Goal: Task Accomplishment & Management: Manage account settings

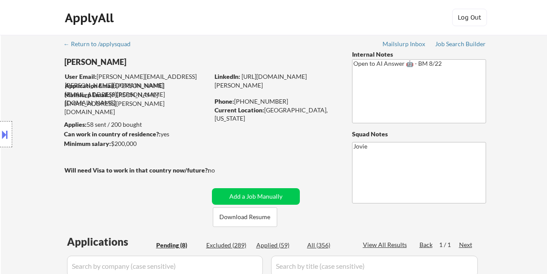
select select ""pending""
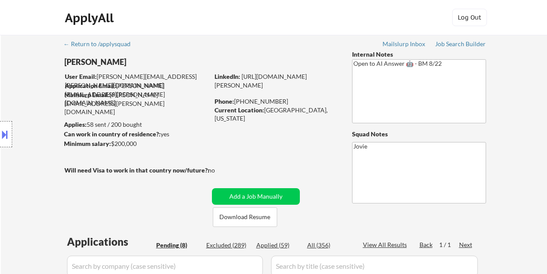
select select ""pending""
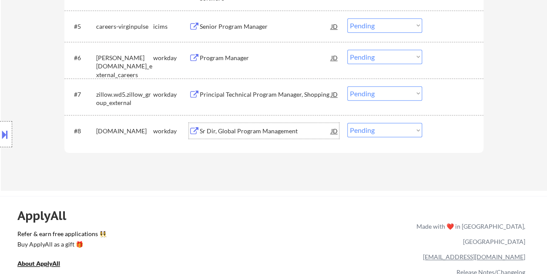
scroll to position [435, 0]
drag, startPoint x: 439, startPoint y: 126, endPoint x: 400, endPoint y: 122, distance: 38.5
click at [439, 126] on div at bounding box center [454, 131] width 38 height 16
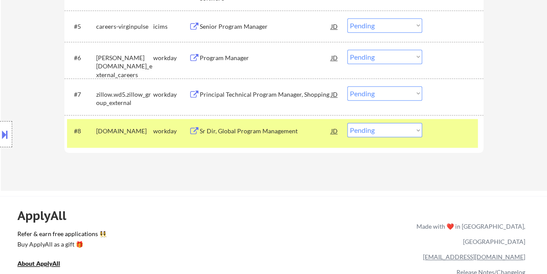
click at [410, 127] on select "Choose an option... Pending Applied Excluded (Questions) Excluded (Expired) Exc…" at bounding box center [384, 130] width 75 height 14
select select ""applied""
click at [347, 123] on select "Choose an option... Pending Applied Excluded (Questions) Excluded (Expired) Exc…" at bounding box center [384, 130] width 75 height 14
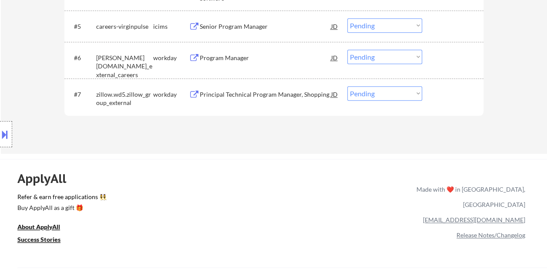
click at [440, 97] on div at bounding box center [454, 94] width 38 height 16
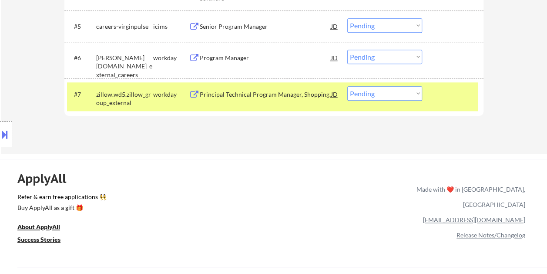
click at [442, 95] on div at bounding box center [454, 94] width 38 height 16
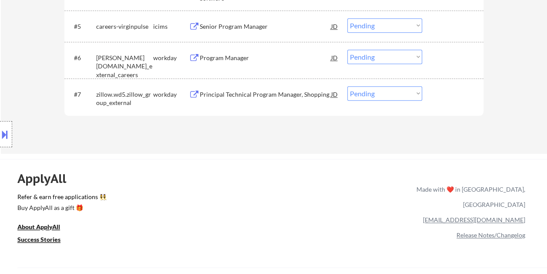
click at [447, 53] on div at bounding box center [454, 58] width 38 height 16
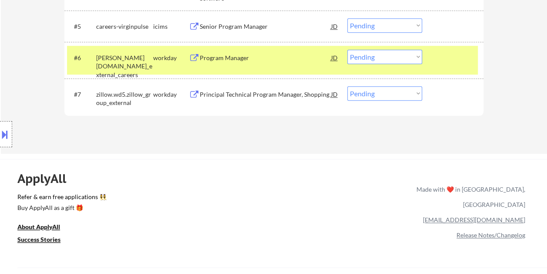
click at [287, 55] on div "Program Manager" at bounding box center [265, 58] width 131 height 9
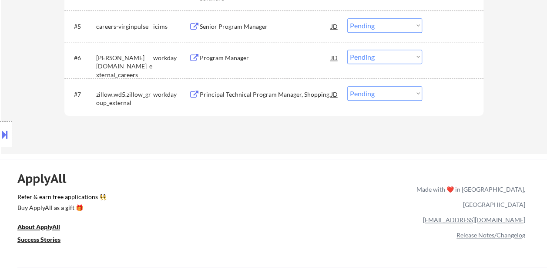
select select ""PLACEHOLDER_1427118222253""
select select ""pending""
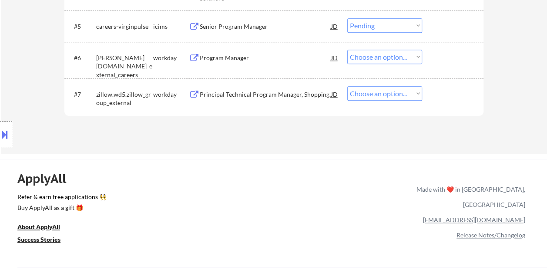
select select ""pending""
click at [443, 57] on div at bounding box center [454, 58] width 38 height 16
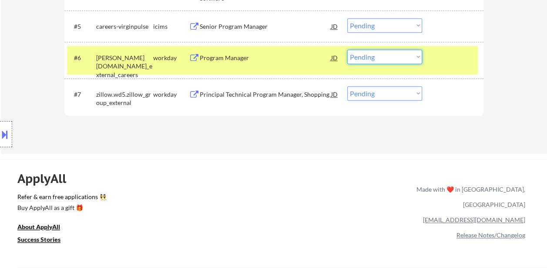
click at [420, 59] on select "Choose an option... Pending Applied Excluded (Questions) Excluded (Expired) Exc…" at bounding box center [384, 57] width 75 height 14
click at [347, 50] on select "Choose an option... Pending Applied Excluded (Questions) Excluded (Expired) Exc…" at bounding box center [384, 57] width 75 height 14
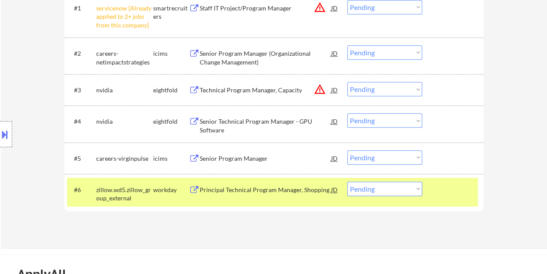
scroll to position [305, 0]
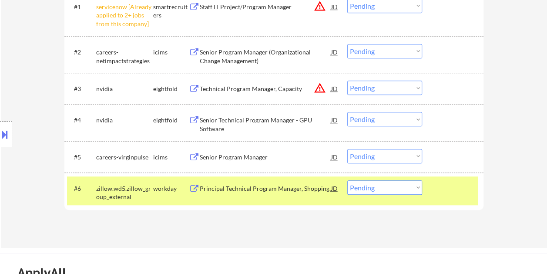
click at [467, 187] on div at bounding box center [454, 188] width 38 height 16
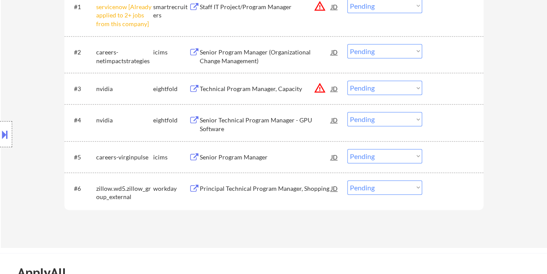
click at [450, 190] on div at bounding box center [454, 188] width 38 height 16
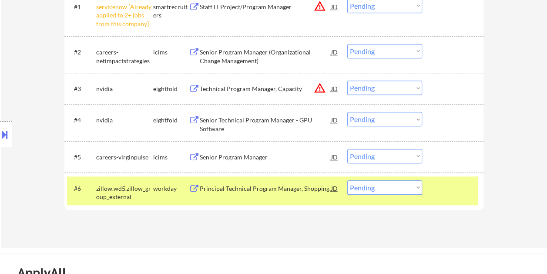
click at [279, 190] on div "Principal Technical Program Manager, Shopping" at bounding box center [265, 188] width 131 height 9
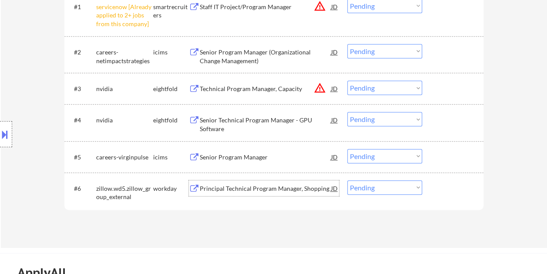
click at [440, 186] on div at bounding box center [454, 188] width 38 height 16
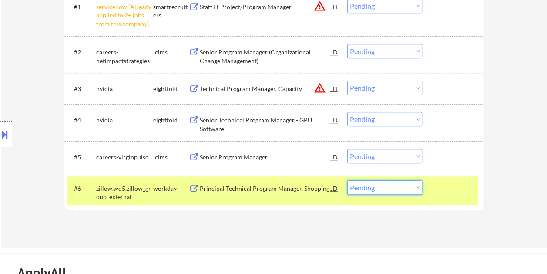
click at [419, 186] on select "Choose an option... Pending Applied Excluded (Questions) Excluded (Expired) Exc…" at bounding box center [384, 187] width 75 height 14
select select ""applied""
click at [347, 180] on select "Choose an option... Pending Applied Excluded (Questions) Excluded (Expired) Exc…" at bounding box center [384, 187] width 75 height 14
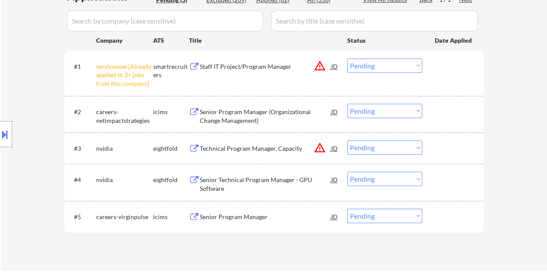
scroll to position [261, 0]
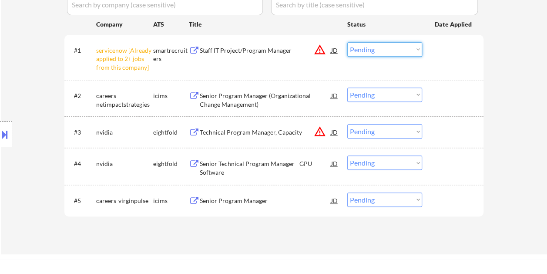
click at [414, 45] on select "Choose an option... Pending Applied Excluded (Questions) Excluded (Expired) Exc…" at bounding box center [384, 49] width 75 height 14
click at [347, 42] on select "Choose an option... Pending Applied Excluded (Questions) Excluded (Expired) Exc…" at bounding box center [384, 49] width 75 height 14
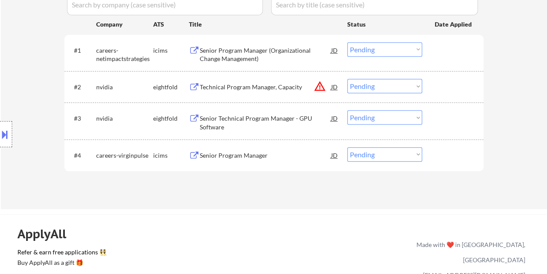
click at [444, 151] on div at bounding box center [454, 155] width 38 height 16
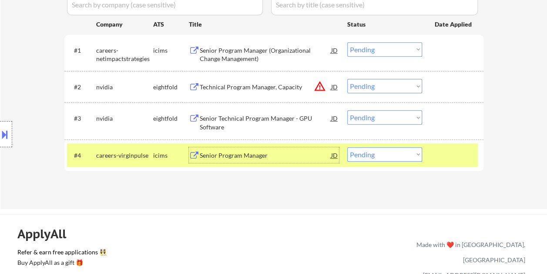
click at [318, 155] on div "Senior Program Manager" at bounding box center [265, 155] width 131 height 9
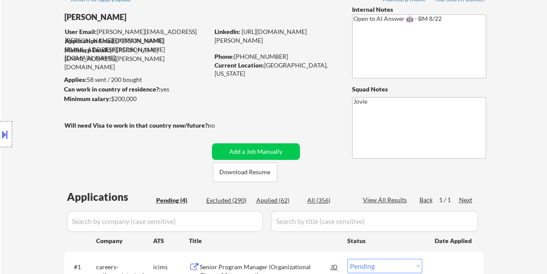
scroll to position [44, 0]
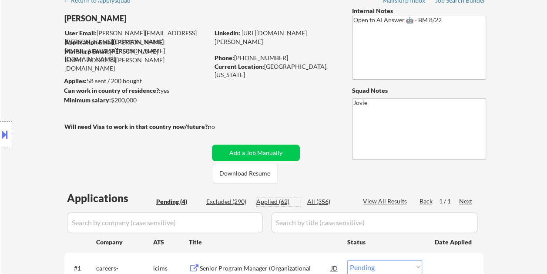
click at [275, 201] on div "Applied (62)" at bounding box center [278, 201] width 44 height 9
select select ""applied""
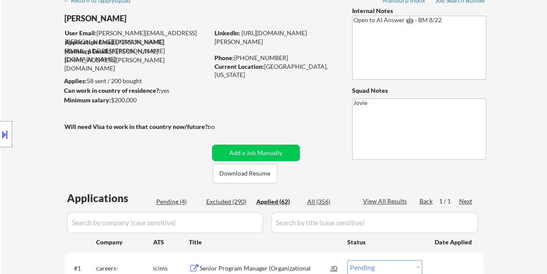
select select ""applied""
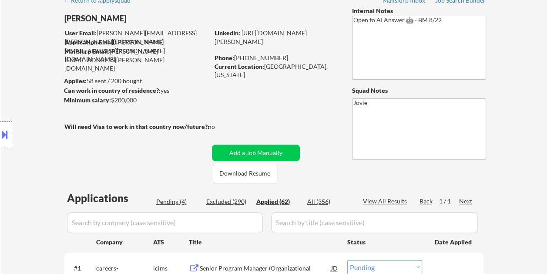
select select ""applied""
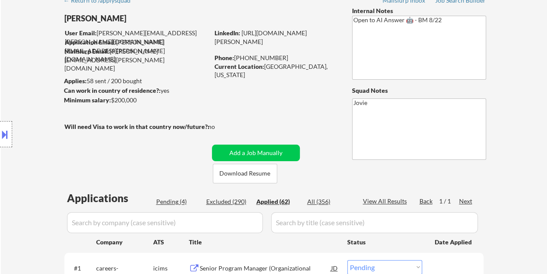
select select ""applied""
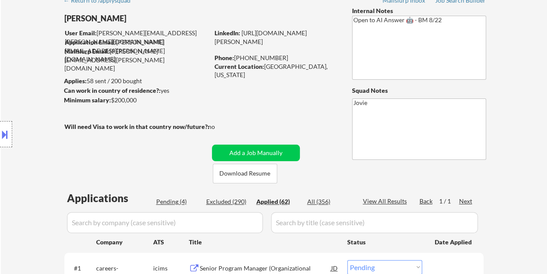
select select ""applied""
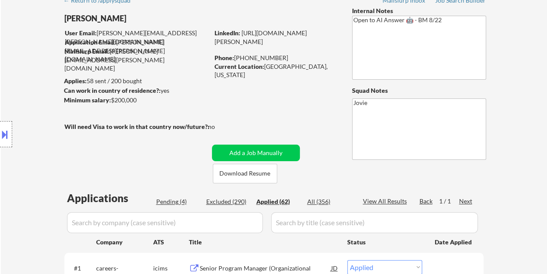
select select ""applied""
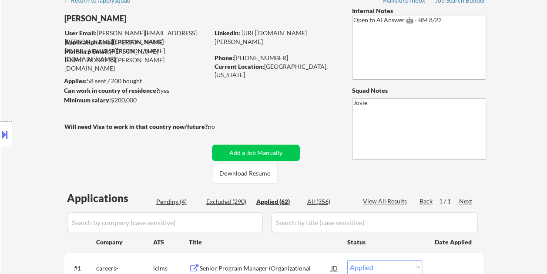
select select ""applied""
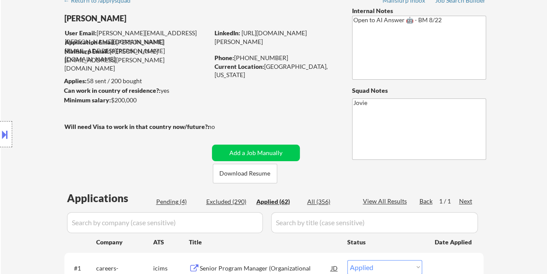
select select ""applied""
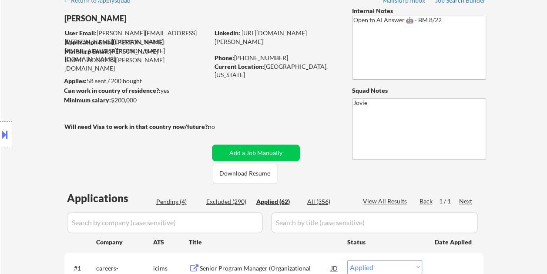
select select ""applied""
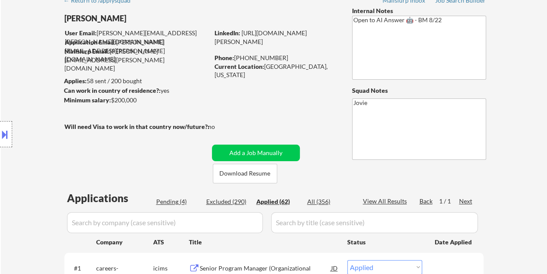
select select ""applied""
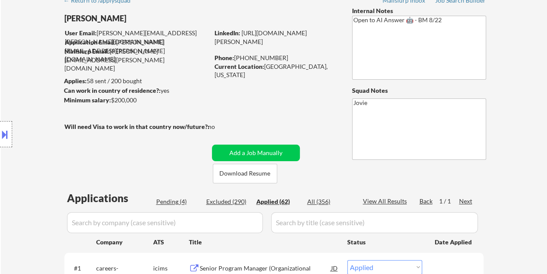
select select ""applied""
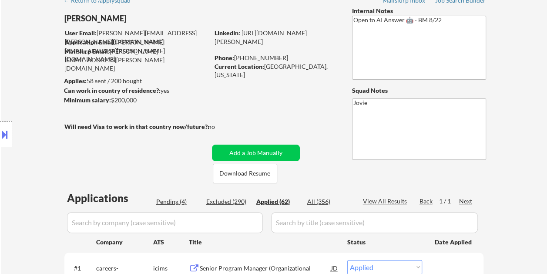
select select ""applied""
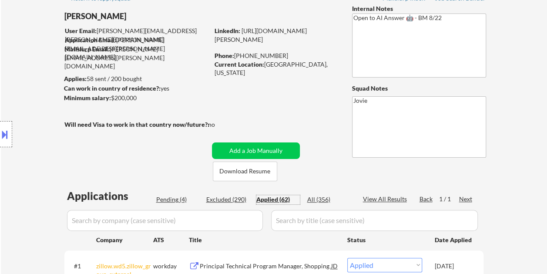
scroll to position [0, 0]
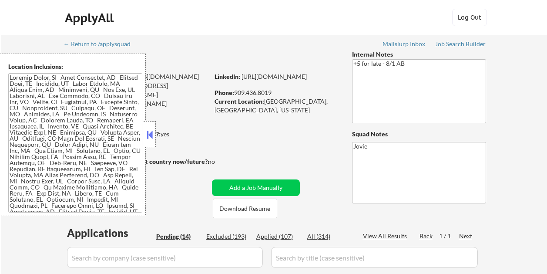
select select ""pending""
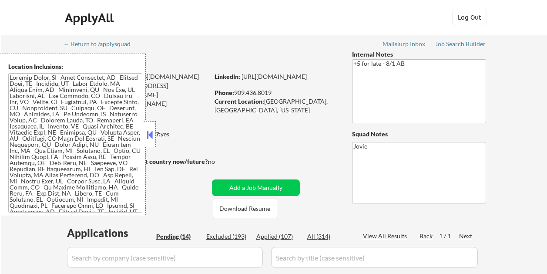
select select ""pending""
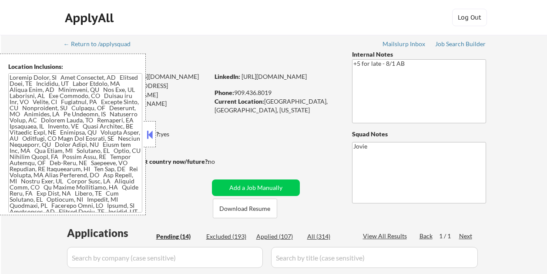
select select ""pending""
click at [148, 137] on button at bounding box center [150, 134] width 10 height 13
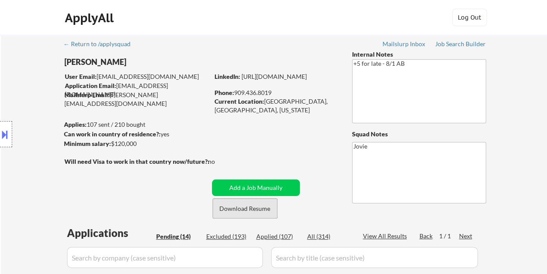
click at [259, 207] on button "Download Resume" at bounding box center [245, 208] width 64 height 20
click at [231, 14] on div "ApplyAll Log In Sign Up Log Out" at bounding box center [273, 20] width 435 height 22
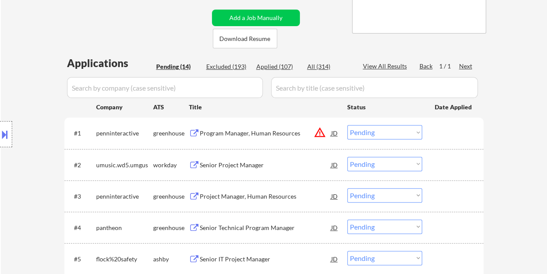
scroll to position [174, 0]
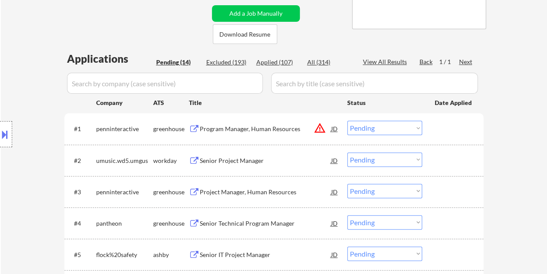
drag, startPoint x: 443, startPoint y: 132, endPoint x: 427, endPoint y: 131, distance: 15.7
click at [443, 132] on div at bounding box center [454, 129] width 38 height 16
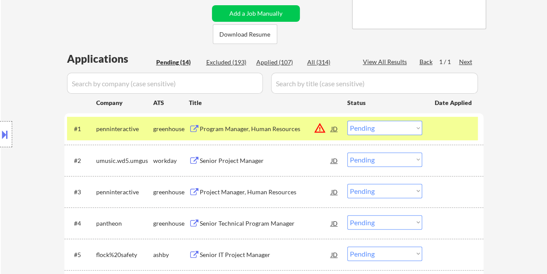
click at [271, 131] on div "Program Manager, Human Resources" at bounding box center [265, 128] width 131 height 9
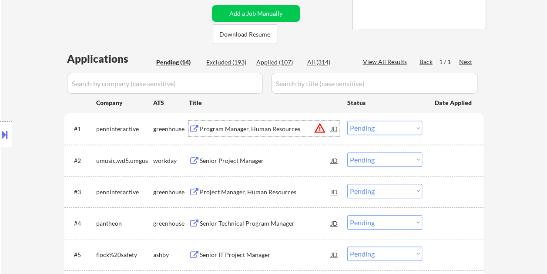
click at [427, 124] on div "#1 penninteractive greenhouse Program Manager, Human Resources JD warning_amber…" at bounding box center [272, 129] width 411 height 24
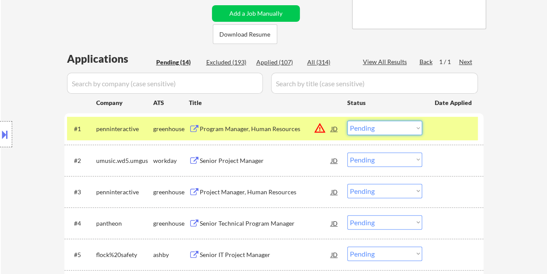
click at [410, 128] on select "Choose an option... Pending Applied Excluded (Questions) Excluded (Expired) Exc…" at bounding box center [384, 128] width 75 height 14
click at [347, 121] on select "Choose an option... Pending Applied Excluded (Questions) Excluded (Expired) Exc…" at bounding box center [384, 128] width 75 height 14
select select ""pending""
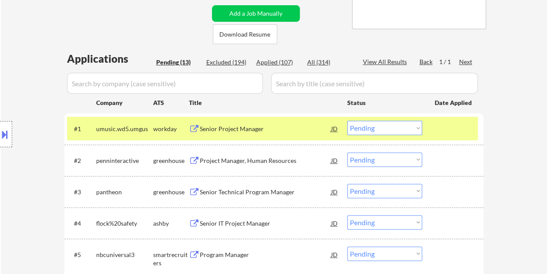
click at [463, 128] on div at bounding box center [454, 129] width 38 height 16
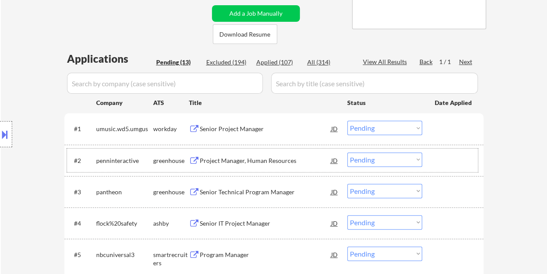
click at [445, 164] on div at bounding box center [454, 160] width 38 height 16
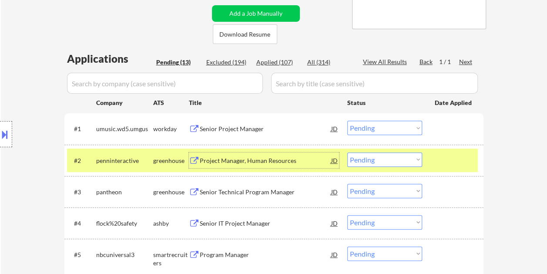
click at [272, 161] on div "Project Manager, Human Resources" at bounding box center [265, 160] width 131 height 9
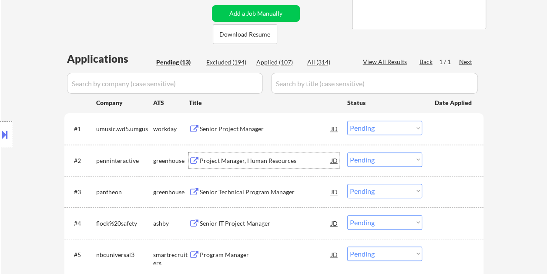
click at [453, 166] on div at bounding box center [454, 160] width 38 height 16
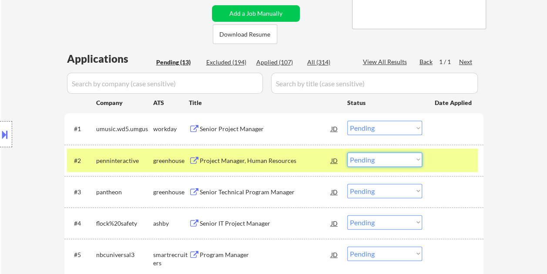
click at [404, 159] on select "Choose an option... Pending Applied Excluded (Questions) Excluded (Expired) Exc…" at bounding box center [384, 159] width 75 height 14
click at [347, 152] on select "Choose an option... Pending Applied Excluded (Questions) Excluded (Expired) Exc…" at bounding box center [384, 159] width 75 height 14
select select ""pending""
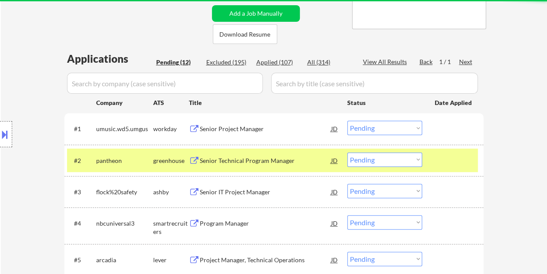
click at [441, 163] on div at bounding box center [454, 160] width 38 height 16
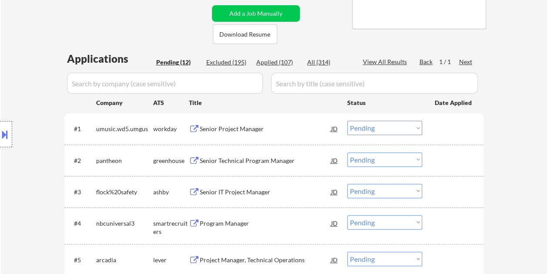
click at [449, 195] on div at bounding box center [454, 192] width 38 height 16
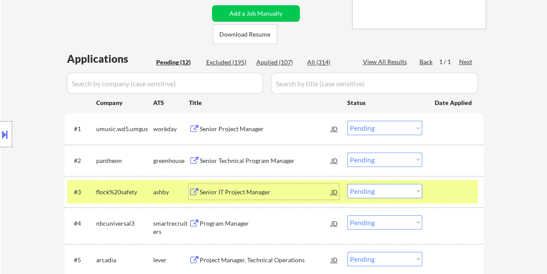
click at [238, 189] on div "Senior IT Project Manager" at bounding box center [265, 192] width 131 height 9
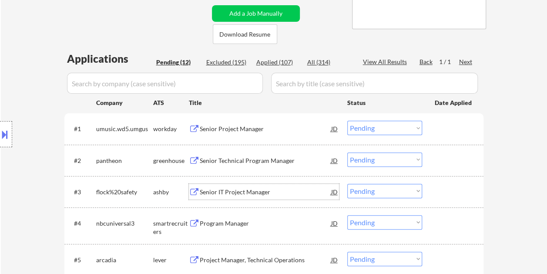
drag, startPoint x: 448, startPoint y: 186, endPoint x: 444, endPoint y: 187, distance: 4.5
click at [447, 186] on div at bounding box center [454, 192] width 38 height 16
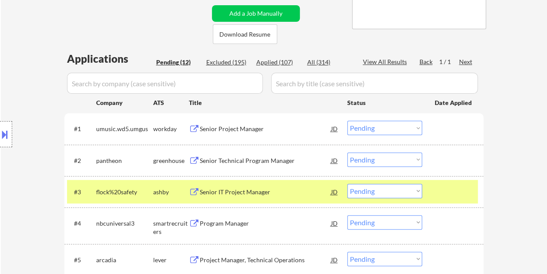
click at [420, 188] on select "Choose an option... Pending Applied Excluded (Questions) Excluded (Expired) Exc…" at bounding box center [384, 191] width 75 height 14
click at [347, 184] on select "Choose an option... Pending Applied Excluded (Questions) Excluded (Expired) Exc…" at bounding box center [384, 191] width 75 height 14
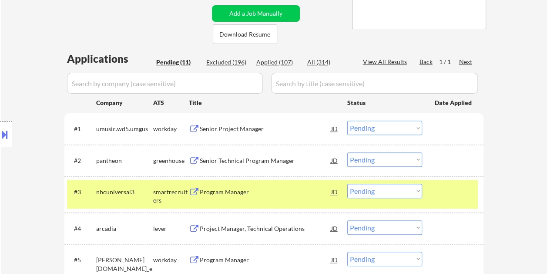
click at [460, 190] on div at bounding box center [454, 192] width 38 height 16
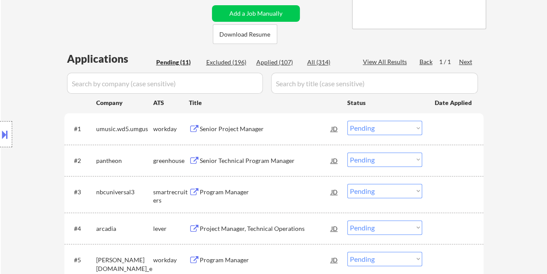
click at [450, 191] on div at bounding box center [454, 192] width 38 height 16
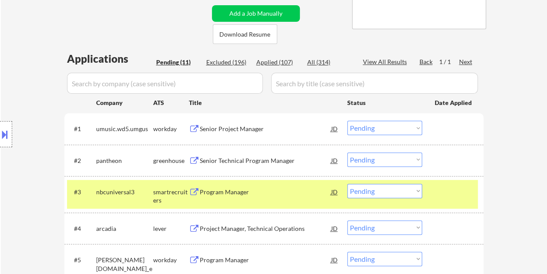
click at [295, 188] on div "Program Manager" at bounding box center [265, 192] width 131 height 9
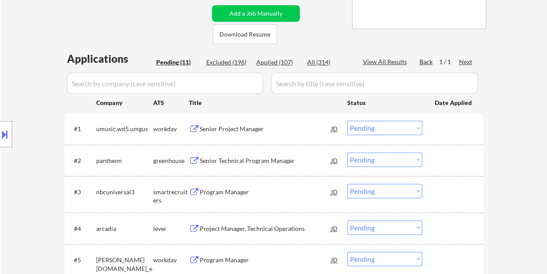
click at [5, 131] on button at bounding box center [5, 134] width 10 height 14
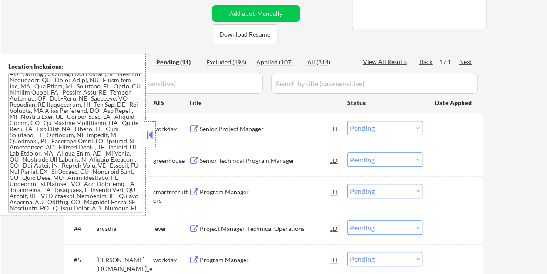
scroll to position [0, 0]
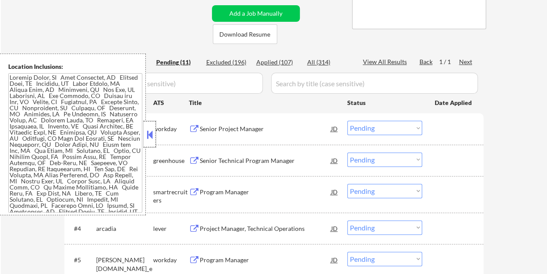
click at [153, 127] on div at bounding box center [150, 134] width 12 height 26
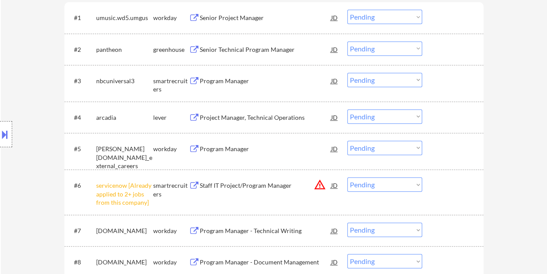
scroll to position [261, 0]
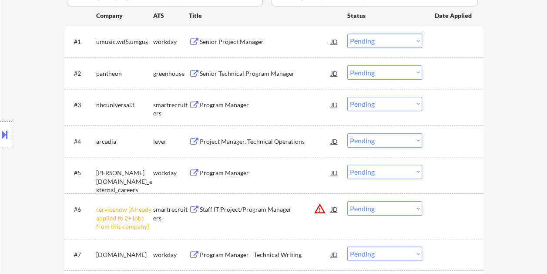
click at [442, 107] on div at bounding box center [454, 105] width 38 height 16
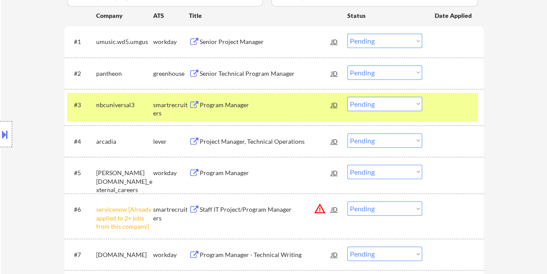
click at [256, 109] on div "Program Manager" at bounding box center [265, 105] width 131 height 16
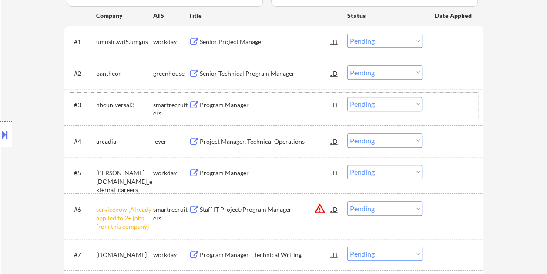
click at [437, 109] on div at bounding box center [454, 105] width 38 height 16
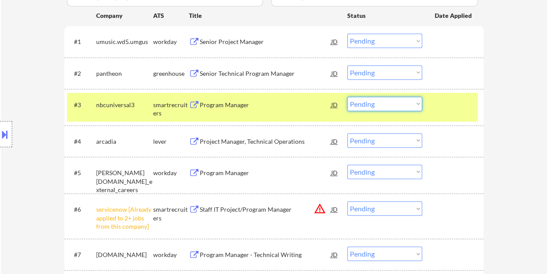
click at [414, 106] on select "Choose an option... Pending Applied Excluded (Questions) Excluded (Expired) Exc…" at bounding box center [384, 104] width 75 height 14
click at [347, 97] on select "Choose an option... Pending Applied Excluded (Questions) Excluded (Expired) Exc…" at bounding box center [384, 104] width 75 height 14
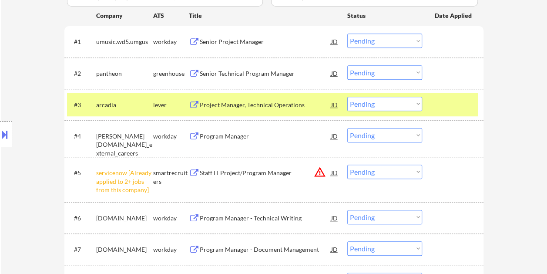
click at [447, 111] on div at bounding box center [454, 105] width 38 height 16
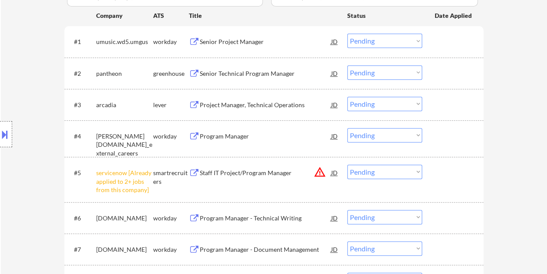
click at [449, 103] on div at bounding box center [454, 105] width 38 height 16
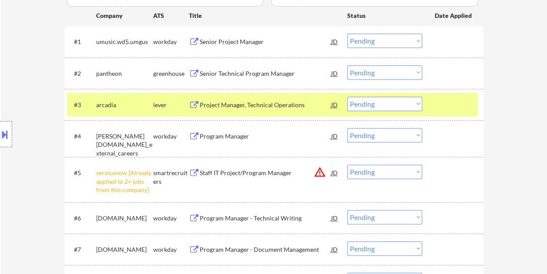
click at [236, 100] on div "Project Manager, Technical Operations" at bounding box center [265, 105] width 131 height 16
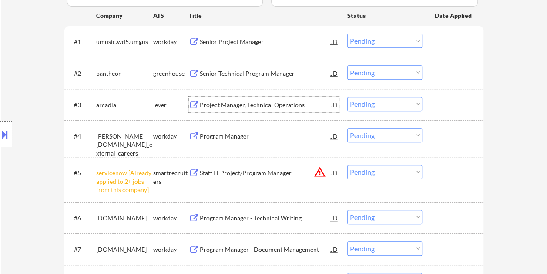
click at [433, 109] on div "#3 arcadia lever Project Manager, Technical Operations JD Choose an option... P…" at bounding box center [272, 105] width 411 height 24
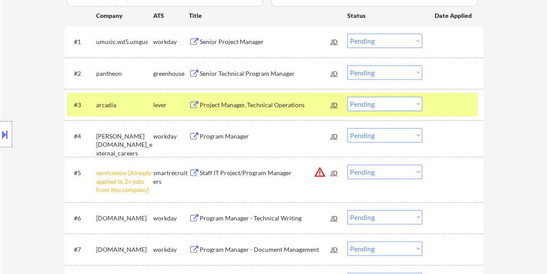
click at [418, 106] on select "Choose an option... Pending Applied Excluded (Questions) Excluded (Expired) Exc…" at bounding box center [384, 104] width 75 height 14
click at [347, 97] on select "Choose an option... Pending Applied Excluded (Questions) Excluded (Expired) Exc…" at bounding box center [384, 104] width 75 height 14
select select ""pending""
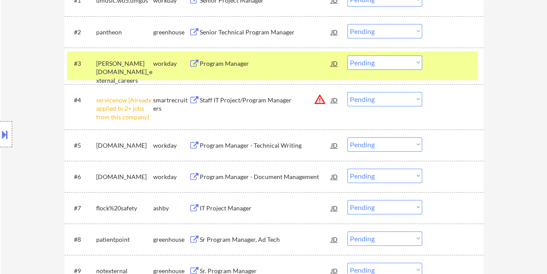
scroll to position [305, 0]
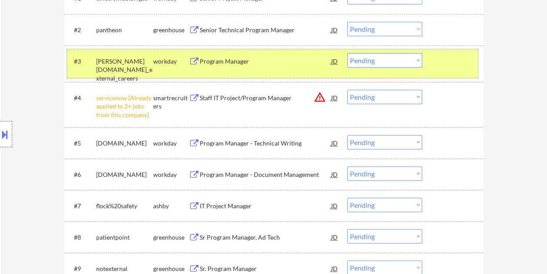
click at [433, 68] on div "#3 weir.wd3.weir_external_careers workday Program Manager JD Choose an option..…" at bounding box center [272, 63] width 411 height 29
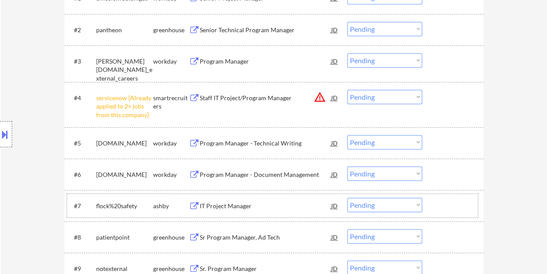
click at [447, 206] on div at bounding box center [454, 206] width 38 height 16
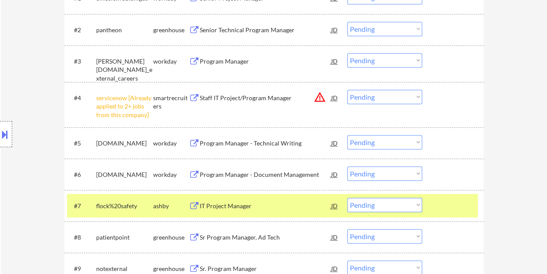
click at [291, 201] on div "IT Project Manager" at bounding box center [265, 206] width 131 height 16
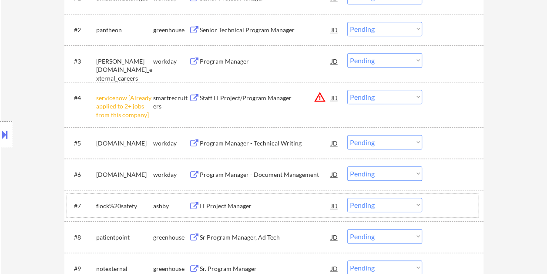
click at [453, 203] on div at bounding box center [454, 206] width 38 height 16
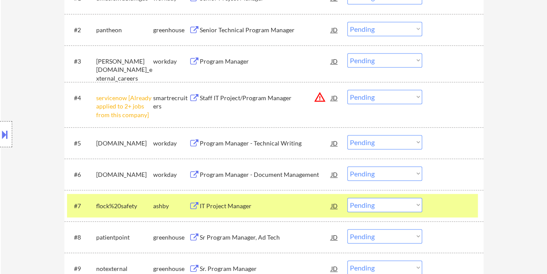
click at [414, 204] on select "Choose an option... Pending Applied Excluded (Questions) Excluded (Expired) Exc…" at bounding box center [384, 205] width 75 height 14
click at [347, 198] on select "Choose an option... Pending Applied Excluded (Questions) Excluded (Expired) Exc…" at bounding box center [384, 205] width 75 height 14
select select ""pending""
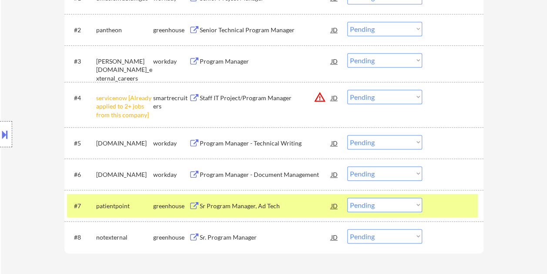
click at [438, 208] on div at bounding box center [454, 206] width 38 height 16
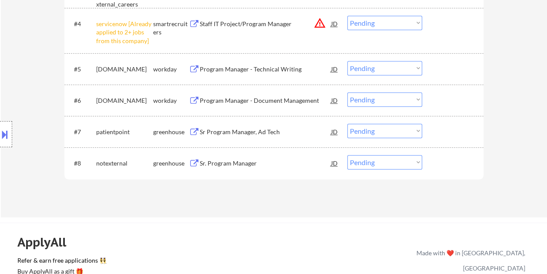
scroll to position [392, 0]
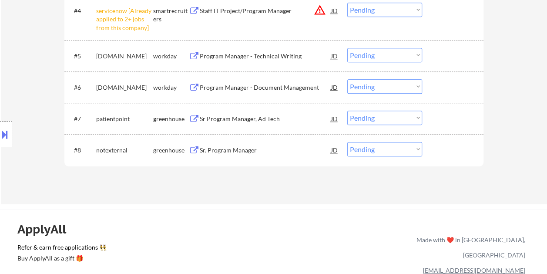
click at [443, 150] on div at bounding box center [454, 150] width 38 height 16
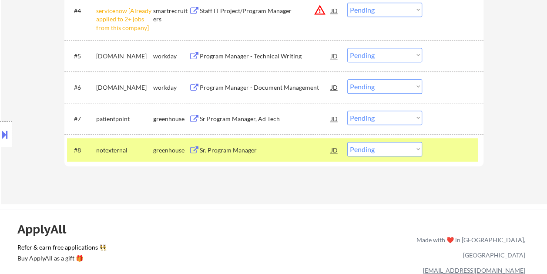
click at [235, 144] on div "Sr. Program Manager" at bounding box center [265, 150] width 131 height 16
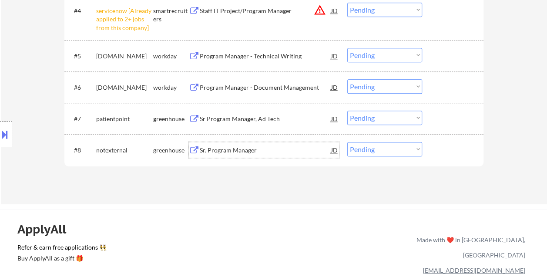
click at [432, 148] on div "#8 notexternal greenhouse Sr. Program Manager JD warning_amber Choose an option…" at bounding box center [272, 150] width 411 height 24
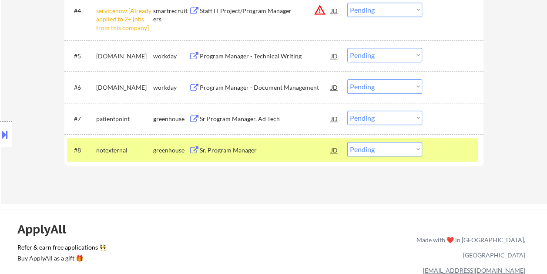
click at [417, 149] on select "Choose an option... Pending Applied Excluded (Questions) Excluded (Expired) Exc…" at bounding box center [384, 149] width 75 height 14
select select ""applied""
click at [347, 142] on select "Choose an option... Pending Applied Excluded (Questions) Excluded (Expired) Exc…" at bounding box center [384, 149] width 75 height 14
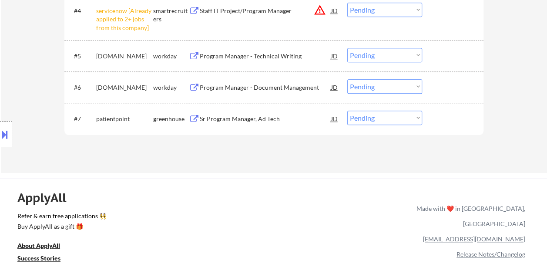
click at [447, 118] on div at bounding box center [454, 119] width 38 height 16
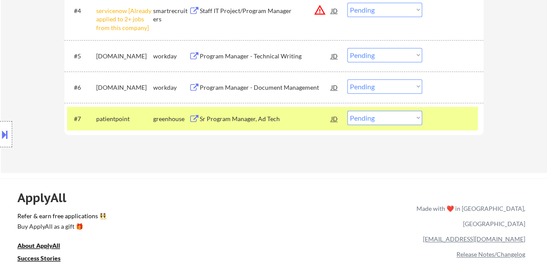
click at [310, 113] on div "Sr Program Manager, Ad Tech" at bounding box center [265, 119] width 131 height 16
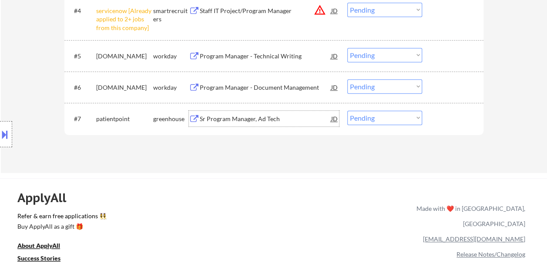
click at [440, 118] on div at bounding box center [454, 119] width 38 height 16
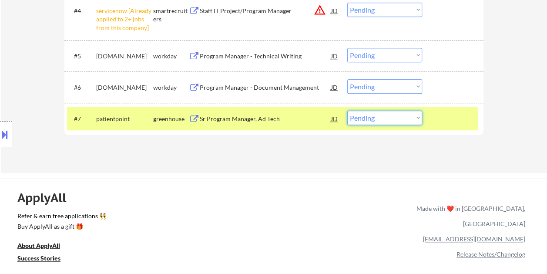
click at [415, 119] on select "Choose an option... Pending Applied Excluded (Questions) Excluded (Expired) Exc…" at bounding box center [384, 118] width 75 height 14
select select ""excluded__bad_match_""
click at [347, 111] on select "Choose an option... Pending Applied Excluded (Questions) Excluded (Expired) Exc…" at bounding box center [384, 118] width 75 height 14
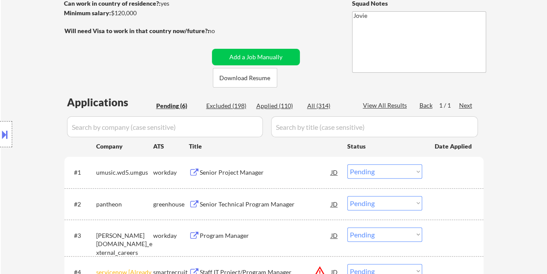
scroll to position [174, 0]
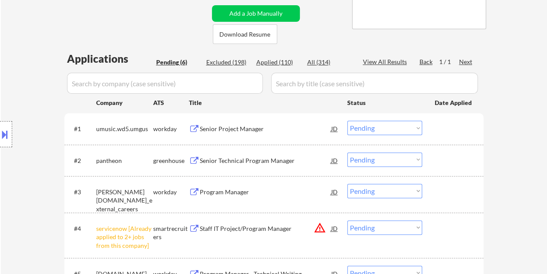
click at [448, 124] on div at bounding box center [454, 129] width 38 height 16
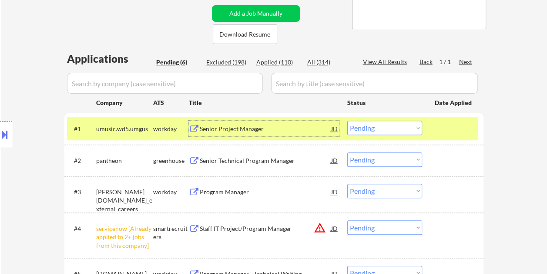
click at [311, 128] on div "Senior Project Manager" at bounding box center [265, 128] width 131 height 9
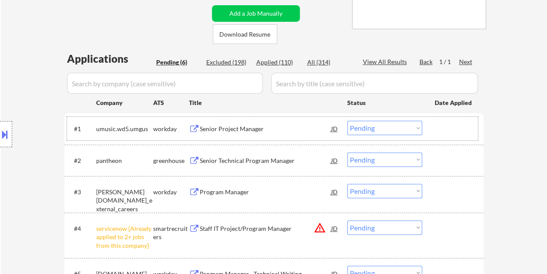
drag, startPoint x: 454, startPoint y: 132, endPoint x: 300, endPoint y: 136, distance: 154.1
click at [454, 131] on div at bounding box center [454, 129] width 38 height 16
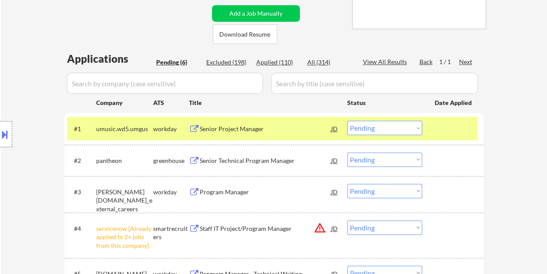
click at [230, 128] on div "Senior Project Manager" at bounding box center [265, 128] width 131 height 9
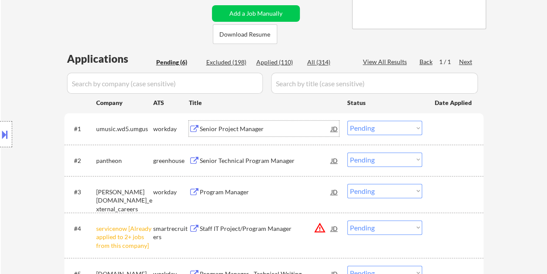
click at [440, 132] on div at bounding box center [454, 129] width 38 height 16
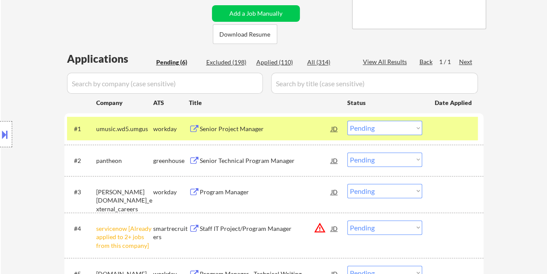
click at [412, 131] on select "Choose an option... Pending Applied Excluded (Questions) Excluded (Expired) Exc…" at bounding box center [384, 128] width 75 height 14
click at [403, 125] on select "Choose an option... Pending Applied Excluded (Questions) Excluded (Expired) Exc…" at bounding box center [384, 128] width 75 height 14
click at [347, 121] on select "Choose an option... Pending Applied Excluded (Questions) Excluded (Expired) Exc…" at bounding box center [384, 128] width 75 height 14
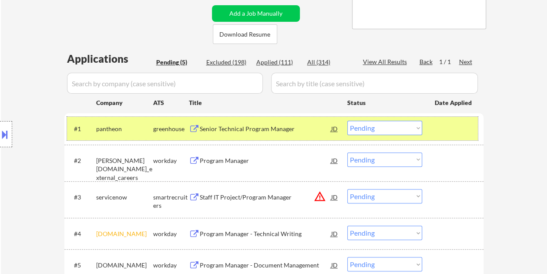
click at [440, 123] on div at bounding box center [454, 129] width 38 height 16
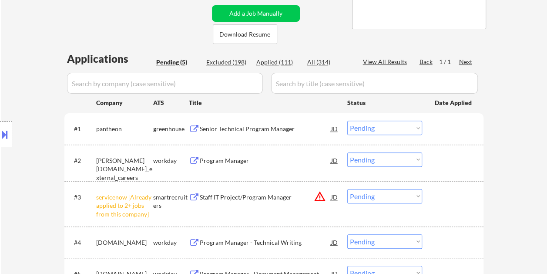
click at [451, 120] on div "#1 pantheon greenhouse Senior Technical Program Manager JD warning_amber Choose…" at bounding box center [272, 129] width 411 height 24
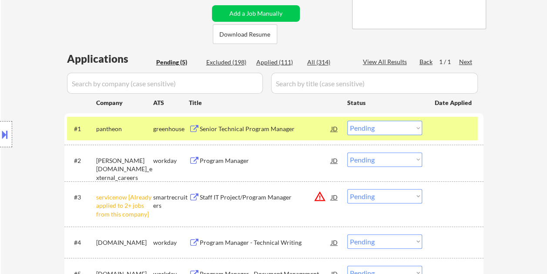
click at [289, 129] on div "Senior Technical Program Manager" at bounding box center [265, 128] width 131 height 9
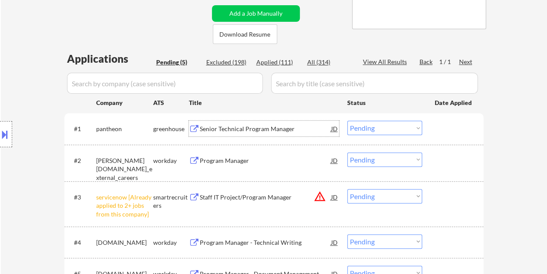
drag, startPoint x: 445, startPoint y: 134, endPoint x: 430, endPoint y: 134, distance: 15.2
click at [443, 134] on div at bounding box center [454, 129] width 38 height 16
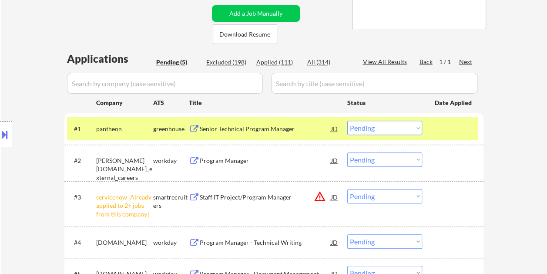
click at [417, 130] on select "Choose an option... Pending Applied Excluded (Questions) Excluded (Expired) Exc…" at bounding box center [384, 128] width 75 height 14
click at [347, 121] on select "Choose an option... Pending Applied Excluded (Questions) Excluded (Expired) Exc…" at bounding box center [384, 128] width 75 height 14
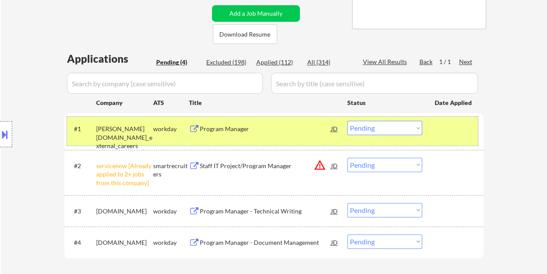
click at [438, 128] on div at bounding box center [454, 129] width 38 height 16
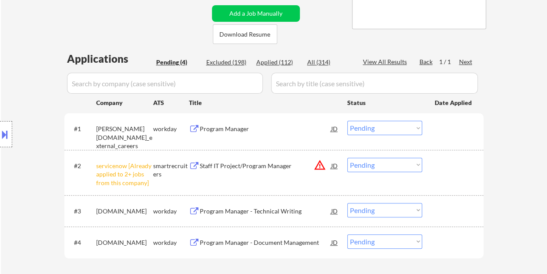
click at [438, 128] on div at bounding box center [454, 129] width 38 height 16
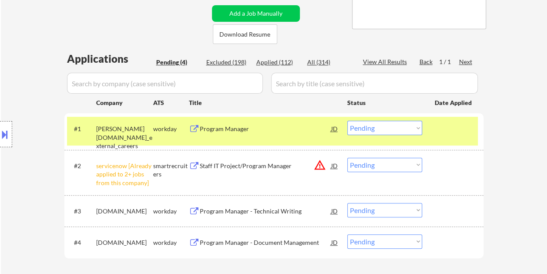
click at [296, 123] on div "Program Manager" at bounding box center [265, 129] width 131 height 16
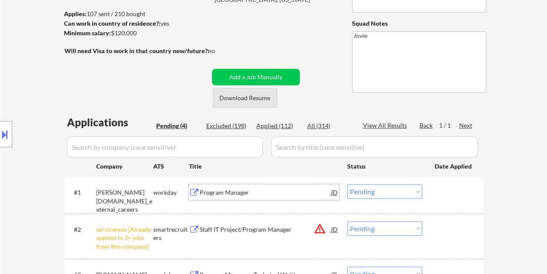
scroll to position [218, 0]
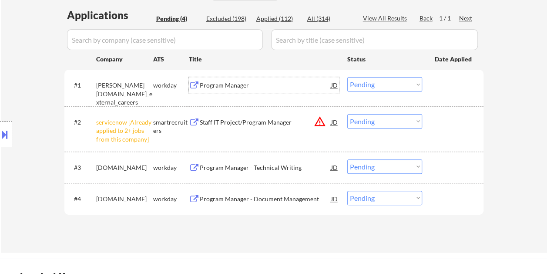
click at [432, 92] on div "#1 weir.wd3.weir_external_careers workday Program Manager JD warning_amber Choo…" at bounding box center [272, 87] width 411 height 29
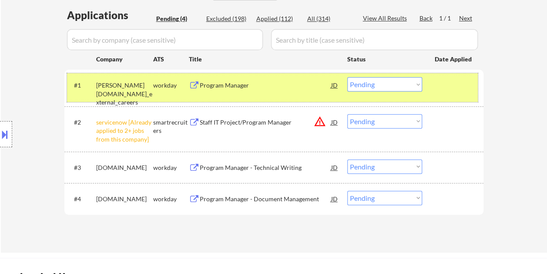
click at [412, 84] on select "Choose an option... Pending Applied Excluded (Questions) Excluded (Expired) Exc…" at bounding box center [384, 84] width 75 height 14
click at [347, 77] on select "Choose an option... Pending Applied Excluded (Questions) Excluded (Expired) Exc…" at bounding box center [384, 84] width 75 height 14
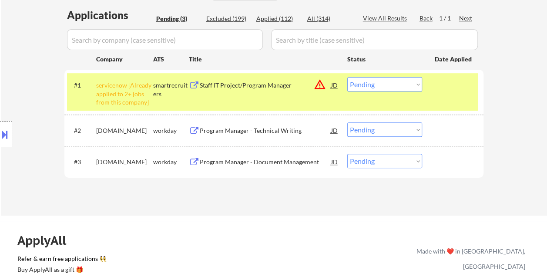
click at [417, 86] on select "Choose an option... Pending Applied Excluded (Questions) Excluded (Expired) Exc…" at bounding box center [384, 84] width 75 height 14
click at [347, 77] on select "Choose an option... Pending Applied Excluded (Questions) Excluded (Expired) Exc…" at bounding box center [384, 84] width 75 height 14
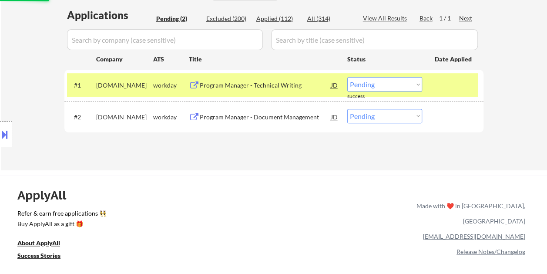
click at [427, 81] on div "#1 taskus.wd1.careers workday Program Manager - Technical Writing JD warning_am…" at bounding box center [272, 85] width 411 height 24
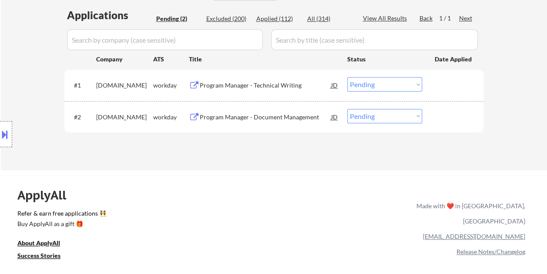
click at [447, 86] on div at bounding box center [454, 85] width 38 height 16
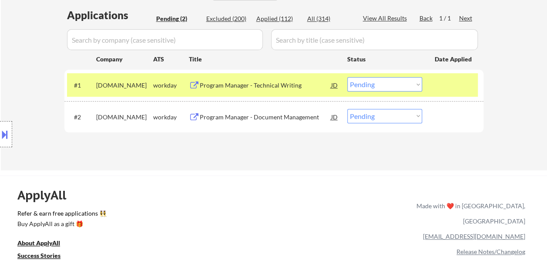
click at [269, 80] on div "Program Manager - Technical Writing" at bounding box center [265, 85] width 131 height 16
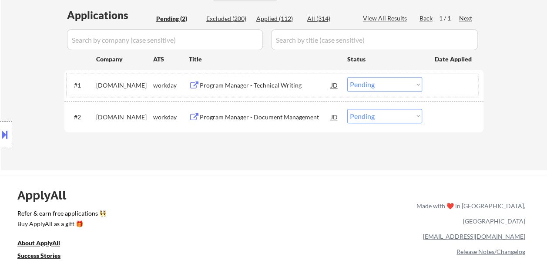
click at [432, 88] on div "#1 taskus.wd1.careers workday Program Manager - Technical Writing JD warning_am…" at bounding box center [272, 85] width 411 height 24
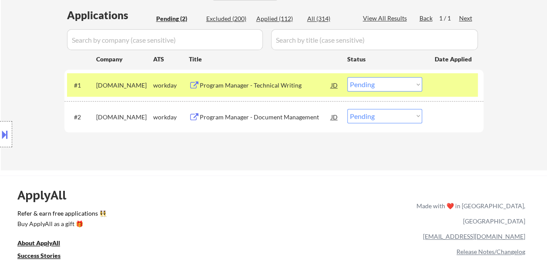
click at [416, 86] on select "Choose an option... Pending Applied Excluded (Questions) Excluded (Expired) Exc…" at bounding box center [384, 84] width 75 height 14
click at [347, 77] on select "Choose an option... Pending Applied Excluded (Questions) Excluded (Expired) Exc…" at bounding box center [384, 84] width 75 height 14
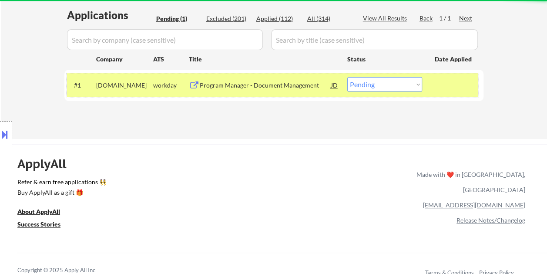
click at [438, 84] on div at bounding box center [454, 85] width 38 height 16
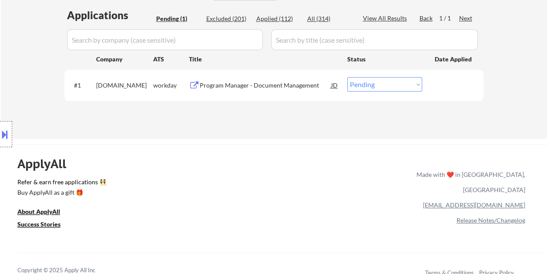
click at [438, 84] on div at bounding box center [454, 85] width 38 height 16
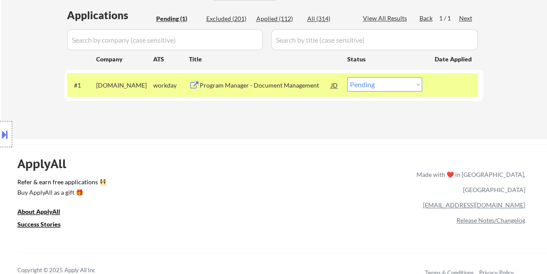
click at [283, 81] on div "Program Manager - Document Management" at bounding box center [265, 85] width 131 height 9
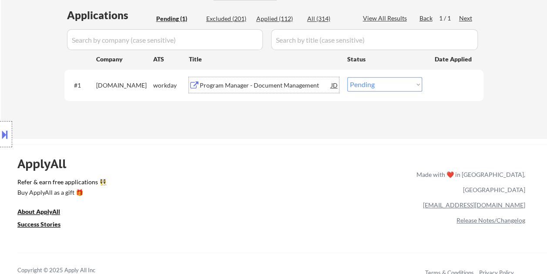
click at [435, 85] on div at bounding box center [454, 85] width 38 height 16
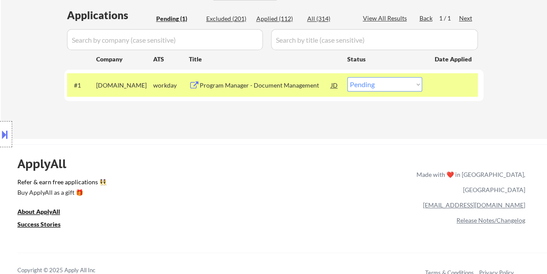
click at [414, 84] on select "Choose an option... Pending Applied Excluded (Questions) Excluded (Expired) Exc…" at bounding box center [384, 84] width 75 height 14
click at [347, 77] on select "Choose an option... Pending Applied Excluded (Questions) Excluded (Expired) Exc…" at bounding box center [384, 84] width 75 height 14
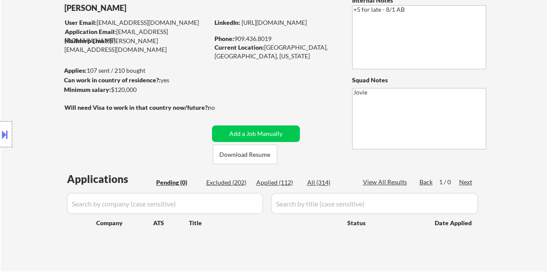
scroll to position [44, 0]
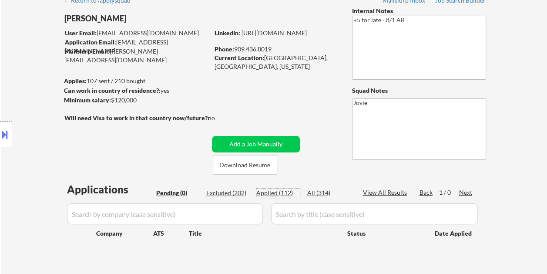
click at [282, 191] on div "Applied (112)" at bounding box center [278, 192] width 44 height 9
select select ""applied""
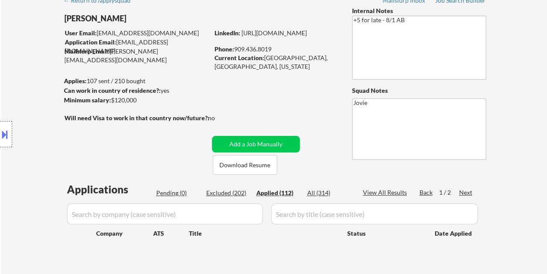
select select ""applied""
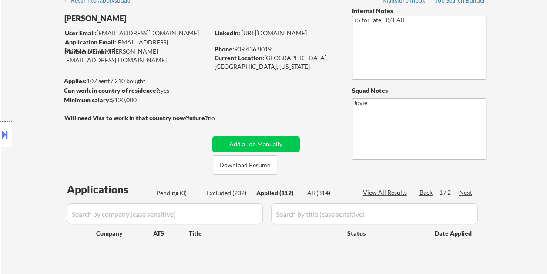
select select ""applied""
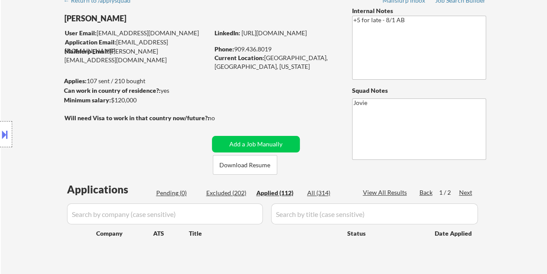
select select ""applied""
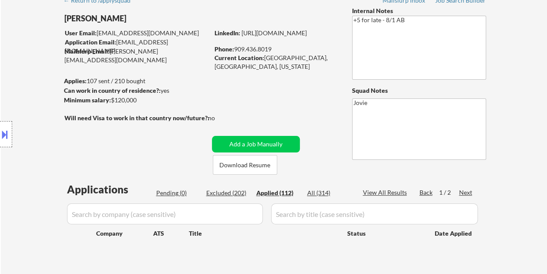
select select ""applied""
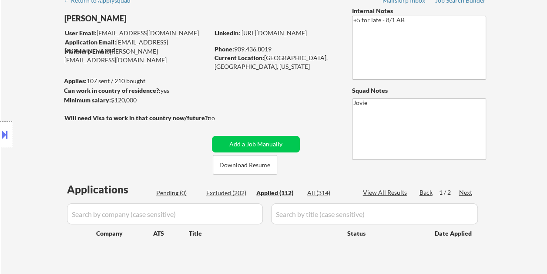
select select ""applied""
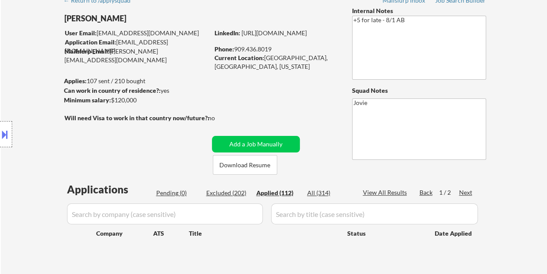
select select ""applied""
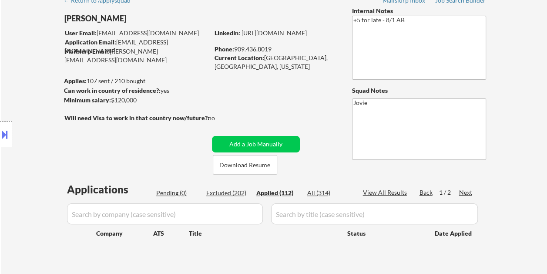
select select ""applied""
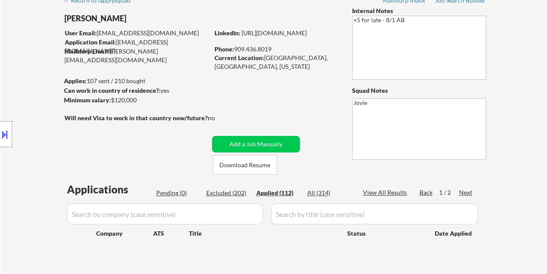
select select ""applied""
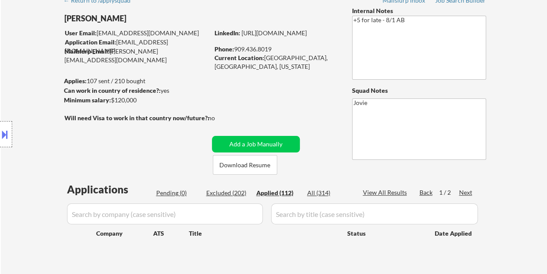
select select ""applied""
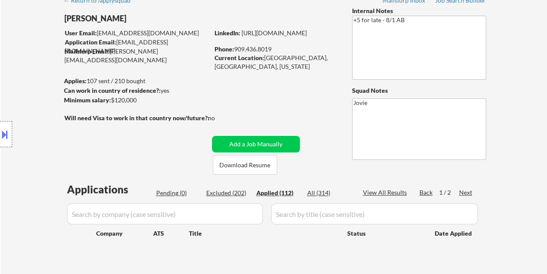
select select ""applied""
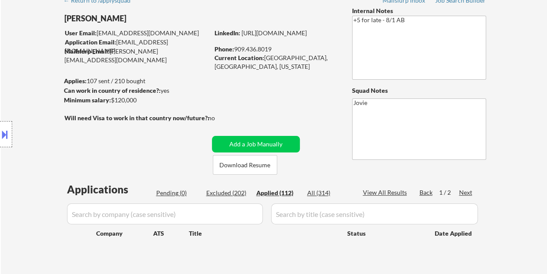
select select ""applied""
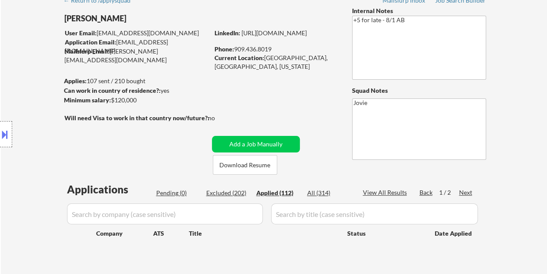
select select ""applied""
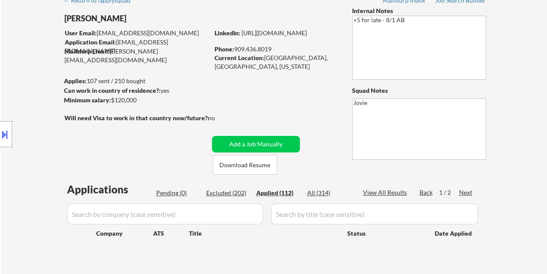
select select ""applied""
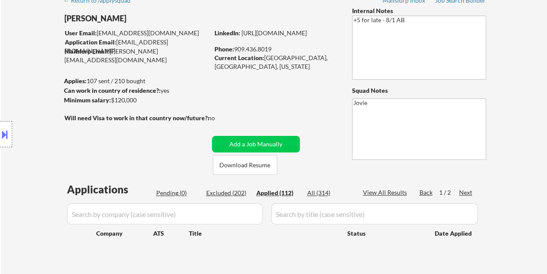
select select ""applied""
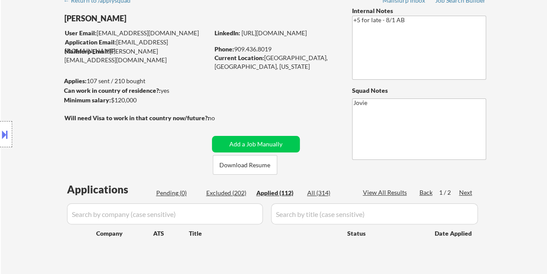
select select ""applied""
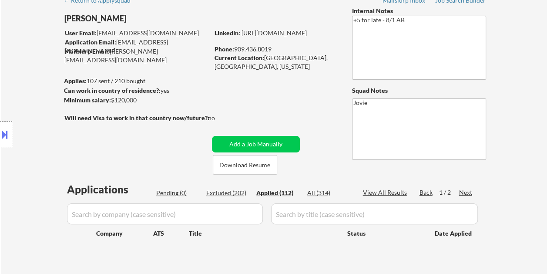
select select ""applied""
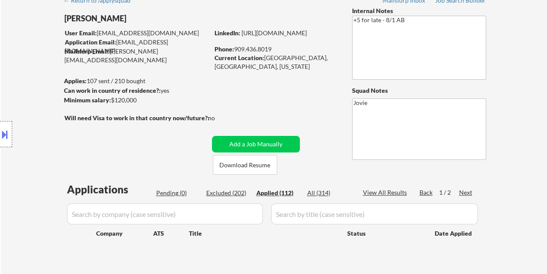
select select ""applied""
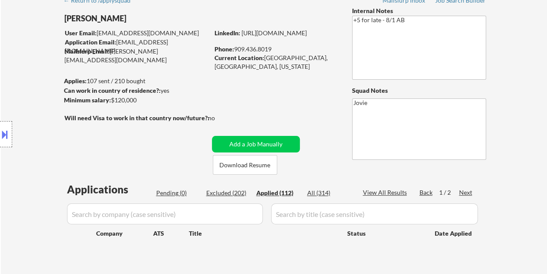
select select ""applied""
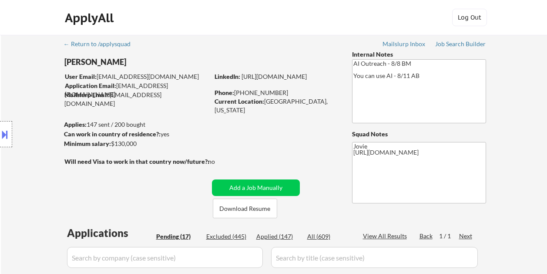
select select ""pending""
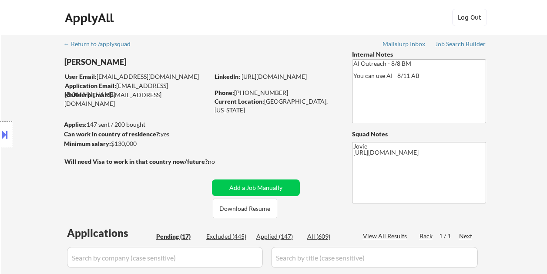
select select ""pending""
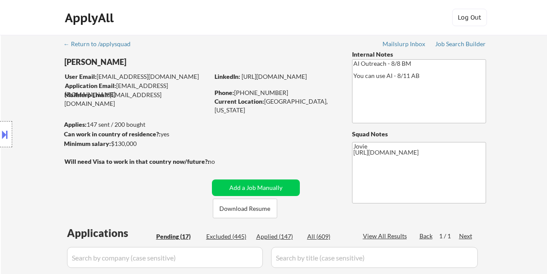
select select ""pending""
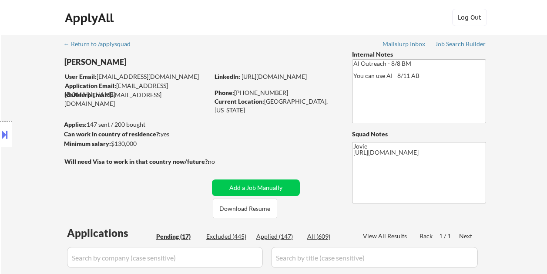
select select ""pending""
click at [250, 205] on button "Download Resume" at bounding box center [245, 208] width 64 height 20
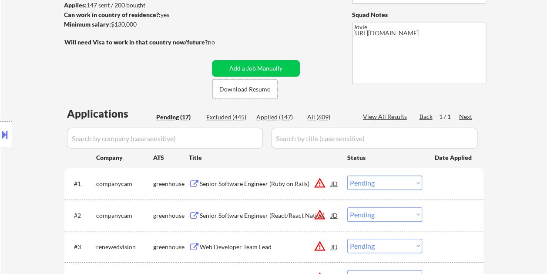
scroll to position [174, 0]
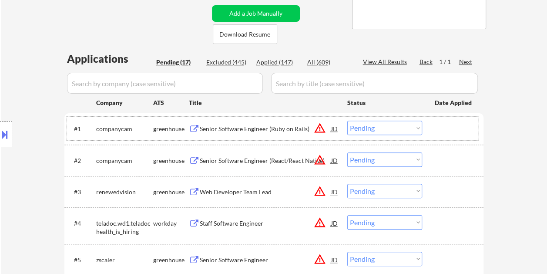
drag, startPoint x: 454, startPoint y: 128, endPoint x: 289, endPoint y: 134, distance: 164.6
click at [453, 129] on div at bounding box center [454, 129] width 38 height 16
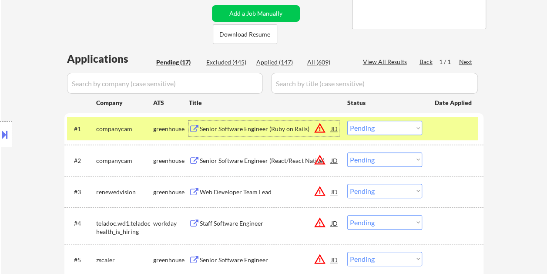
click at [220, 128] on div "Senior Software Engineer (Ruby on Rails)" at bounding box center [265, 128] width 131 height 9
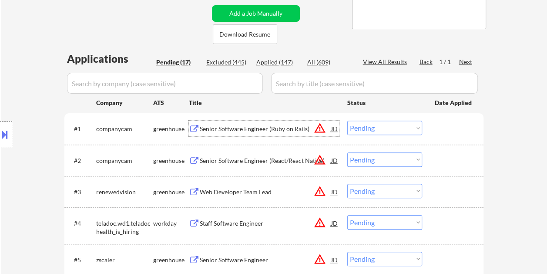
click at [439, 134] on div at bounding box center [454, 129] width 38 height 16
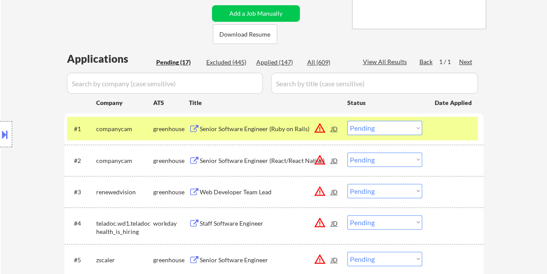
click at [420, 127] on select "Choose an option... Pending Applied Excluded (Questions) Excluded (Expired) Exc…" at bounding box center [384, 128] width 75 height 14
click at [347, 121] on select "Choose an option... Pending Applied Excluded (Questions) Excluded (Expired) Exc…" at bounding box center [384, 128] width 75 height 14
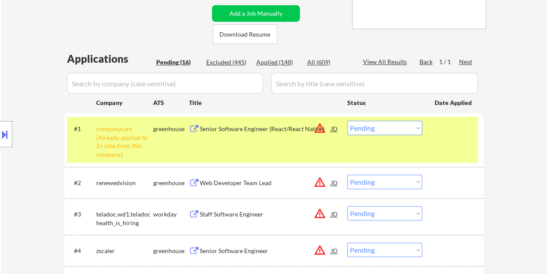
click at [410, 138] on div "#1 companycam [Already applied to 2+ jobs from this company] greenhouse Senior …" at bounding box center [272, 140] width 411 height 46
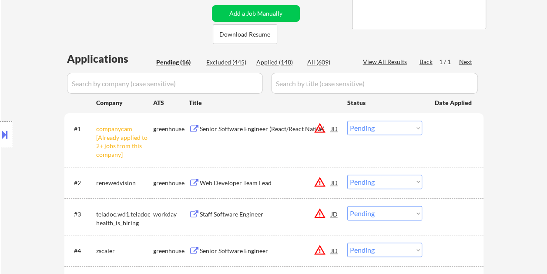
click at [414, 130] on select "Choose an option... Pending Applied Excluded (Questions) Excluded (Expired) Exc…" at bounding box center [384, 128] width 75 height 14
click at [347, 121] on select "Choose an option... Pending Applied Excluded (Questions) Excluded (Expired) Exc…" at bounding box center [384, 128] width 75 height 14
select select ""pending""
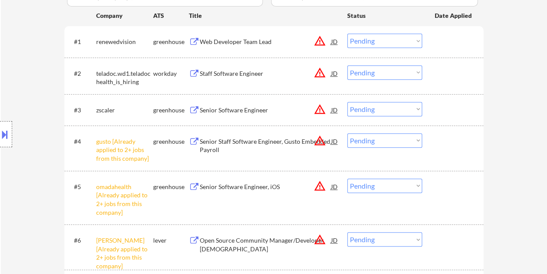
scroll to position [305, 0]
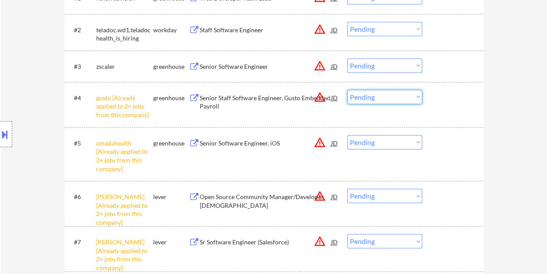
click at [411, 99] on select "Choose an option... Pending Applied Excluded (Questions) Excluded (Expired) Exc…" at bounding box center [384, 97] width 75 height 14
click at [347, 90] on select "Choose an option... Pending Applied Excluded (Questions) Excluded (Expired) Exc…" at bounding box center [384, 97] width 75 height 14
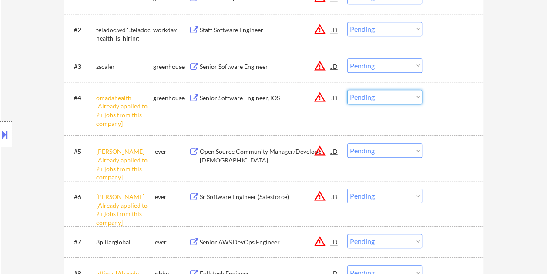
click at [412, 96] on select "Choose an option... Pending Applied Excluded (Questions) Excluded (Expired) Exc…" at bounding box center [384, 97] width 75 height 14
click at [347, 90] on select "Choose an option... Pending Applied Excluded (Questions) Excluded (Expired) Exc…" at bounding box center [384, 97] width 75 height 14
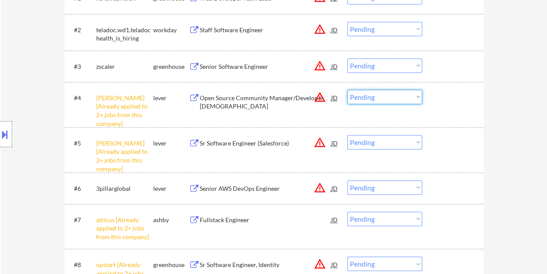
click at [413, 95] on select "Choose an option... Pending Applied Excluded (Questions) Excluded (Expired) Exc…" at bounding box center [384, 97] width 75 height 14
click at [347, 90] on select "Choose an option... Pending Applied Excluded (Questions) Excluded (Expired) Exc…" at bounding box center [384, 97] width 75 height 14
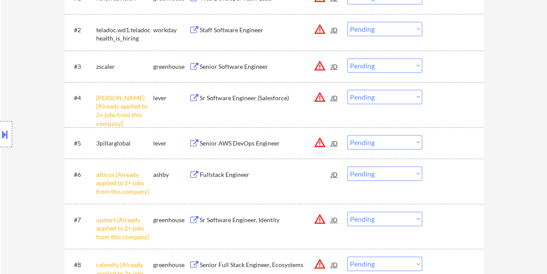
click at [413, 98] on select "Choose an option... Pending Applied Excluded (Questions) Excluded (Expired) Exc…" at bounding box center [384, 97] width 75 height 14
click at [347, 90] on select "Choose an option... Pending Applied Excluded (Questions) Excluded (Expired) Exc…" at bounding box center [384, 97] width 75 height 14
select select ""pending""
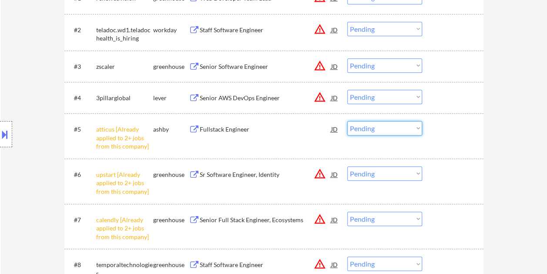
click at [400, 125] on select "Choose an option... Pending Applied Excluded (Questions) Excluded (Expired) Exc…" at bounding box center [384, 128] width 75 height 14
click at [347, 121] on select "Choose an option... Pending Applied Excluded (Questions) Excluded (Expired) Exc…" at bounding box center [384, 128] width 75 height 14
select select ""pending""
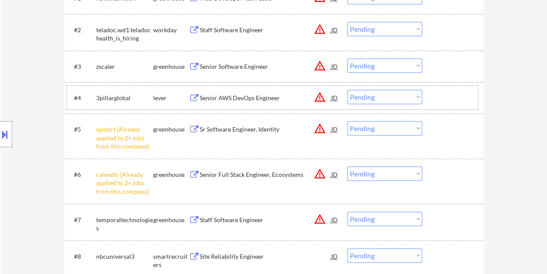
drag, startPoint x: 457, startPoint y: 96, endPoint x: 453, endPoint y: 97, distance: 5.1
click at [457, 96] on div at bounding box center [454, 98] width 38 height 16
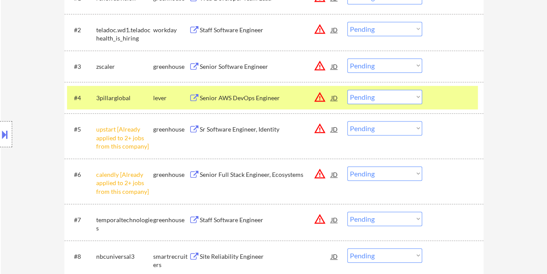
click at [279, 103] on div "Senior AWS DevOps Engineer" at bounding box center [265, 98] width 131 height 16
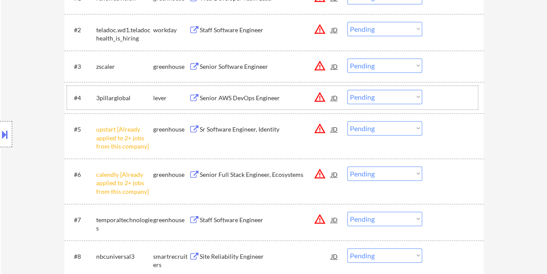
click at [436, 95] on div at bounding box center [454, 98] width 38 height 16
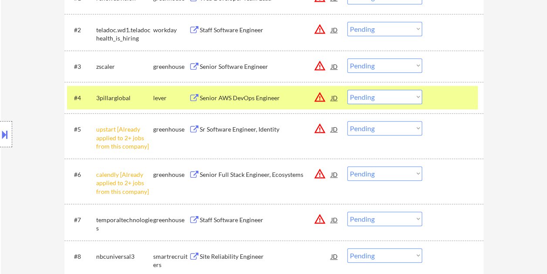
drag, startPoint x: 417, startPoint y: 94, endPoint x: 411, endPoint y: 97, distance: 6.8
click at [413, 96] on select "Choose an option... Pending Applied Excluded (Questions) Excluded (Expired) Exc…" at bounding box center [384, 97] width 75 height 14
click at [347, 90] on select "Choose an option... Pending Applied Excluded (Questions) Excluded (Expired) Exc…" at bounding box center [384, 97] width 75 height 14
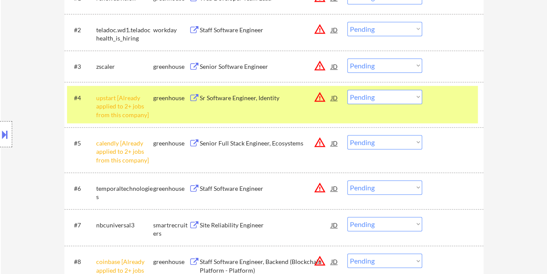
click at [403, 94] on select "Choose an option... Pending Applied Excluded (Questions) Excluded (Expired) Exc…" at bounding box center [384, 97] width 75 height 14
click at [347, 90] on select "Choose an option... Pending Applied Excluded (Questions) Excluded (Expired) Exc…" at bounding box center [384, 97] width 75 height 14
select select ""pending""
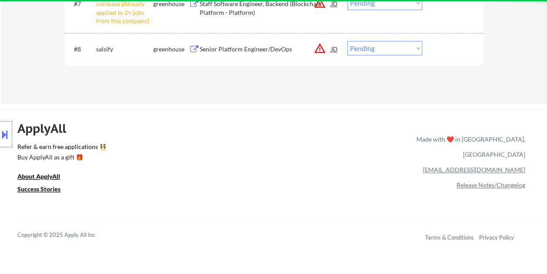
scroll to position [522, 0]
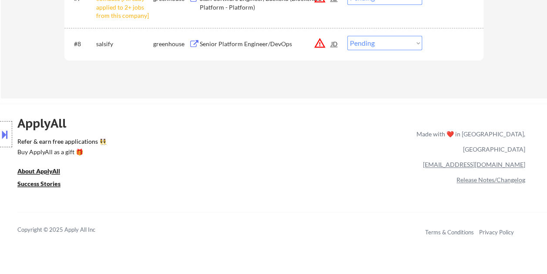
click at [451, 41] on div at bounding box center [454, 44] width 38 height 16
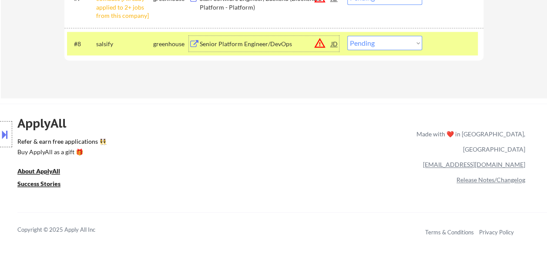
click at [265, 39] on div "Senior Platform Engineer/DevOps" at bounding box center [265, 44] width 131 height 16
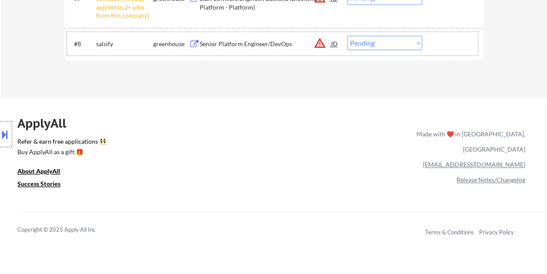
click at [438, 42] on div at bounding box center [454, 44] width 38 height 16
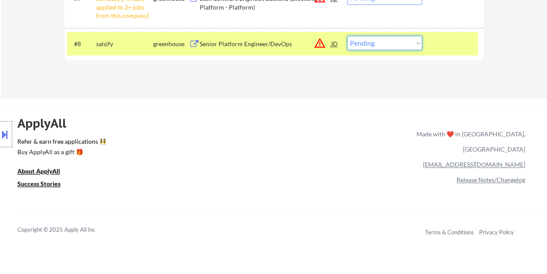
click at [417, 40] on select "Choose an option... Pending Applied Excluded (Questions) Excluded (Expired) Exc…" at bounding box center [384, 43] width 75 height 14
select select ""excluded__expired_""
click at [347, 36] on select "Choose an option... Pending Applied Excluded (Questions) Excluded (Expired) Exc…" at bounding box center [384, 43] width 75 height 14
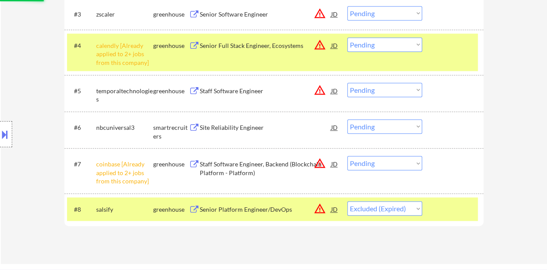
scroll to position [305, 0]
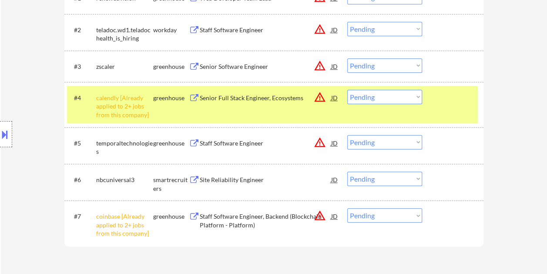
click at [533, 69] on div "← Return to /applysquad Mailslurp Inbox Job Search Builder Remy Abdullahi User …" at bounding box center [274, 7] width 546 height 554
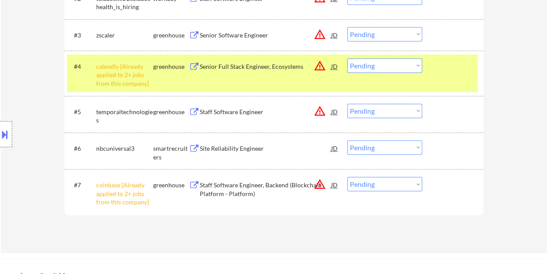
scroll to position [348, 0]
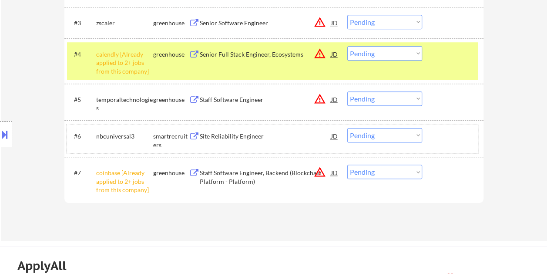
click at [444, 140] on div at bounding box center [454, 136] width 38 height 16
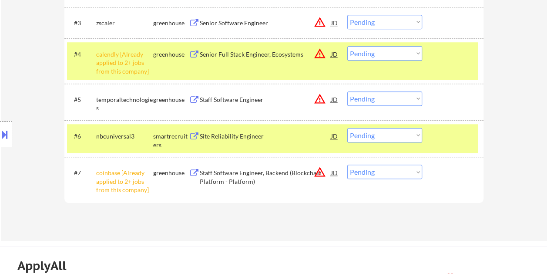
click at [286, 137] on div "Site Reliability Engineer" at bounding box center [265, 136] width 131 height 9
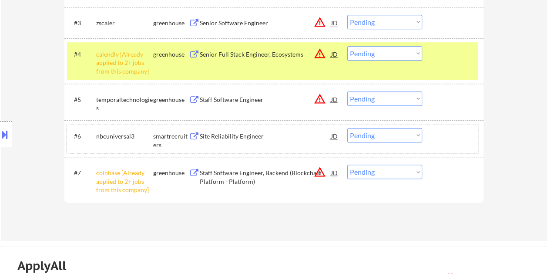
click at [450, 139] on div at bounding box center [454, 136] width 38 height 16
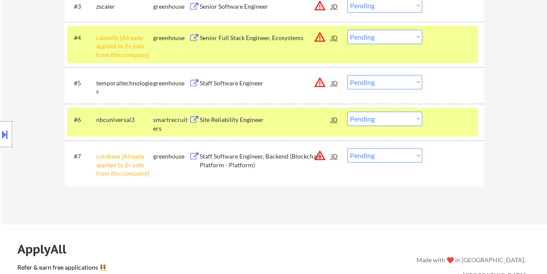
scroll to position [367, 0]
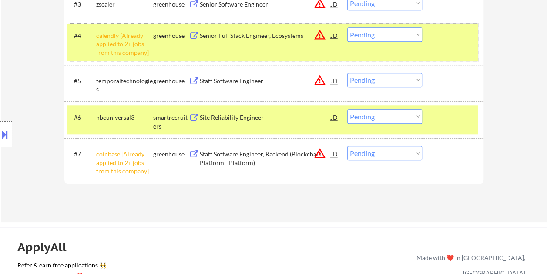
click at [443, 35] on div at bounding box center [454, 35] width 38 height 16
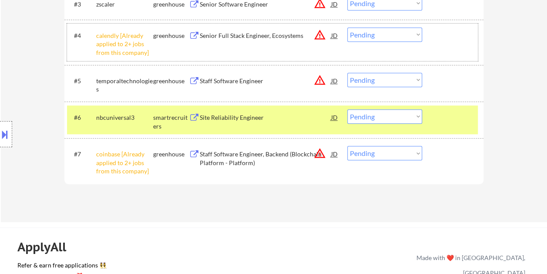
click at [414, 116] on select "Choose an option... Pending Applied Excluded (Questions) Excluded (Expired) Exc…" at bounding box center [384, 116] width 75 height 14
click at [347, 109] on select "Choose an option... Pending Applied Excluded (Questions) Excluded (Expired) Exc…" at bounding box center [384, 116] width 75 height 14
select select ""pending""
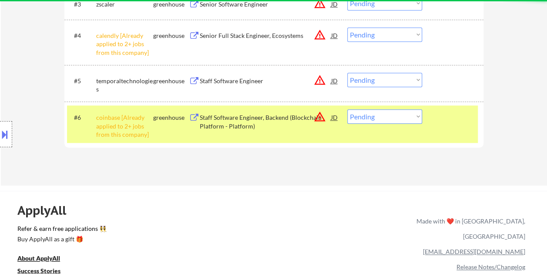
click at [444, 80] on div at bounding box center [454, 81] width 38 height 16
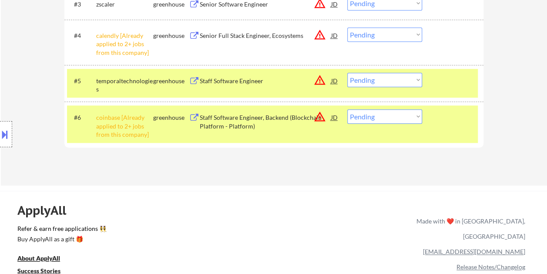
click at [462, 128] on div "#6 coinbase [Already applied to 2+ jobs from this company] greenhouse Staff Sof…" at bounding box center [272, 123] width 411 height 37
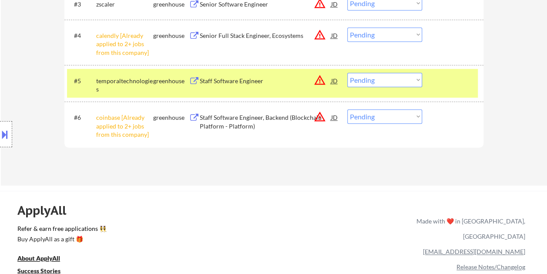
click at [262, 84] on div "Staff Software Engineer" at bounding box center [265, 81] width 131 height 9
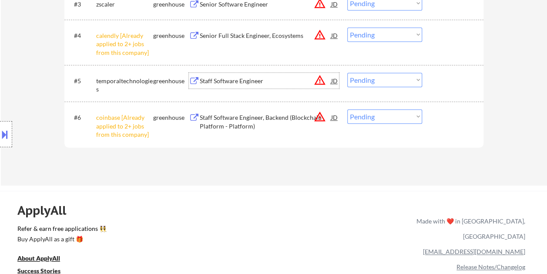
drag, startPoint x: 448, startPoint y: 81, endPoint x: 432, endPoint y: 81, distance: 15.7
click at [447, 81] on div at bounding box center [454, 81] width 38 height 16
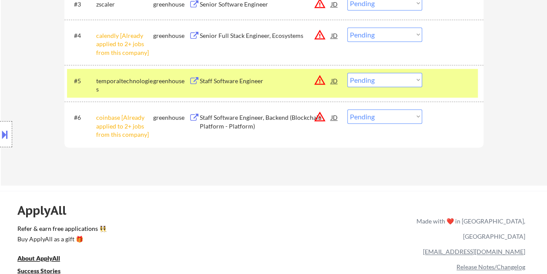
click at [417, 81] on select "Choose an option... Pending Applied Excluded (Questions) Excluded (Expired) Exc…" at bounding box center [384, 80] width 75 height 14
click at [347, 73] on select "Choose an option... Pending Applied Excluded (Questions) Excluded (Expired) Exc…" at bounding box center [384, 80] width 75 height 14
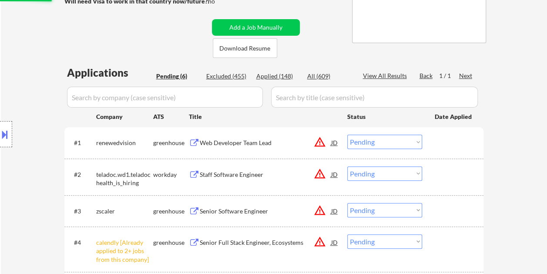
scroll to position [149, 0]
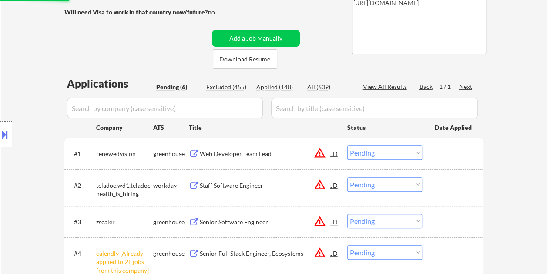
select select ""pending""
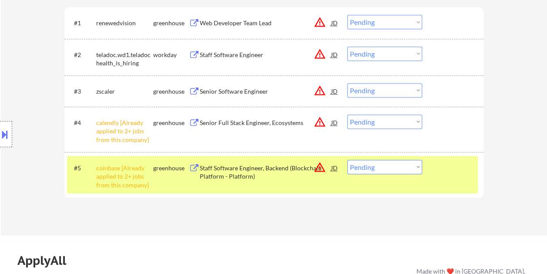
scroll to position [236, 0]
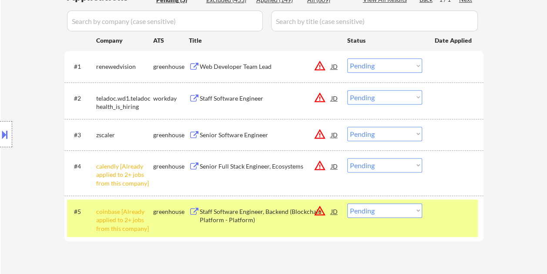
drag, startPoint x: 454, startPoint y: 208, endPoint x: 430, endPoint y: 189, distance: 30.1
click at [454, 208] on div at bounding box center [454, 211] width 38 height 16
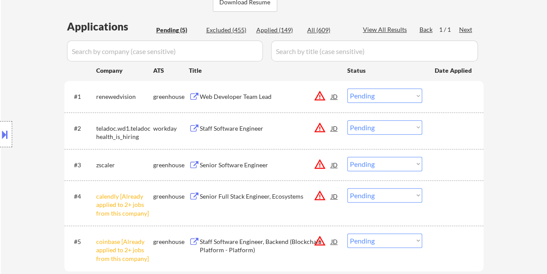
scroll to position [193, 0]
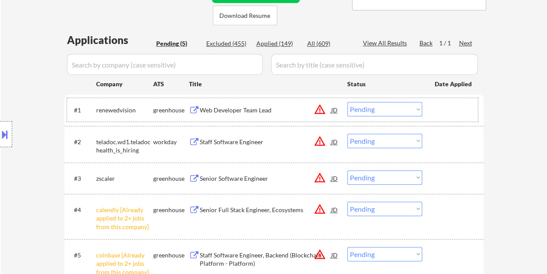
drag, startPoint x: 444, startPoint y: 106, endPoint x: 309, endPoint y: 110, distance: 135.4
click at [443, 106] on div at bounding box center [454, 110] width 38 height 16
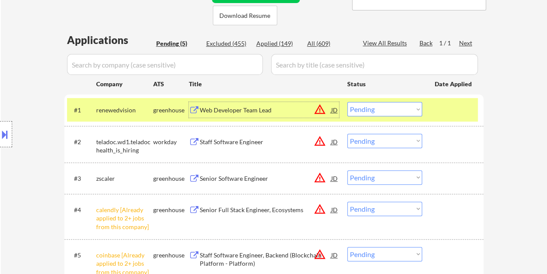
click at [292, 109] on div "Web Developer Team Lead" at bounding box center [265, 110] width 131 height 9
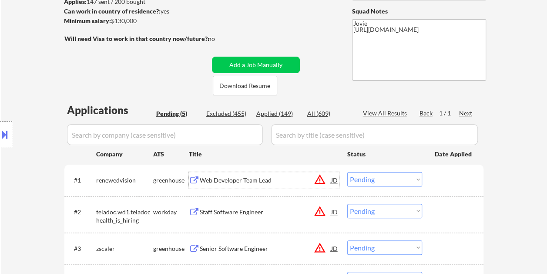
scroll to position [106, 0]
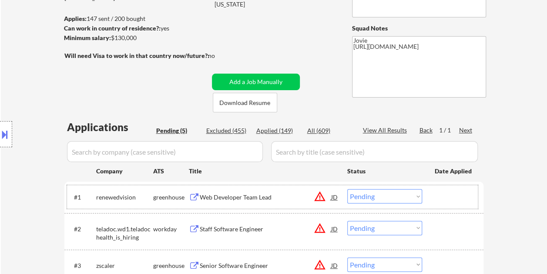
click at [447, 196] on div at bounding box center [454, 197] width 38 height 16
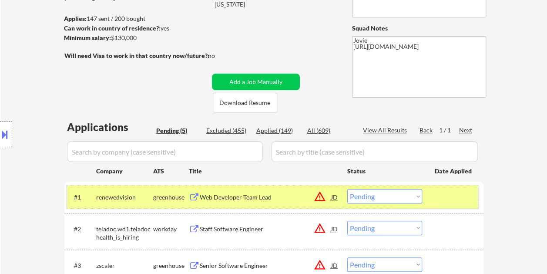
click at [417, 198] on select "Choose an option... Pending Applied Excluded (Questions) Excluded (Expired) Exc…" at bounding box center [384, 196] width 75 height 14
click at [347, 189] on select "Choose an option... Pending Applied Excluded (Questions) Excluded (Expired) Exc…" at bounding box center [384, 196] width 75 height 14
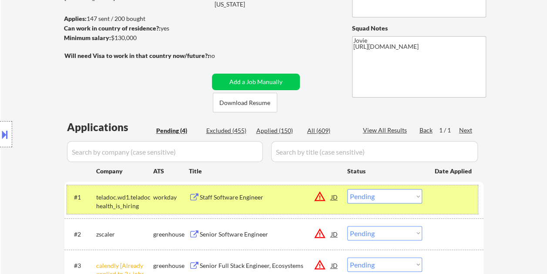
click at [443, 208] on div "#1 teladoc.wd1.teladochealth_is_hiring workday Staff Software Engineer JD warni…" at bounding box center [272, 199] width 411 height 29
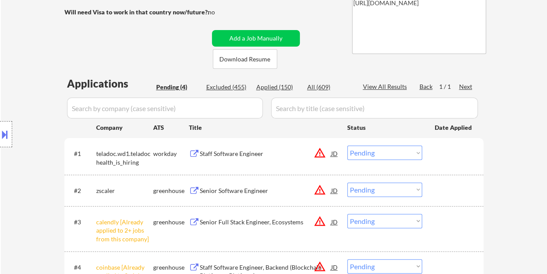
scroll to position [193, 0]
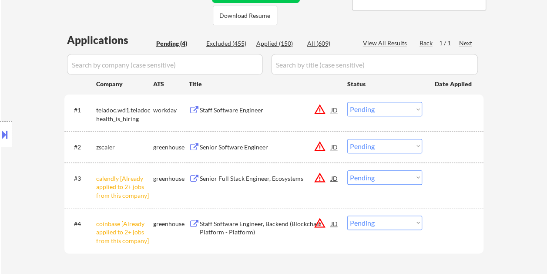
click at [452, 111] on div at bounding box center [454, 110] width 38 height 16
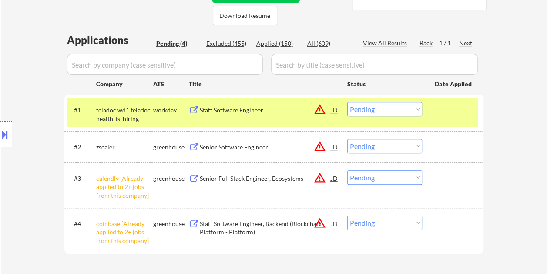
click at [297, 107] on div "Staff Software Engineer" at bounding box center [265, 110] width 131 height 9
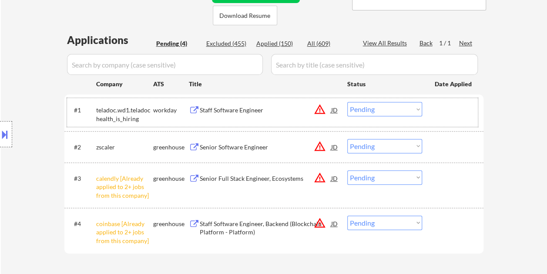
click at [438, 111] on div at bounding box center [454, 110] width 38 height 16
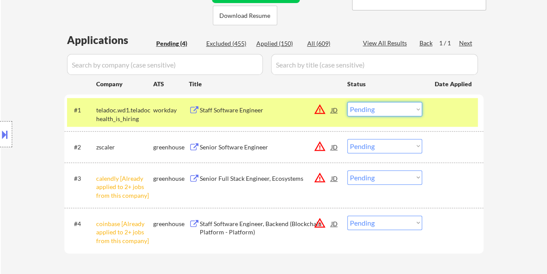
click at [420, 113] on select "Choose an option... Pending Applied Excluded (Questions) Excluded (Expired) Exc…" at bounding box center [384, 109] width 75 height 14
click at [347, 102] on select "Choose an option... Pending Applied Excluded (Questions) Excluded (Expired) Exc…" at bounding box center [384, 109] width 75 height 14
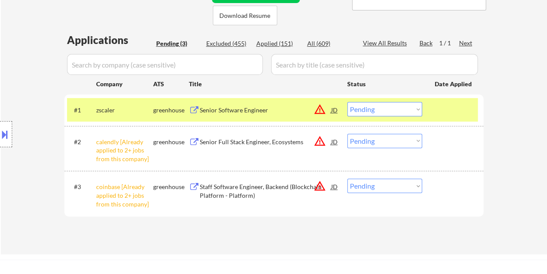
click at [437, 110] on div at bounding box center [454, 110] width 38 height 16
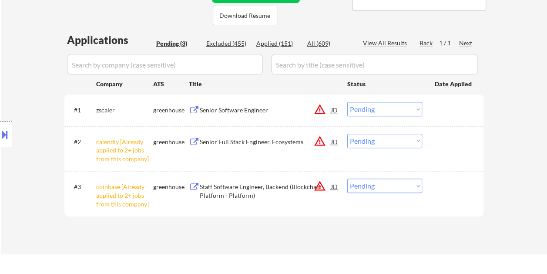
click at [437, 110] on div at bounding box center [454, 110] width 38 height 16
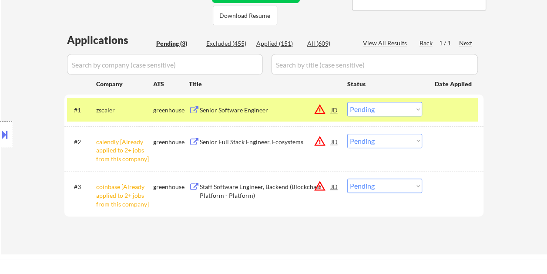
click at [302, 107] on div "Senior Software Engineer" at bounding box center [265, 110] width 131 height 9
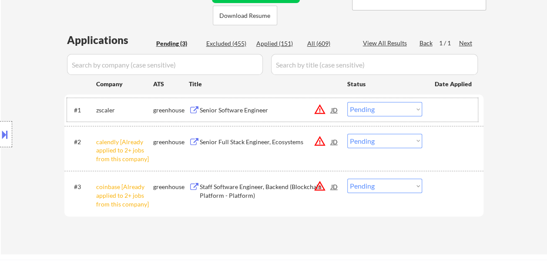
click at [437, 106] on div at bounding box center [454, 110] width 38 height 16
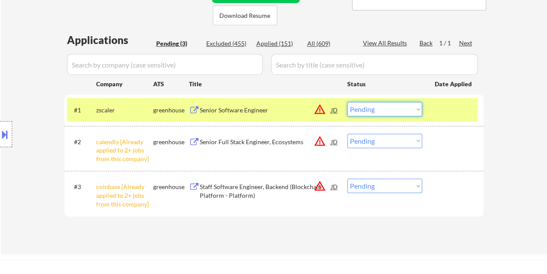
click at [416, 111] on select "Choose an option... Pending Applied Excluded (Questions) Excluded (Expired) Exc…" at bounding box center [384, 109] width 75 height 14
click at [347, 102] on select "Choose an option... Pending Applied Excluded (Questions) Excluded (Expired) Exc…" at bounding box center [384, 109] width 75 height 14
select select ""pending""
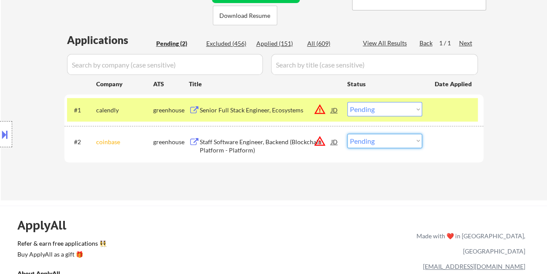
click at [406, 138] on select "Choose an option... Pending Applied Excluded (Questions) Excluded (Expired) Exc…" at bounding box center [384, 141] width 75 height 14
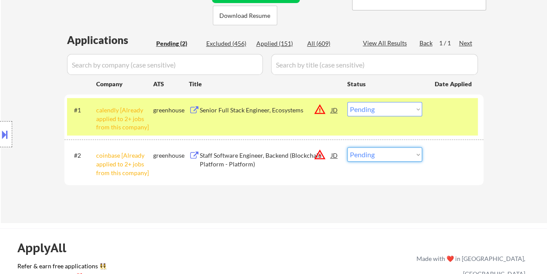
select select ""excluded__other_""
click at [347, 147] on select "Choose an option... Pending Applied Excluded (Questions) Excluded (Expired) Exc…" at bounding box center [384, 154] width 75 height 14
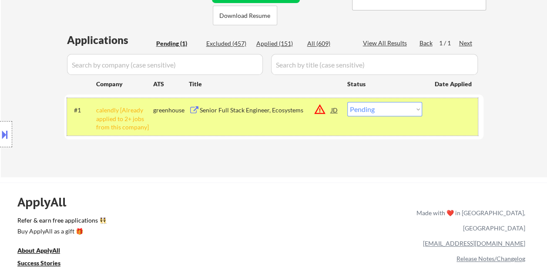
click at [398, 100] on div "#1 calendly [Already applied to 2+ jobs from this company] greenhouse Senior Fu…" at bounding box center [272, 116] width 411 height 37
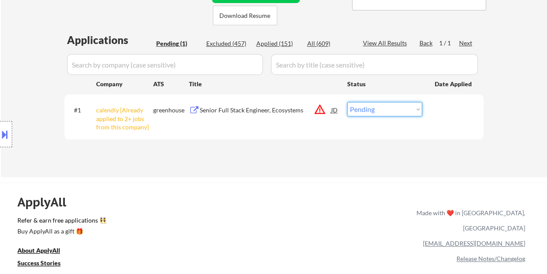
click at [412, 108] on select "Choose an option... Pending Applied Excluded (Questions) Excluded (Expired) Exc…" at bounding box center [384, 109] width 75 height 14
click at [347, 102] on select "Choose an option... Pending Applied Excluded (Questions) Excluded (Expired) Exc…" at bounding box center [384, 109] width 75 height 14
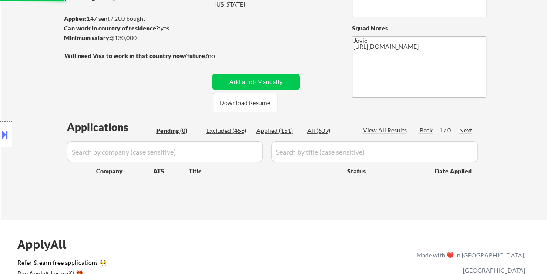
click at [281, 129] on div "Applied (151)" at bounding box center [278, 130] width 44 height 9
select select ""applied""
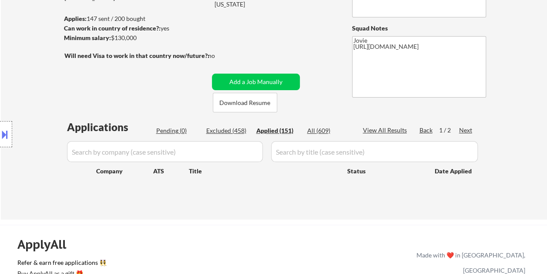
select select ""applied""
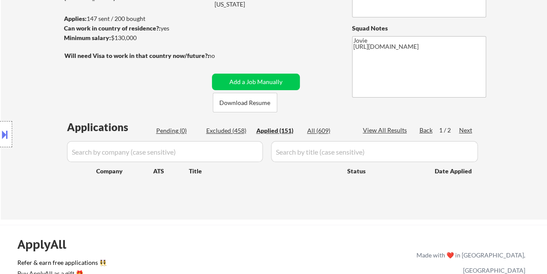
select select ""applied""
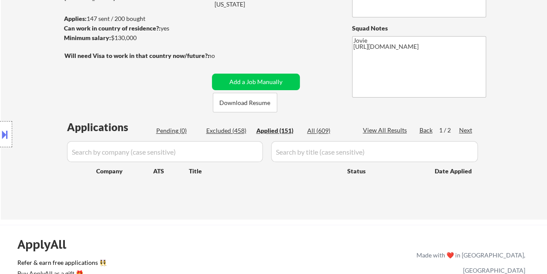
select select ""applied""
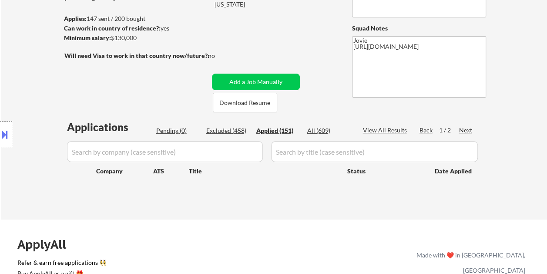
select select ""applied""
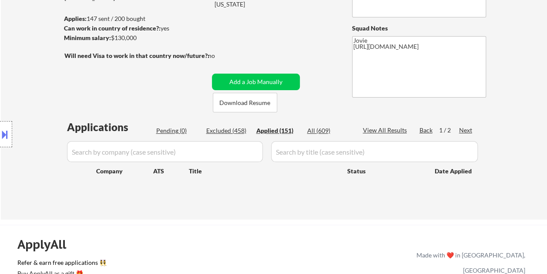
select select ""applied""
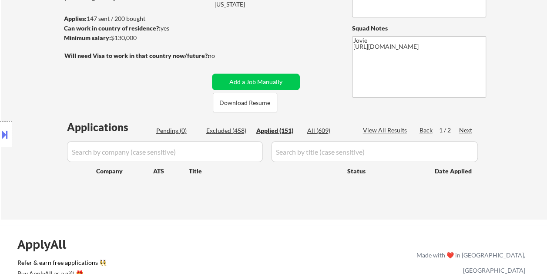
select select ""applied""
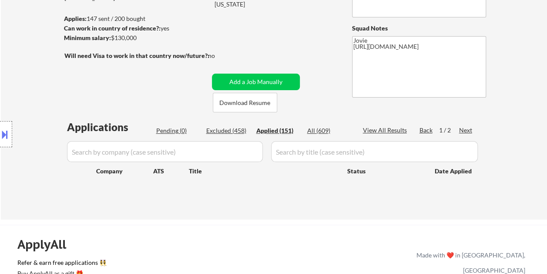
select select ""applied""
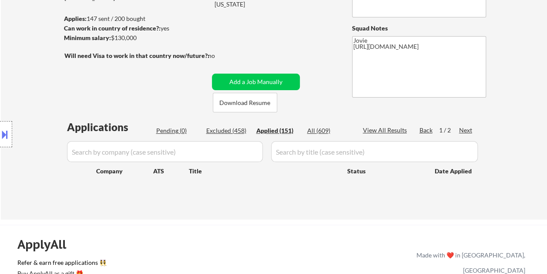
select select ""applied""
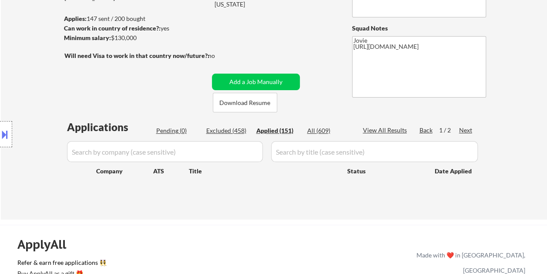
select select ""applied""
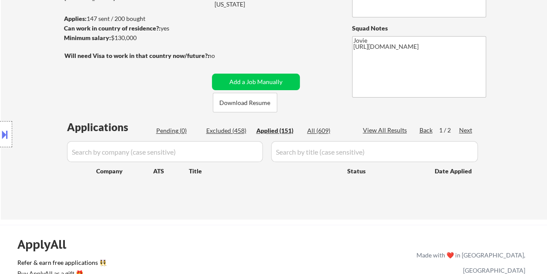
select select ""applied""
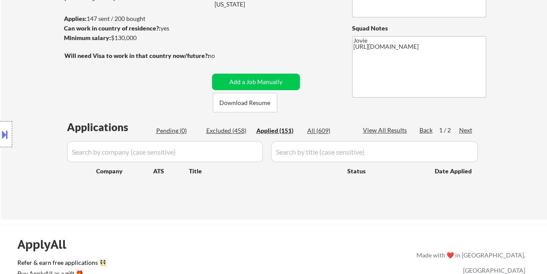
select select ""applied""
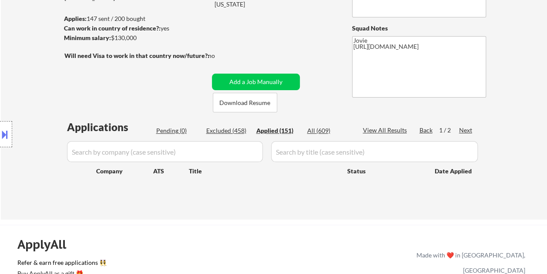
select select ""applied""
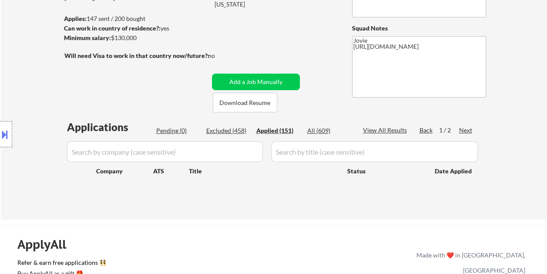
select select ""applied""
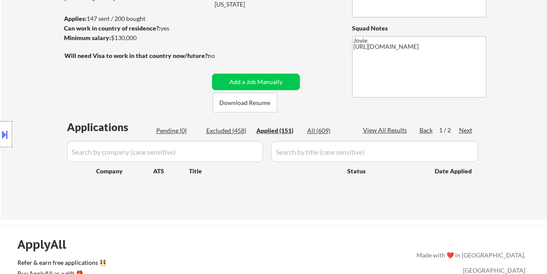
select select ""applied""
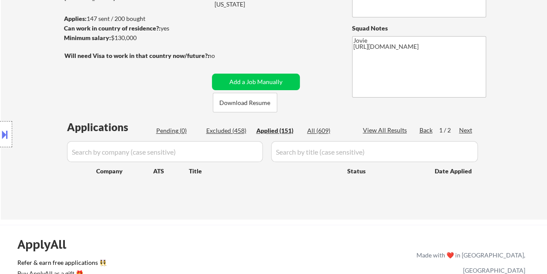
select select ""applied""
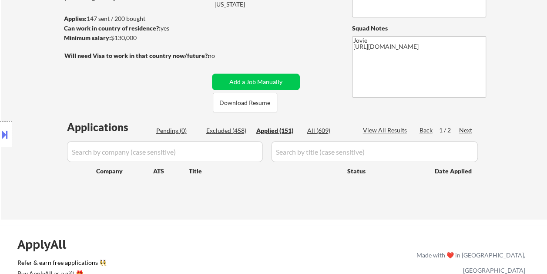
select select ""applied""
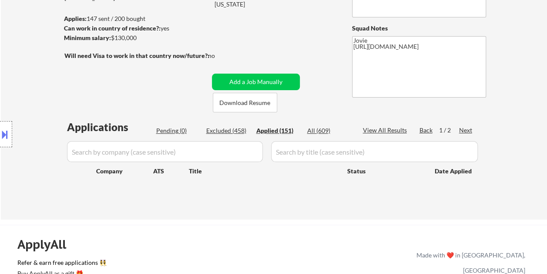
select select ""applied""
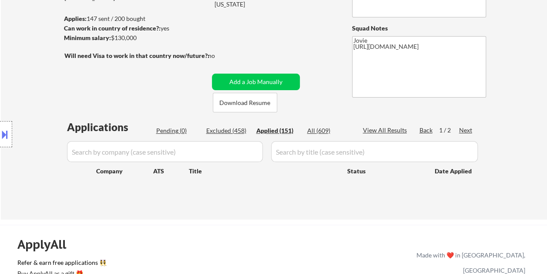
select select ""applied""
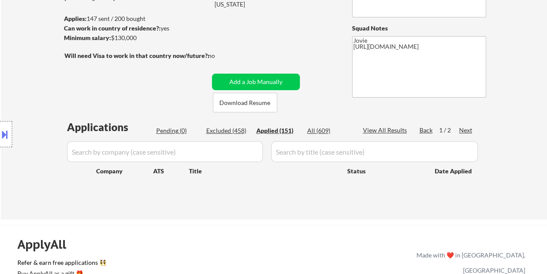
select select ""applied""
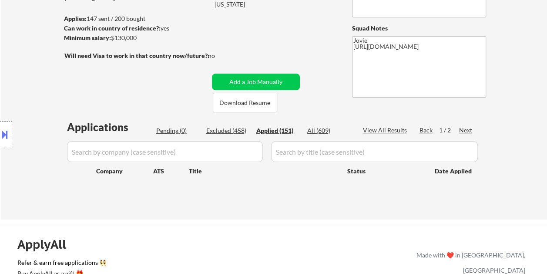
select select ""applied""
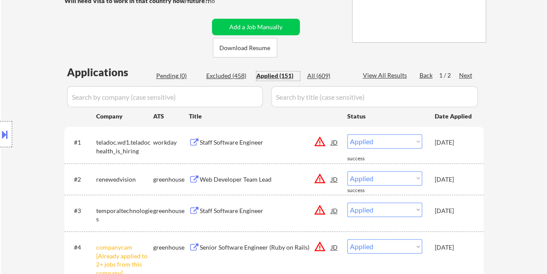
scroll to position [149, 0]
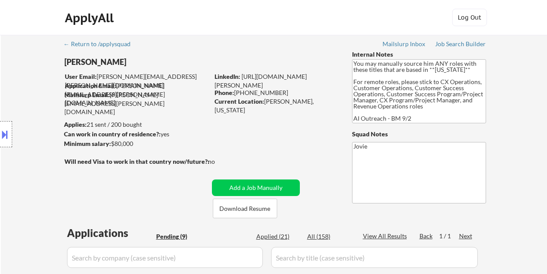
select select ""pending""
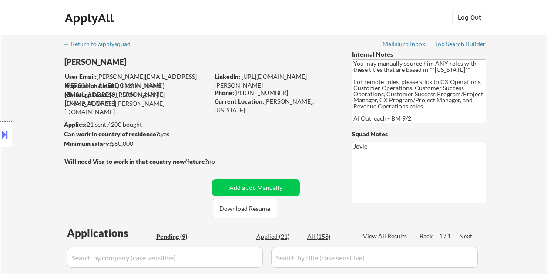
select select ""pending""
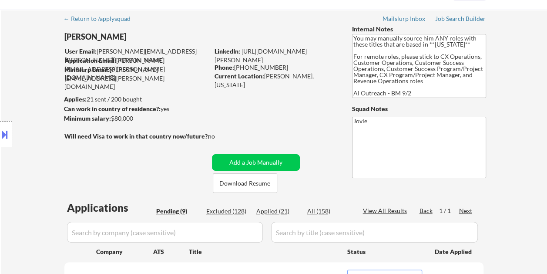
scroll to position [44, 0]
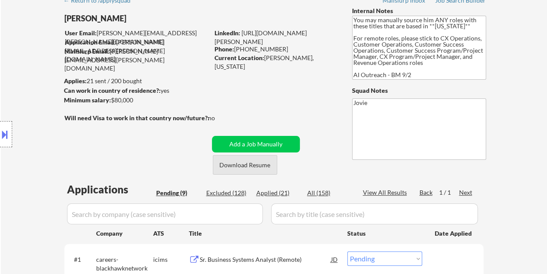
click at [247, 164] on button "Download Resume" at bounding box center [245, 165] width 64 height 20
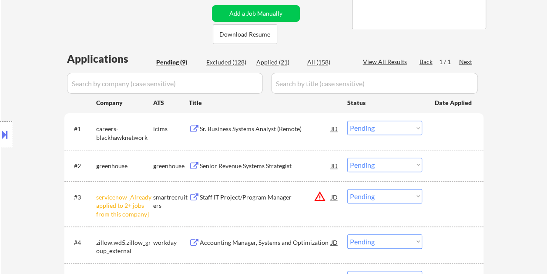
scroll to position [218, 0]
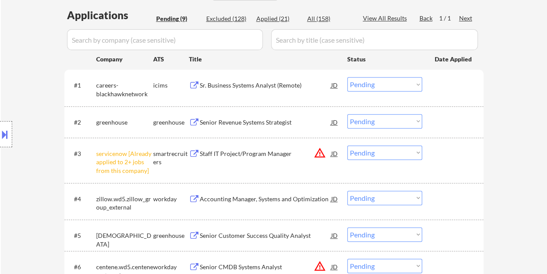
click at [449, 126] on div at bounding box center [454, 122] width 38 height 16
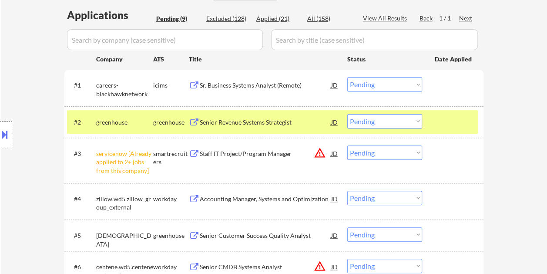
click at [261, 124] on div "Senior Revenue Systems Strategist" at bounding box center [265, 122] width 131 height 9
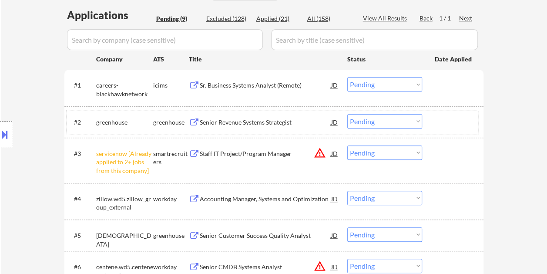
click at [441, 121] on div at bounding box center [454, 122] width 38 height 16
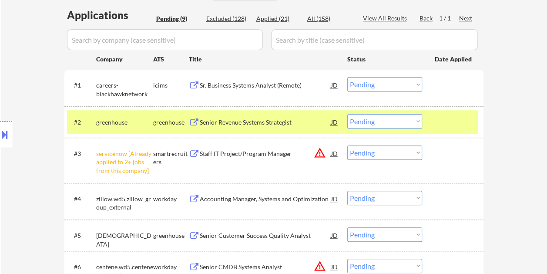
click at [418, 121] on select "Choose an option... Pending Applied Excluded (Questions) Excluded (Expired) Exc…" at bounding box center [384, 121] width 75 height 14
click at [347, 114] on select "Choose an option... Pending Applied Excluded (Questions) Excluded (Expired) Exc…" at bounding box center [384, 121] width 75 height 14
select select ""pending""
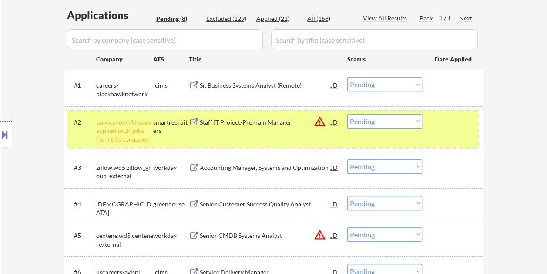
click at [444, 126] on div at bounding box center [454, 122] width 38 height 16
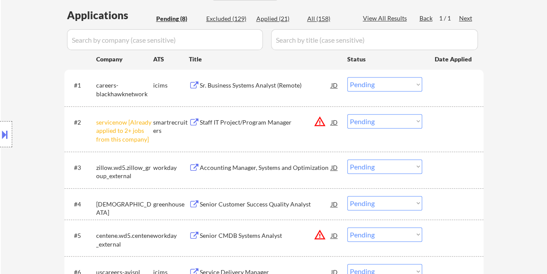
click at [441, 200] on div at bounding box center [454, 204] width 38 height 16
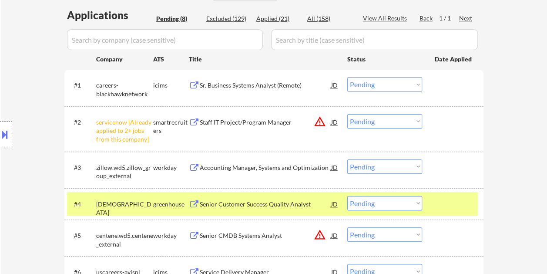
click at [253, 207] on div "Senior Customer Success Quality Analyst" at bounding box center [265, 204] width 131 height 9
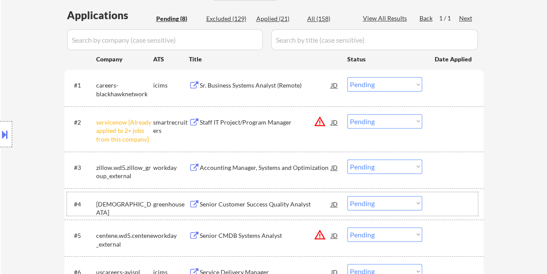
click at [441, 202] on div at bounding box center [454, 204] width 38 height 16
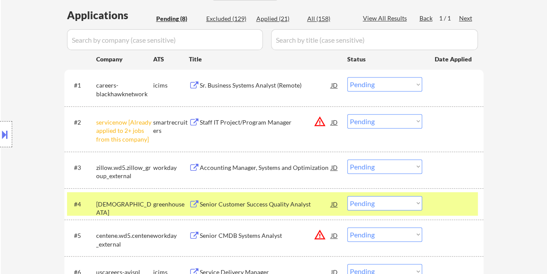
click at [416, 204] on select "Choose an option... Pending Applied Excluded (Questions) Excluded (Expired) Exc…" at bounding box center [384, 203] width 75 height 14
click at [347, 196] on select "Choose an option... Pending Applied Excluded (Questions) Excluded (Expired) Exc…" at bounding box center [384, 203] width 75 height 14
select select ""pending""
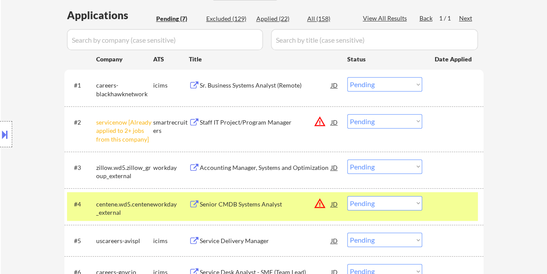
click at [471, 207] on div at bounding box center [454, 204] width 38 height 16
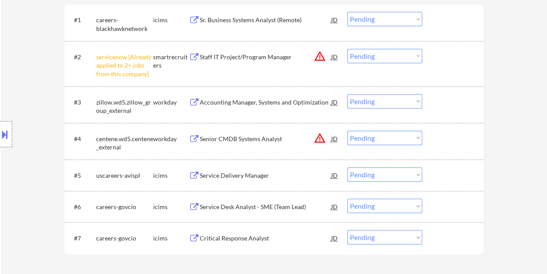
scroll to position [305, 0]
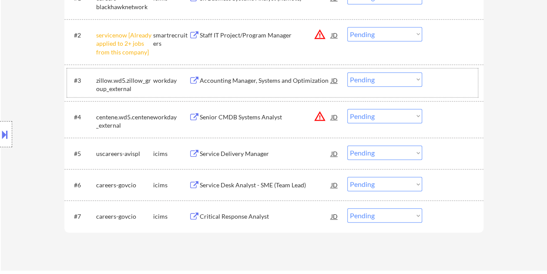
drag, startPoint x: 450, startPoint y: 82, endPoint x: 279, endPoint y: 85, distance: 171.1
click at [449, 82] on div at bounding box center [454, 80] width 38 height 16
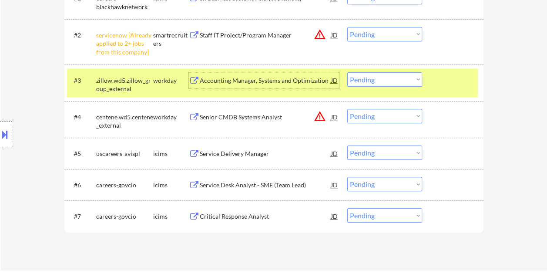
click at [250, 80] on div "Accounting Manager, Systems and Optimization" at bounding box center [265, 80] width 131 height 9
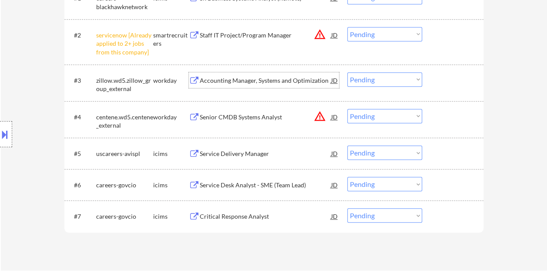
drag, startPoint x: 438, startPoint y: 77, endPoint x: 412, endPoint y: 79, distance: 26.1
click at [436, 77] on div at bounding box center [454, 80] width 38 height 16
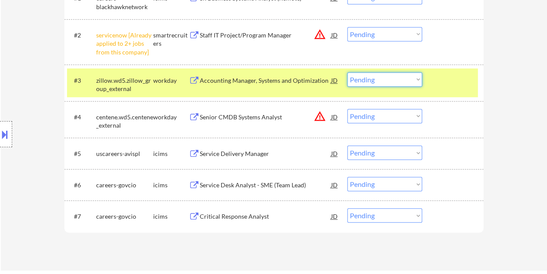
click at [411, 79] on select "Choose an option... Pending Applied Excluded (Questions) Excluded (Expired) Exc…" at bounding box center [384, 79] width 75 height 14
click at [347, 72] on select "Choose an option... Pending Applied Excluded (Questions) Excluded (Expired) Exc…" at bounding box center [384, 79] width 75 height 14
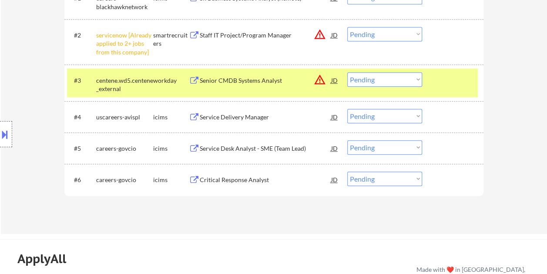
click at [436, 80] on div at bounding box center [454, 80] width 38 height 16
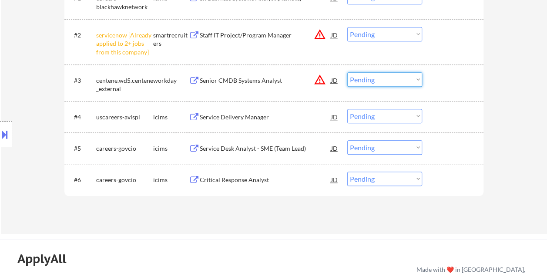
click at [410, 76] on select "Choose an option... Pending Applied Excluded (Questions) Excluded (Expired) Exc…" at bounding box center [384, 79] width 75 height 14
click at [347, 72] on select "Choose an option... Pending Applied Excluded (Questions) Excluded (Expired) Exc…" at bounding box center [384, 79] width 75 height 14
select select ""pending""
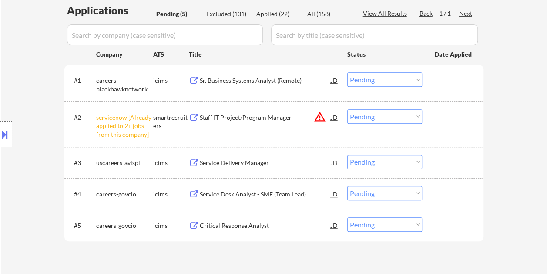
scroll to position [218, 0]
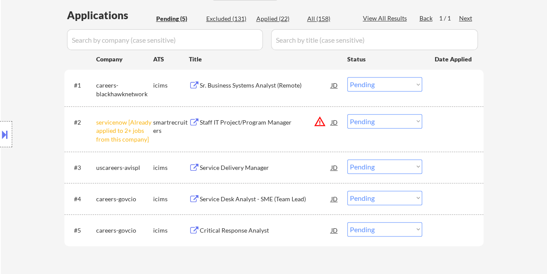
click at [444, 87] on div at bounding box center [454, 85] width 38 height 16
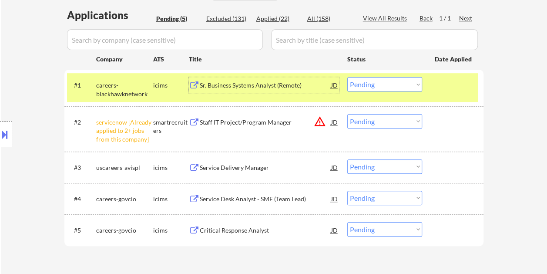
click at [281, 88] on div "Sr. Business Systems Analyst (Remote)" at bounding box center [265, 85] width 131 height 9
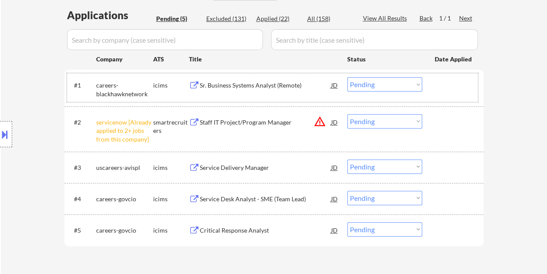
click at [433, 84] on div "#1 careers-blackhawknetwork icims Sr. Business Systems Analyst (Remote) JD Choo…" at bounding box center [272, 87] width 411 height 29
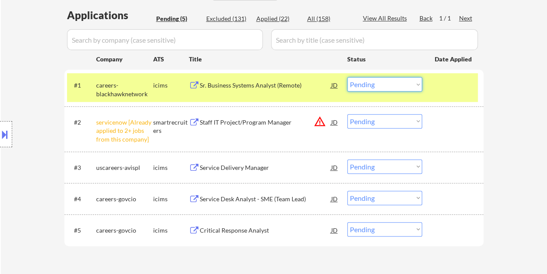
click at [417, 85] on select "Choose an option... Pending Applied Excluded (Questions) Excluded (Expired) Exc…" at bounding box center [384, 84] width 75 height 14
click at [347, 77] on select "Choose an option... Pending Applied Excluded (Questions) Excluded (Expired) Exc…" at bounding box center [384, 84] width 75 height 14
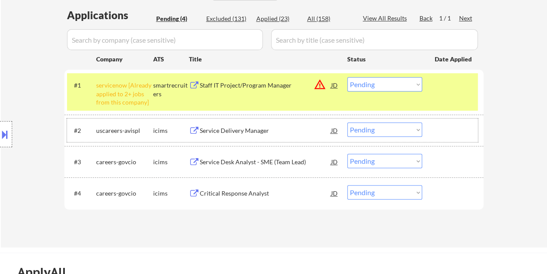
click at [439, 135] on div at bounding box center [454, 130] width 38 height 16
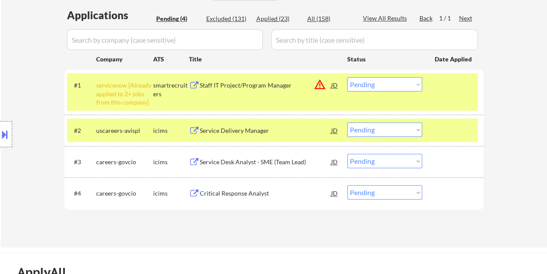
click at [439, 95] on div "#1 servicenow [Already applied to 2+ jobs from this company] smartrecruiters St…" at bounding box center [272, 91] width 411 height 37
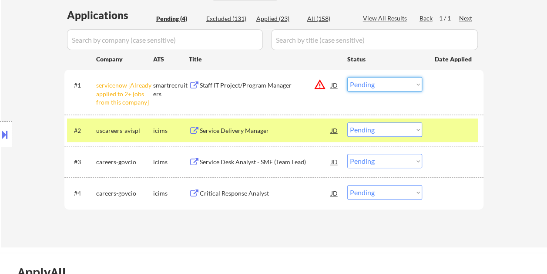
click at [413, 84] on select "Choose an option... Pending Applied Excluded (Questions) Excluded (Expired) Exc…" at bounding box center [384, 84] width 75 height 14
click at [347, 77] on select "Choose an option... Pending Applied Excluded (Questions) Excluded (Expired) Exc…" at bounding box center [384, 84] width 75 height 14
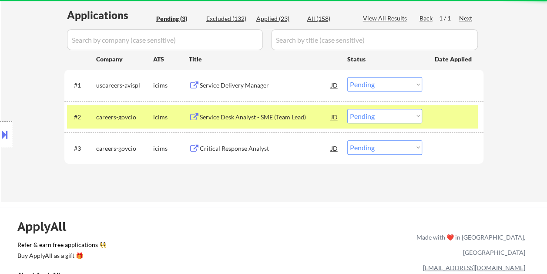
click at [447, 114] on div at bounding box center [454, 117] width 38 height 16
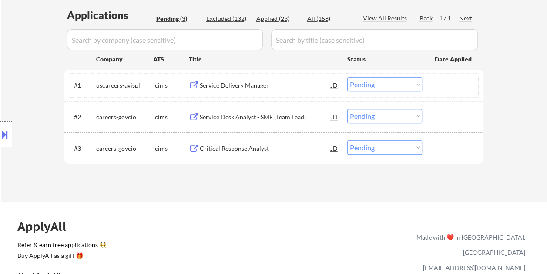
drag, startPoint x: 453, startPoint y: 85, endPoint x: 433, endPoint y: 88, distance: 19.8
click at [453, 85] on div at bounding box center [454, 85] width 38 height 16
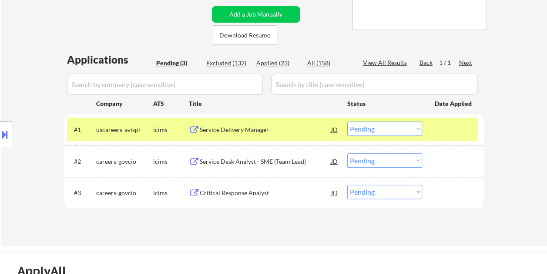
scroll to position [174, 0]
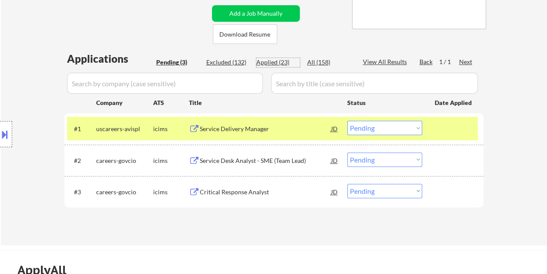
click at [266, 61] on div "Applied (23)" at bounding box center [278, 62] width 44 height 9
select select ""applied""
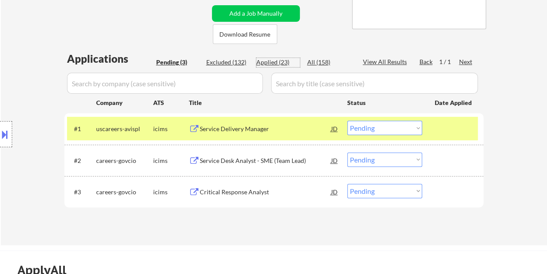
select select ""applied""
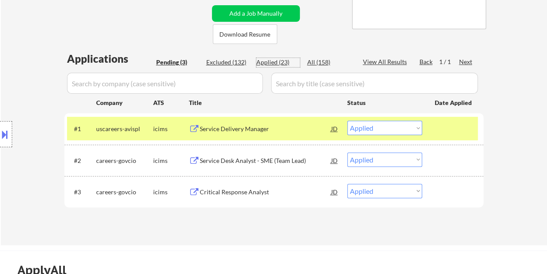
select select ""applied""
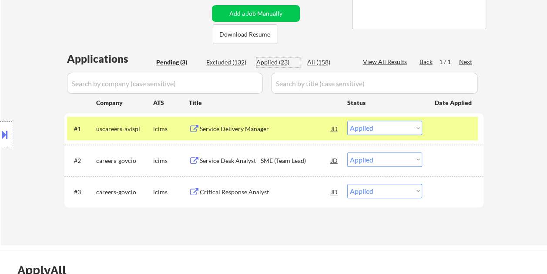
select select ""applied""
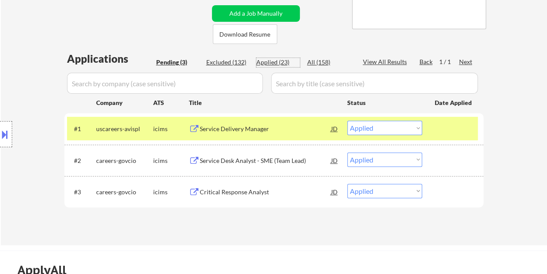
select select ""applied""
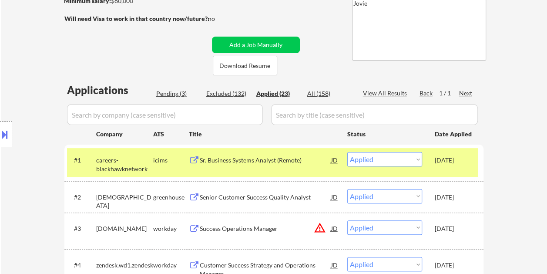
scroll to position [131, 0]
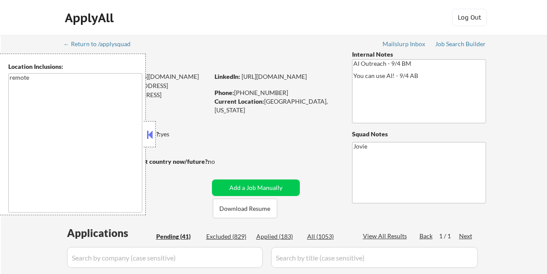
select select ""pending""
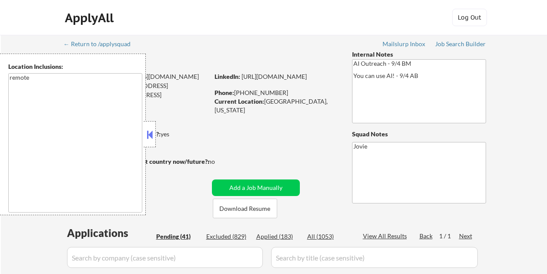
select select ""pending""
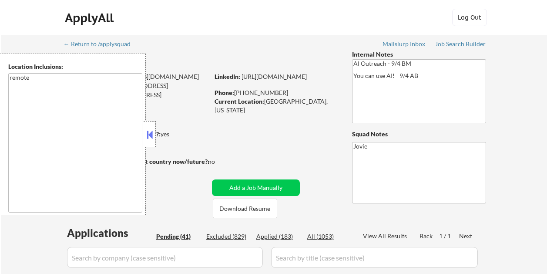
select select ""pending""
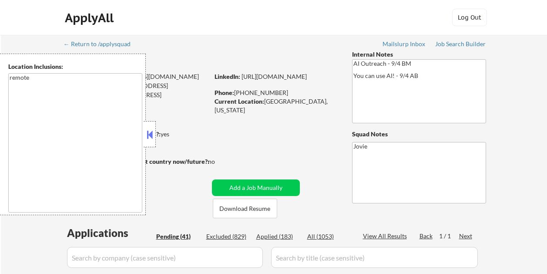
select select ""pending""
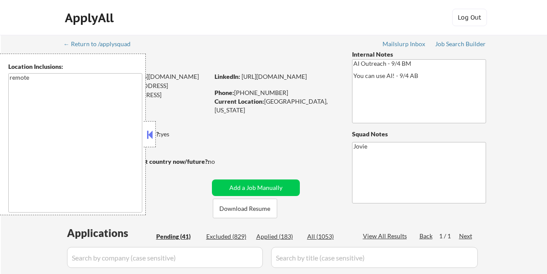
select select ""pending""
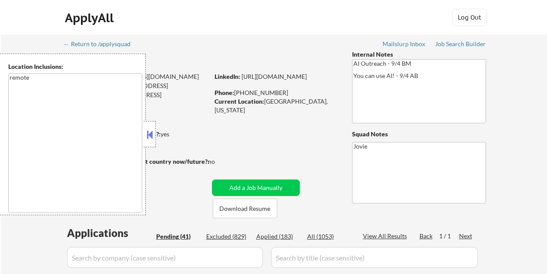
select select ""pending""
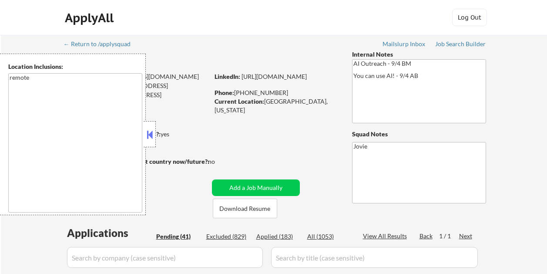
select select ""pending""
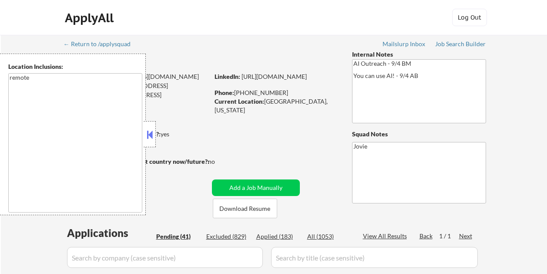
select select ""pending""
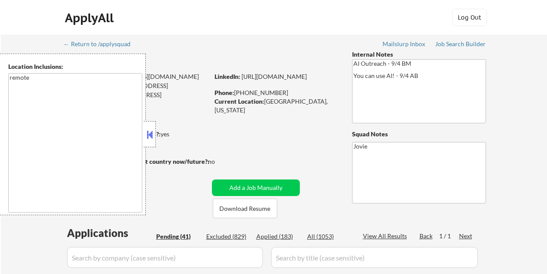
select select ""pending""
click at [146, 136] on button at bounding box center [150, 134] width 10 height 13
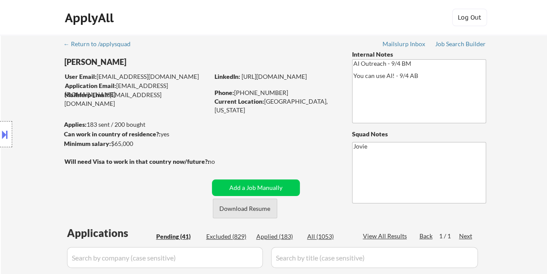
click at [245, 209] on button "Download Resume" at bounding box center [245, 208] width 64 height 20
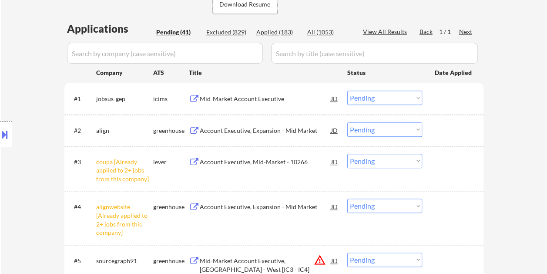
scroll to position [218, 0]
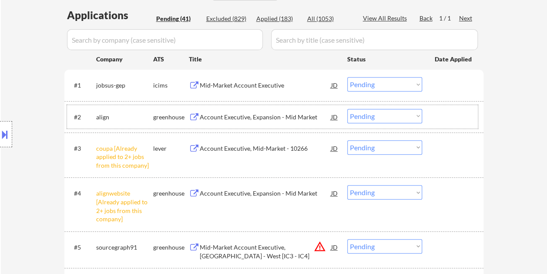
drag, startPoint x: 467, startPoint y: 116, endPoint x: 384, endPoint y: 114, distance: 82.7
click at [464, 116] on div at bounding box center [454, 117] width 38 height 16
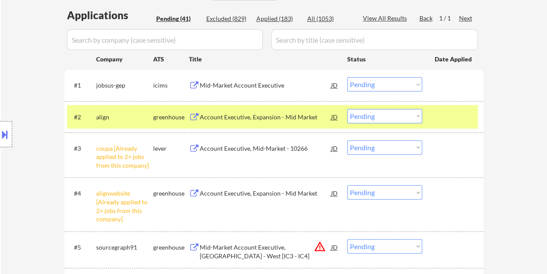
click at [258, 110] on div "Account Executive, Expansion - Mid Market" at bounding box center [265, 117] width 131 height 16
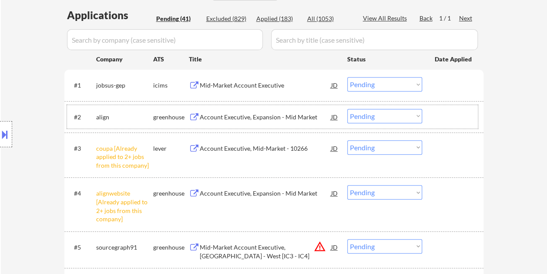
drag, startPoint x: 435, startPoint y: 114, endPoint x: 420, endPoint y: 120, distance: 16.4
click at [435, 114] on div at bounding box center [454, 117] width 38 height 16
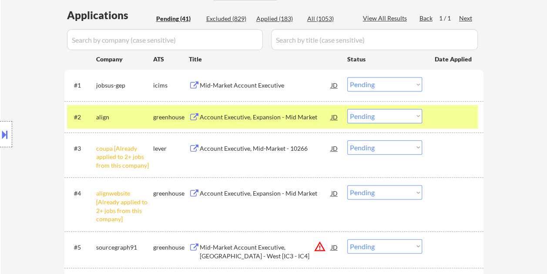
click at [416, 120] on select "Choose an option... Pending Applied Excluded (Questions) Excluded (Expired) Exc…" at bounding box center [384, 116] width 75 height 14
click at [347, 109] on select "Choose an option... Pending Applied Excluded (Questions) Excluded (Expired) Exc…" at bounding box center [384, 116] width 75 height 14
select select ""pending""
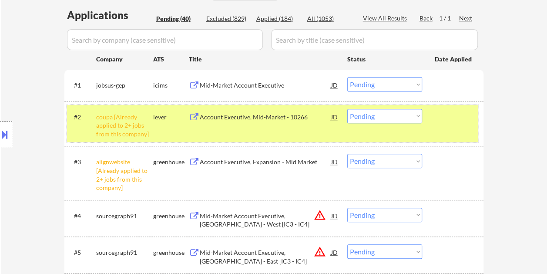
click at [443, 118] on div at bounding box center [454, 117] width 38 height 16
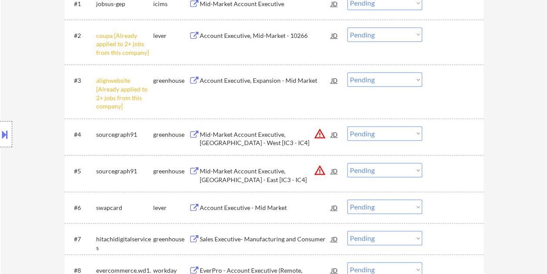
scroll to position [348, 0]
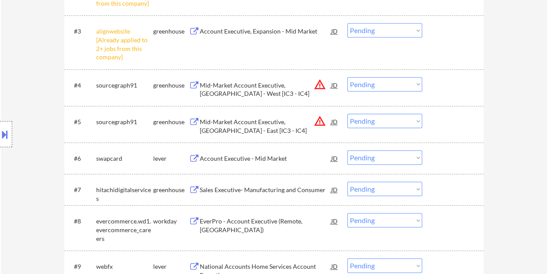
click at [471, 165] on div at bounding box center [454, 158] width 38 height 16
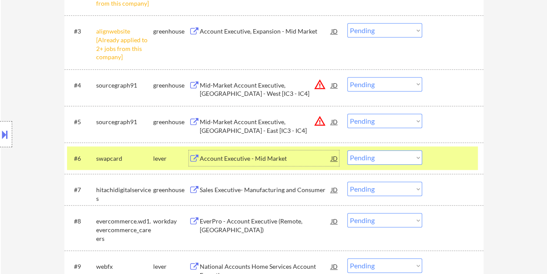
click at [314, 151] on div "Account Executive - Mid Market" at bounding box center [265, 158] width 131 height 16
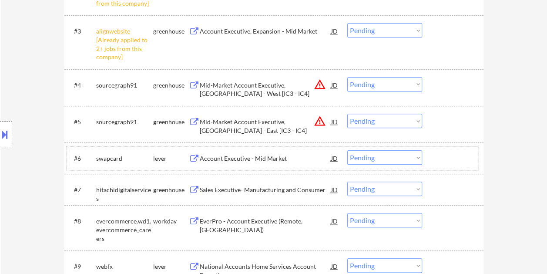
drag, startPoint x: 460, startPoint y: 169, endPoint x: 436, endPoint y: 165, distance: 24.0
click at [460, 169] on div "#6 swapcard lever Account Executive - Mid Market JD warning_amber Choose an opt…" at bounding box center [272, 158] width 411 height 24
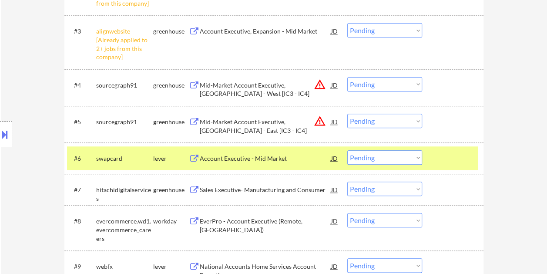
click at [410, 160] on select "Choose an option... Pending Applied Excluded (Questions) Excluded (Expired) Exc…" at bounding box center [384, 157] width 75 height 14
click at [347, 150] on select "Choose an option... Pending Applied Excluded (Questions) Excluded (Expired) Exc…" at bounding box center [384, 157] width 75 height 14
select select ""pending""
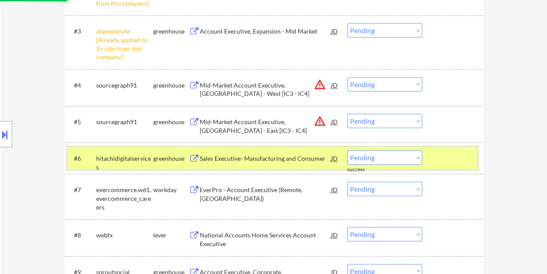
click at [451, 151] on div at bounding box center [454, 158] width 38 height 16
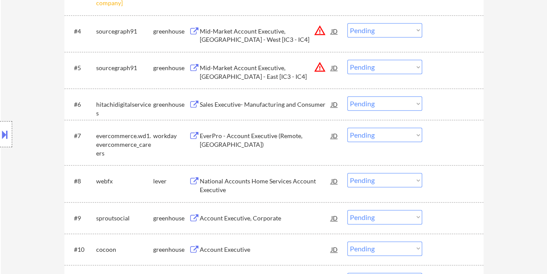
scroll to position [435, 0]
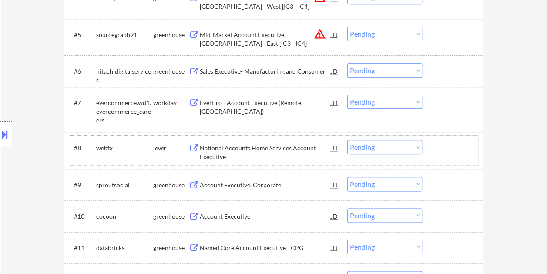
click at [447, 148] on div at bounding box center [454, 148] width 38 height 16
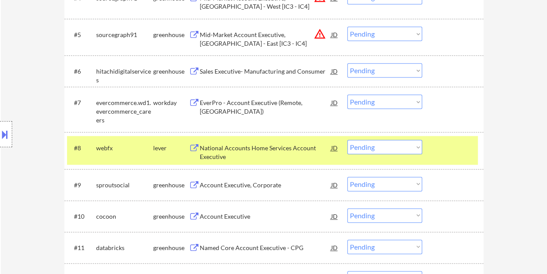
click at [260, 155] on div "National Accounts Home Services Account Executive" at bounding box center [265, 152] width 131 height 17
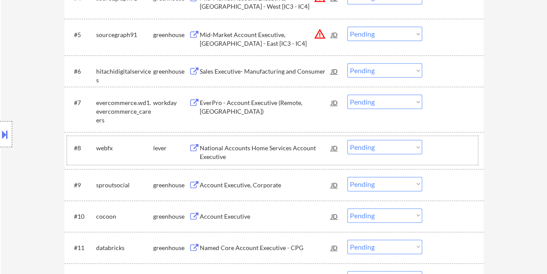
drag, startPoint x: 432, startPoint y: 141, endPoint x: 414, endPoint y: 145, distance: 18.3
click at [432, 141] on div "#8 webfx lever National Accounts Home Services Account Executive JD Choose an o…" at bounding box center [272, 150] width 411 height 29
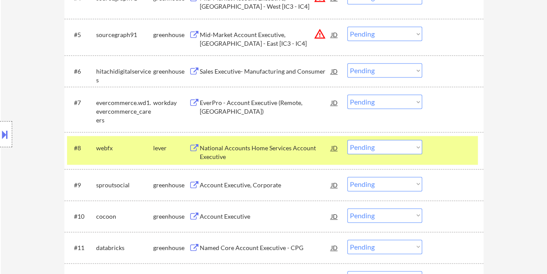
click at [403, 144] on select "Choose an option... Pending Applied Excluded (Questions) Excluded (Expired) Exc…" at bounding box center [384, 147] width 75 height 14
click at [347, 140] on select "Choose an option... Pending Applied Excluded (Questions) Excluded (Expired) Exc…" at bounding box center [384, 147] width 75 height 14
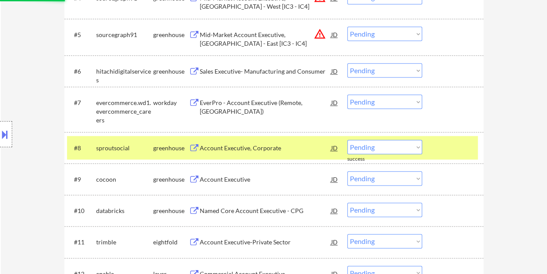
drag, startPoint x: 438, startPoint y: 144, endPoint x: 433, endPoint y: 144, distance: 5.2
click at [439, 144] on div at bounding box center [454, 148] width 38 height 16
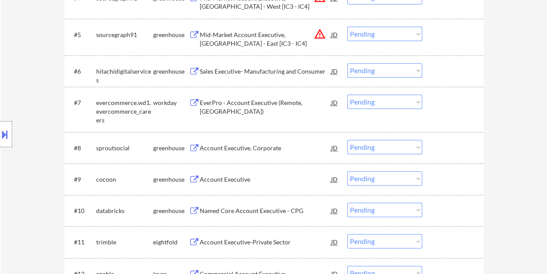
click at [443, 145] on div at bounding box center [454, 148] width 38 height 16
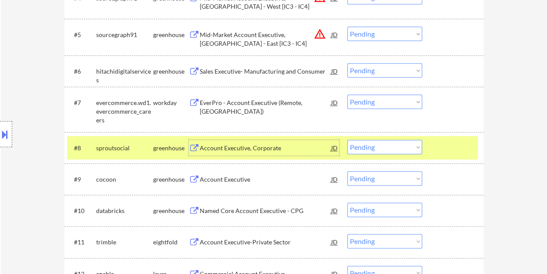
click at [232, 147] on div "Account Executive, Corporate" at bounding box center [265, 148] width 131 height 9
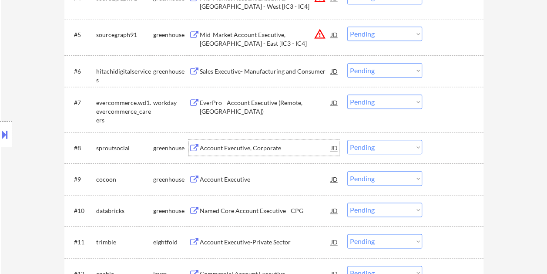
click at [8, 133] on div at bounding box center [6, 134] width 12 height 26
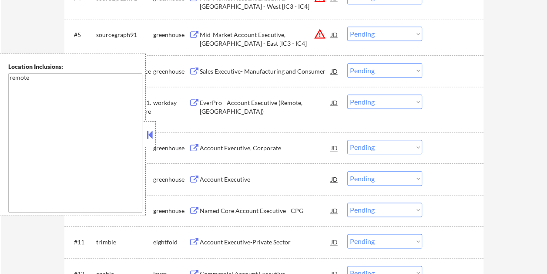
click at [149, 135] on button at bounding box center [150, 134] width 10 height 13
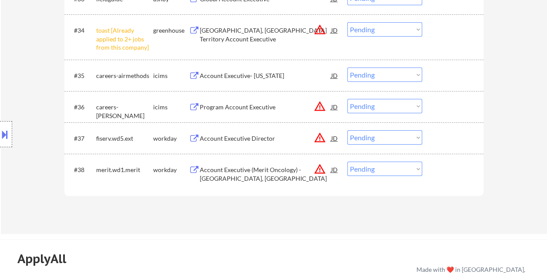
scroll to position [446, 0]
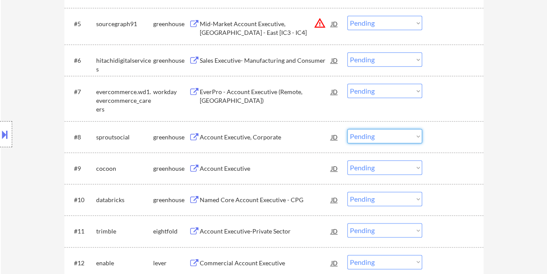
click at [417, 137] on select "Choose an option... Pending Applied Excluded (Questions) Excluded (Expired) Exc…" at bounding box center [384, 136] width 75 height 14
click at [347, 129] on select "Choose an option... Pending Applied Excluded (Questions) Excluded (Expired) Exc…" at bounding box center [384, 136] width 75 height 14
select select ""pending""
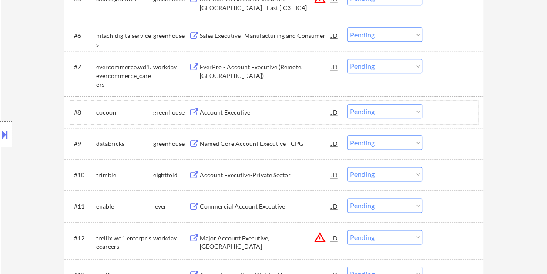
scroll to position [490, 0]
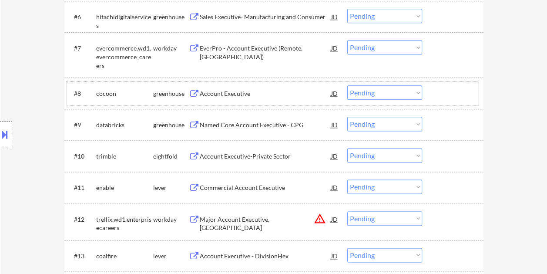
click at [446, 185] on div at bounding box center [454, 187] width 38 height 16
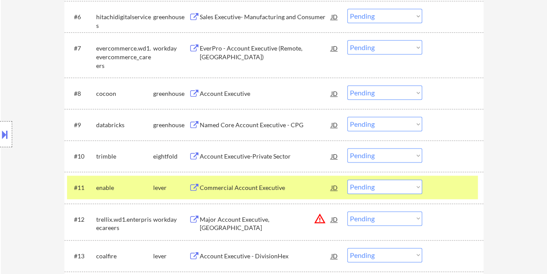
click at [282, 196] on div "#11 enable lever Commercial Account Executive JD Choose an option... Pending Ap…" at bounding box center [272, 187] width 411 height 24
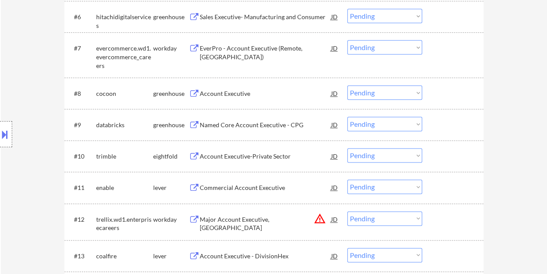
drag, startPoint x: 471, startPoint y: 191, endPoint x: 407, endPoint y: 194, distance: 63.6
click at [464, 193] on div at bounding box center [454, 187] width 38 height 16
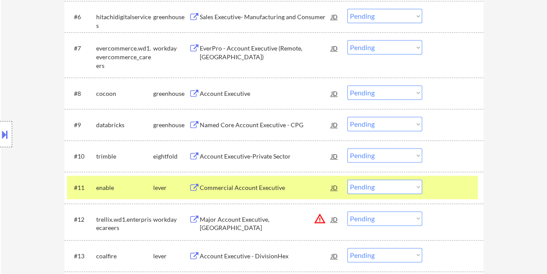
click at [286, 184] on div "Commercial Account Executive" at bounding box center [265, 187] width 131 height 9
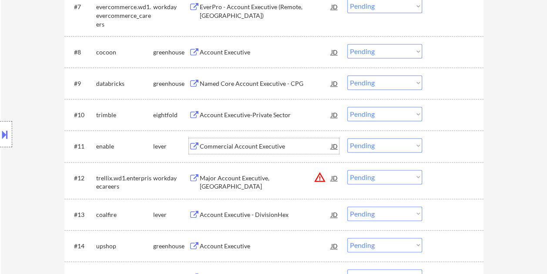
scroll to position [533, 0]
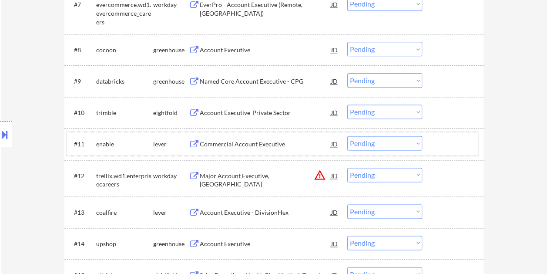
click at [433, 140] on div "#11 enable lever Commercial Account Executive JD Choose an option... Pending Ap…" at bounding box center [272, 144] width 411 height 24
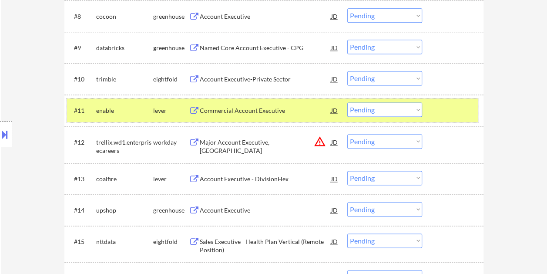
scroll to position [569, 0]
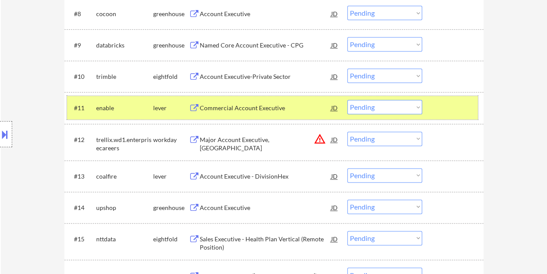
click at [414, 110] on select "Choose an option... Pending Applied Excluded (Questions) Excluded (Expired) Exc…" at bounding box center [384, 107] width 75 height 14
click at [347, 100] on select "Choose an option... Pending Applied Excluded (Questions) Excluded (Expired) Exc…" at bounding box center [384, 107] width 75 height 14
select select ""pending""
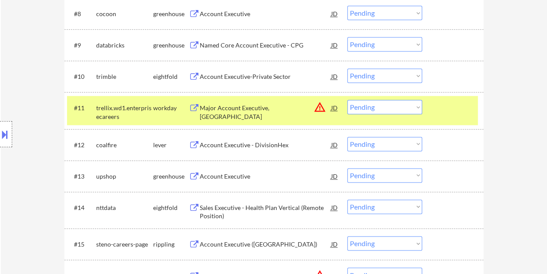
click at [461, 109] on div at bounding box center [454, 108] width 38 height 16
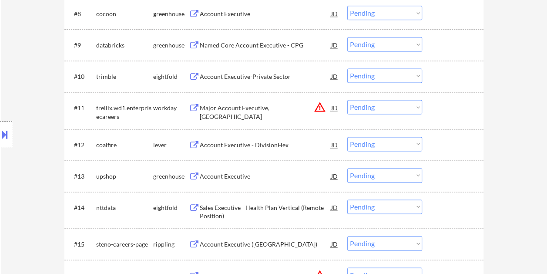
click at [439, 140] on div at bounding box center [454, 145] width 38 height 16
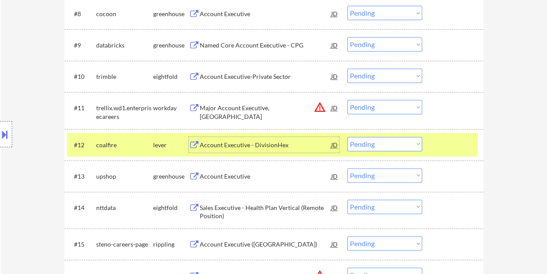
click at [259, 141] on div "Account Executive - DivisionHex" at bounding box center [265, 145] width 131 height 9
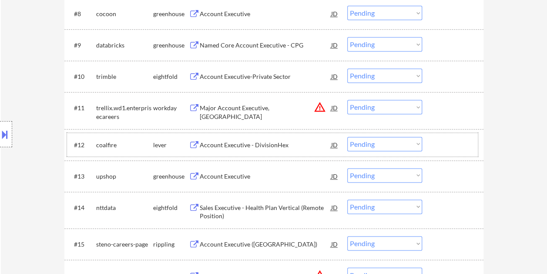
click at [438, 137] on div at bounding box center [454, 145] width 38 height 16
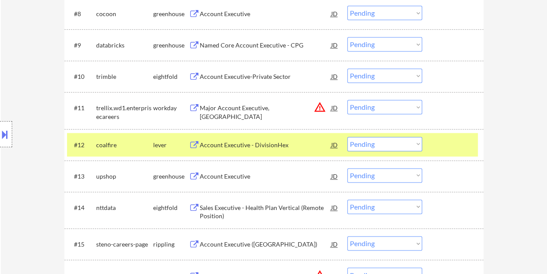
click at [416, 145] on select "Choose an option... Pending Applied Excluded (Questions) Excluded (Expired) Exc…" at bounding box center [384, 144] width 75 height 14
click at [347, 137] on select "Choose an option... Pending Applied Excluded (Questions) Excluded (Expired) Exc…" at bounding box center [384, 144] width 75 height 14
select select ""pending""
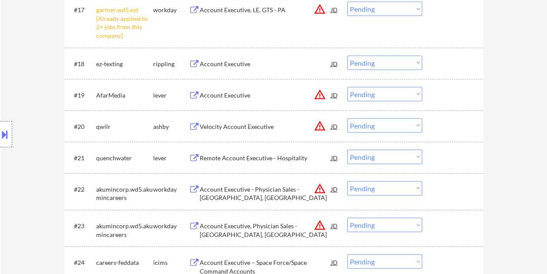
scroll to position [874, 0]
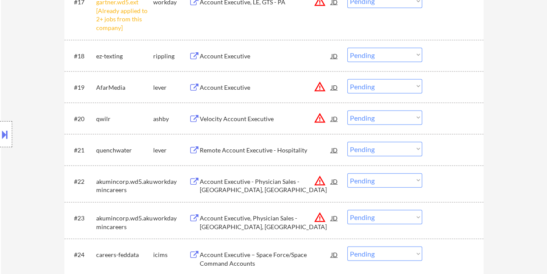
click at [442, 86] on div at bounding box center [454, 87] width 38 height 16
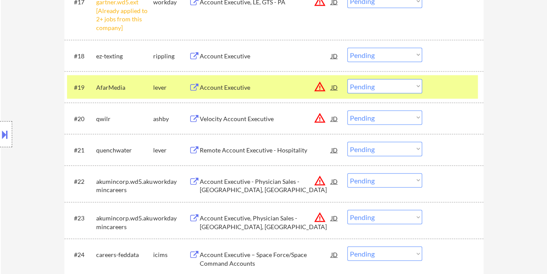
click at [249, 84] on div "Account Executive" at bounding box center [265, 87] width 131 height 9
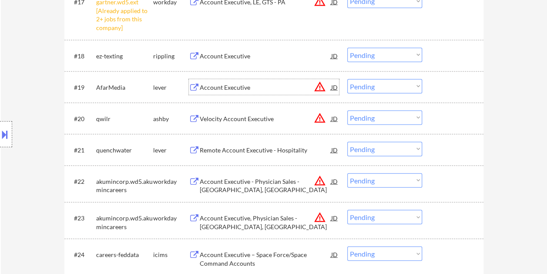
click at [434, 88] on div "#19 AfarMedia lever Account Executive JD warning_amber Choose an option... Pend…" at bounding box center [272, 87] width 411 height 24
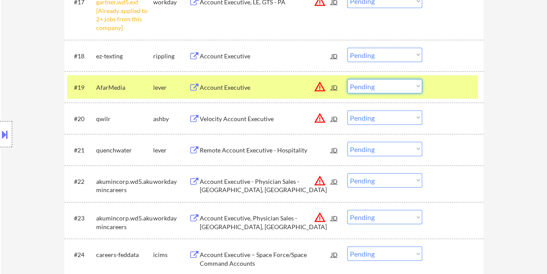
click at [414, 87] on select "Choose an option... Pending Applied Excluded (Questions) Excluded (Expired) Exc…" at bounding box center [384, 86] width 75 height 14
click at [347, 79] on select "Choose an option... Pending Applied Excluded (Questions) Excluded (Expired) Exc…" at bounding box center [384, 86] width 75 height 14
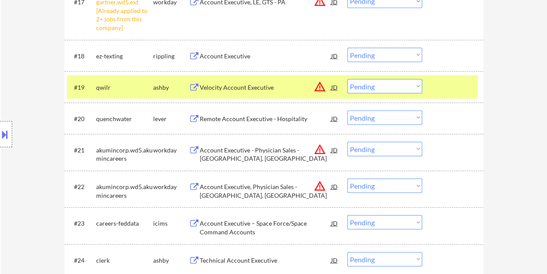
click at [445, 87] on div at bounding box center [454, 87] width 38 height 16
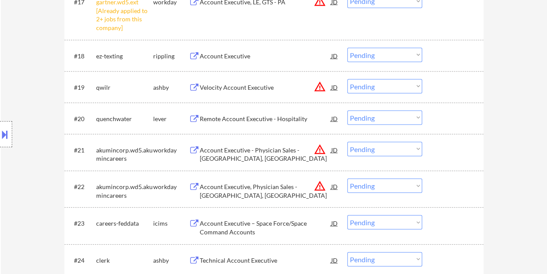
click at [442, 86] on div at bounding box center [454, 87] width 38 height 16
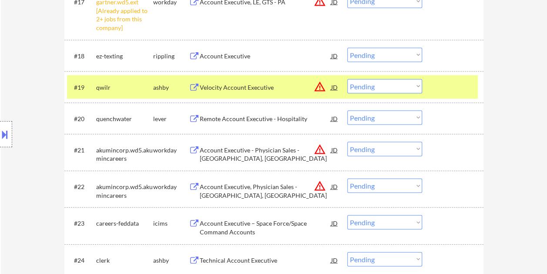
click at [240, 88] on div "Velocity Account Executive" at bounding box center [265, 87] width 131 height 9
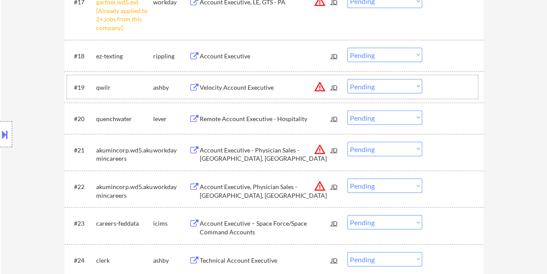
drag, startPoint x: 448, startPoint y: 88, endPoint x: 410, endPoint y: 81, distance: 39.0
click at [447, 88] on div at bounding box center [454, 87] width 38 height 16
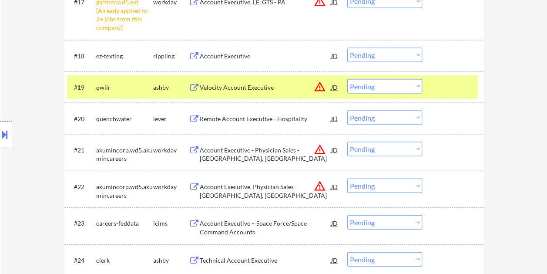
click at [408, 81] on select "Choose an option... Pending Applied Excluded (Questions) Excluded (Expired) Exc…" at bounding box center [384, 86] width 75 height 14
click at [347, 79] on select "Choose an option... Pending Applied Excluded (Questions) Excluded (Expired) Exc…" at bounding box center [384, 86] width 75 height 14
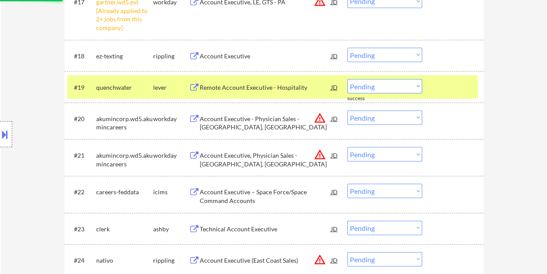
click at [429, 84] on div "#19 quenchwater lever Remote Account Executive - Hospitality JD warning_amber C…" at bounding box center [272, 87] width 411 height 24
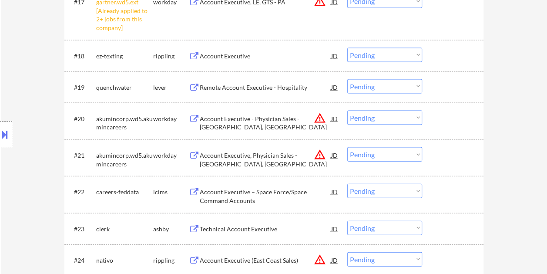
click at [428, 84] on div "#19 quenchwater lever Remote Account Executive - Hospitality JD warning_amber C…" at bounding box center [272, 87] width 411 height 24
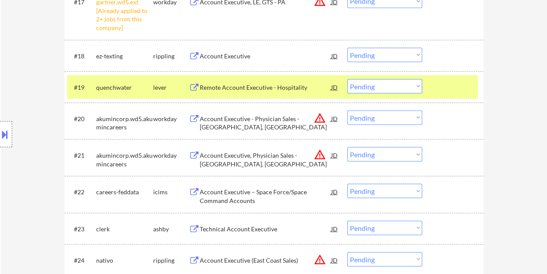
click at [294, 87] on div "Remote Account Executive - Hospitality" at bounding box center [265, 87] width 131 height 9
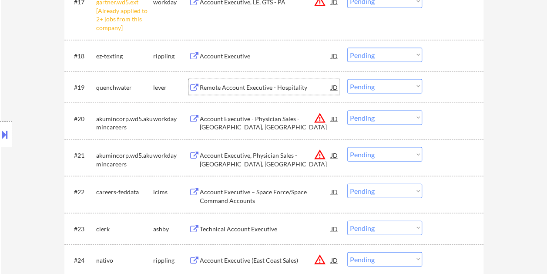
drag, startPoint x: 432, startPoint y: 85, endPoint x: 423, endPoint y: 87, distance: 9.7
click at [430, 86] on div "#19 quenchwater lever Remote Account Executive - Hospitality JD warning_amber C…" at bounding box center [272, 87] width 411 height 24
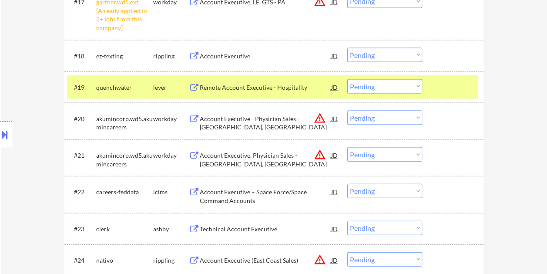
click at [418, 87] on select "Choose an option... Pending Applied Excluded (Questions) Excluded (Expired) Exc…" at bounding box center [384, 86] width 75 height 14
click at [347, 79] on select "Choose an option... Pending Applied Excluded (Questions) Excluded (Expired) Exc…" at bounding box center [384, 86] width 75 height 14
select select ""pending""
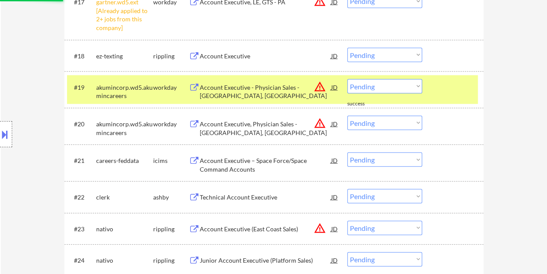
click at [436, 87] on div at bounding box center [454, 87] width 38 height 16
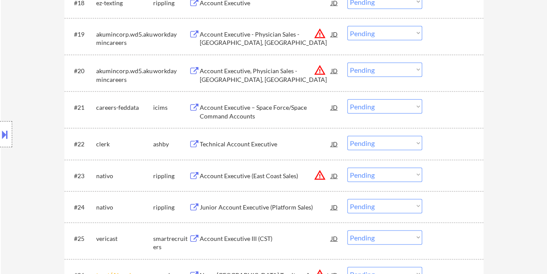
scroll to position [961, 0]
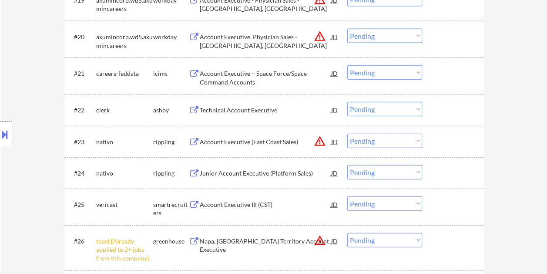
drag, startPoint x: 451, startPoint y: 107, endPoint x: 351, endPoint y: 114, distance: 99.9
click at [450, 107] on div at bounding box center [454, 110] width 38 height 16
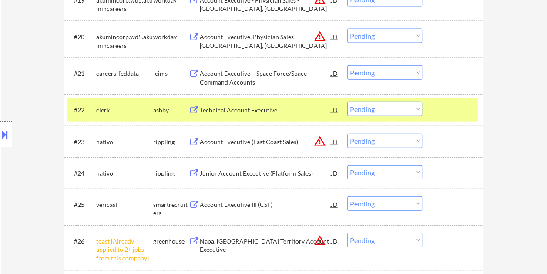
click at [265, 112] on div "Technical Account Executive" at bounding box center [265, 110] width 131 height 9
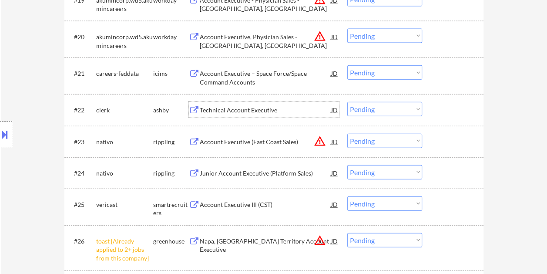
drag, startPoint x: 433, startPoint y: 107, endPoint x: 426, endPoint y: 109, distance: 8.0
click at [433, 107] on div "#22 clerk ashby Technical Account Executive JD warning_amber Choose an option..…" at bounding box center [272, 110] width 411 height 24
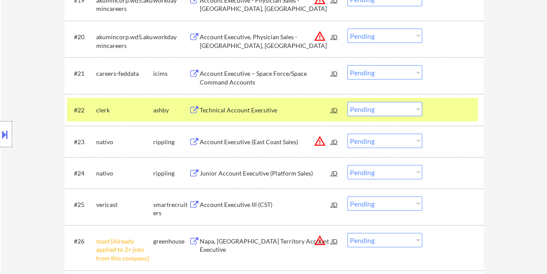
click at [418, 109] on select "Choose an option... Pending Applied Excluded (Questions) Excluded (Expired) Exc…" at bounding box center [384, 109] width 75 height 14
click at [347, 102] on select "Choose an option... Pending Applied Excluded (Questions) Excluded (Expired) Exc…" at bounding box center [384, 109] width 75 height 14
select select ""pending""
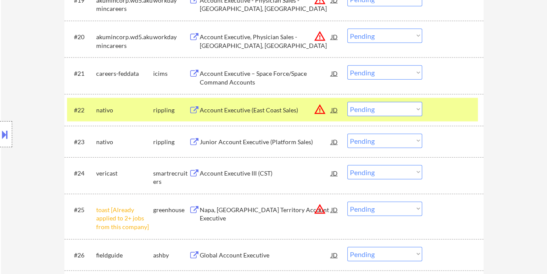
click at [425, 104] on div "#22 nativo rippling Account Executive (East Coast Sales) JD warning_amber Choos…" at bounding box center [272, 110] width 411 height 24
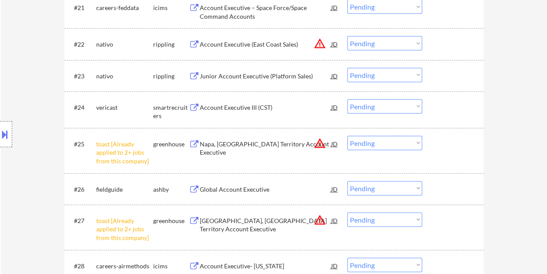
scroll to position [1048, 0]
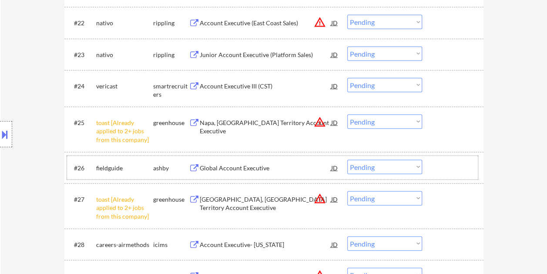
drag, startPoint x: 456, startPoint y: 171, endPoint x: 376, endPoint y: 171, distance: 79.6
click at [453, 172] on div at bounding box center [454, 168] width 38 height 16
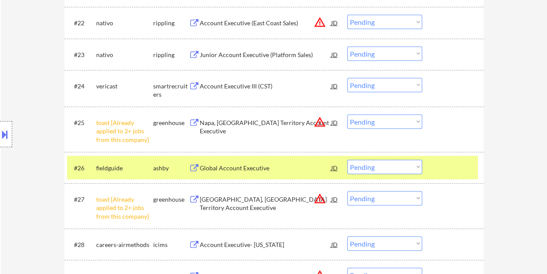
click at [277, 168] on div "Global Account Executive" at bounding box center [265, 168] width 131 height 9
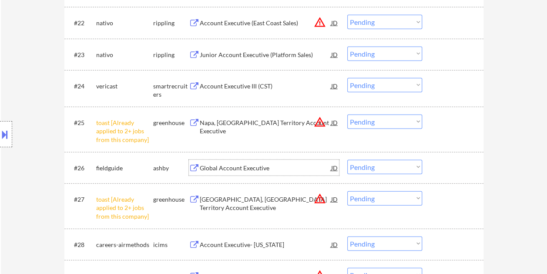
drag, startPoint x: 435, startPoint y: 160, endPoint x: 422, endPoint y: 166, distance: 14.4
click at [435, 161] on div at bounding box center [454, 168] width 38 height 16
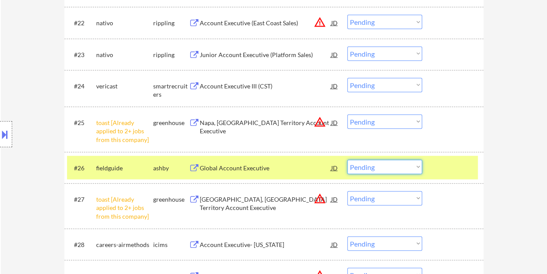
click at [418, 168] on select "Choose an option... Pending Applied Excluded (Questions) Excluded (Expired) Exc…" at bounding box center [384, 167] width 75 height 14
click at [347, 160] on select "Choose an option... Pending Applied Excluded (Questions) Excluded (Expired) Exc…" at bounding box center [384, 167] width 75 height 14
select select ""pending""
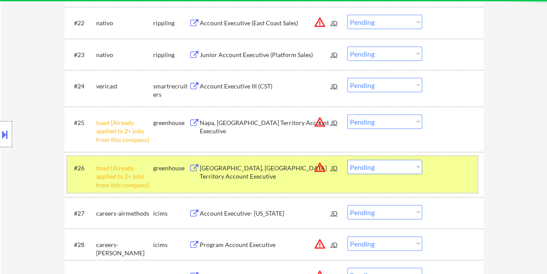
click at [451, 169] on div at bounding box center [454, 168] width 38 height 16
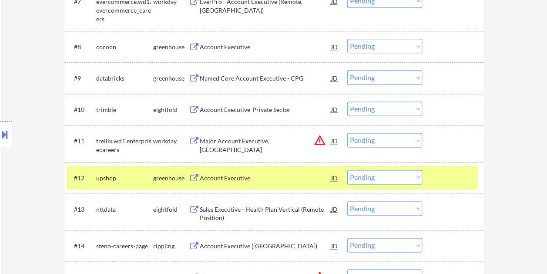
scroll to position [526, 0]
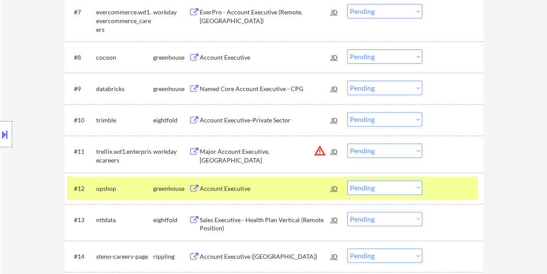
click at [439, 186] on div at bounding box center [454, 188] width 38 height 16
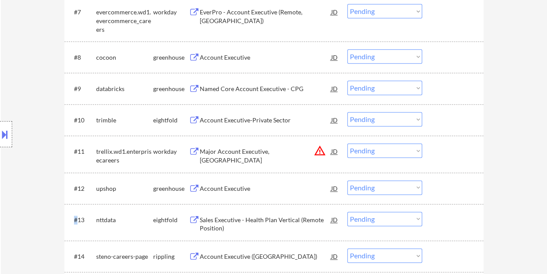
click at [438, 186] on div at bounding box center [454, 188] width 38 height 16
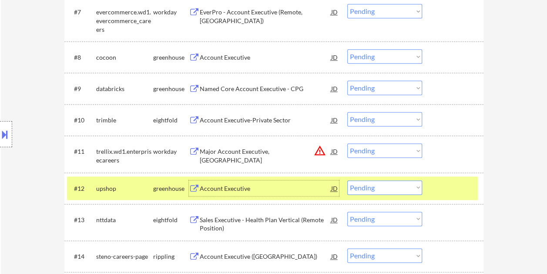
click at [286, 192] on div "Account Executive" at bounding box center [265, 188] width 131 height 16
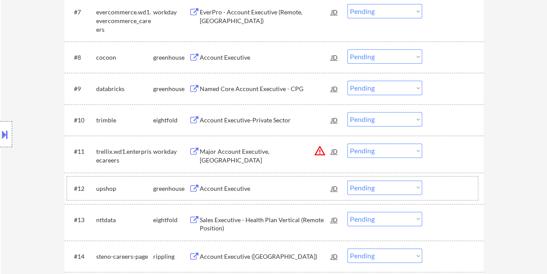
click at [462, 186] on div at bounding box center [454, 188] width 38 height 16
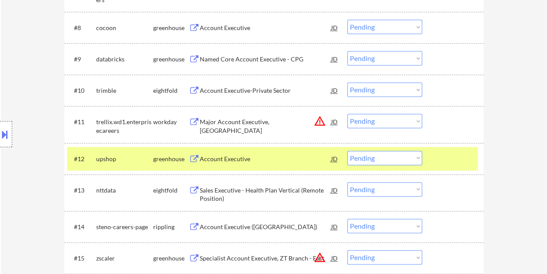
scroll to position [592, 0]
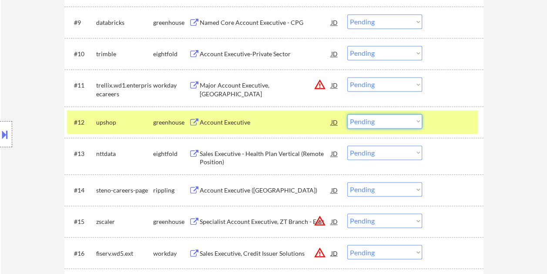
click at [419, 122] on select "Choose an option... Pending Applied Excluded (Questions) Excluded (Expired) Exc…" at bounding box center [384, 121] width 75 height 14
click at [347, 114] on select "Choose an option... Pending Applied Excluded (Questions) Excluded (Expired) Exc…" at bounding box center [384, 121] width 75 height 14
select select ""pending""
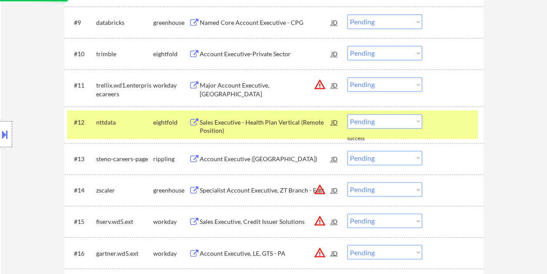
click at [440, 118] on div at bounding box center [454, 122] width 38 height 16
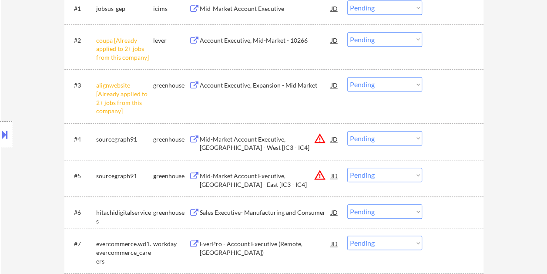
scroll to position [331, 0]
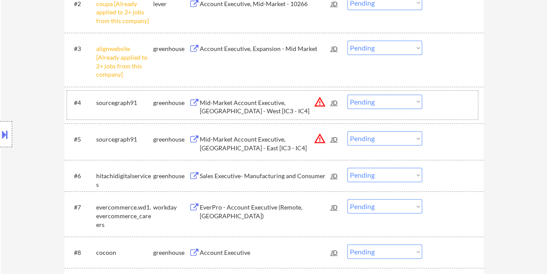
click at [461, 91] on div "#4 sourcegraph91 greenhouse Mid-Market Account Executive, US - West [IC3 - IC4]…" at bounding box center [272, 105] width 411 height 29
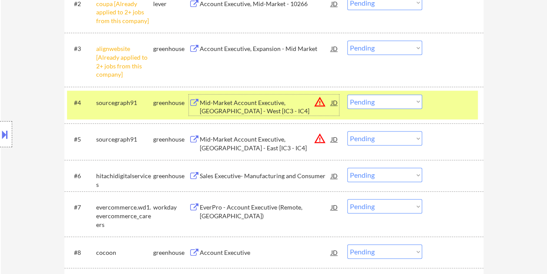
click at [267, 110] on div "Mid-Market Account Executive, US - West [IC3 - IC4]" at bounding box center [265, 106] width 131 height 17
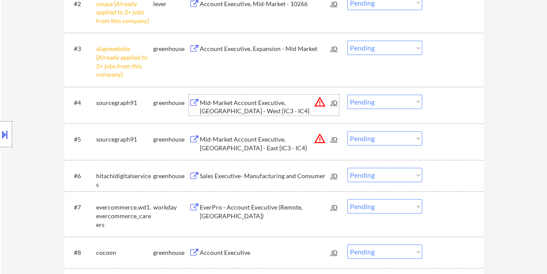
click at [447, 104] on div at bounding box center [454, 102] width 38 height 16
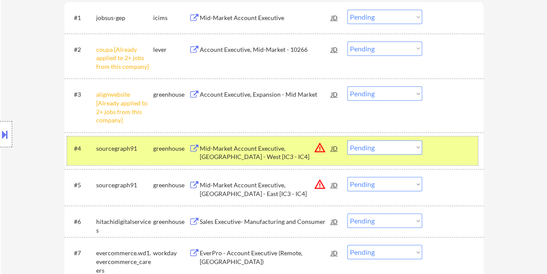
scroll to position [305, 0]
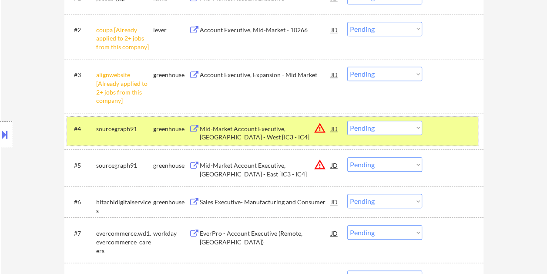
click at [416, 128] on select "Choose an option... Pending Applied Excluded (Questions) Excluded (Expired) Exc…" at bounding box center [384, 128] width 75 height 14
click at [347, 121] on select "Choose an option... Pending Applied Excluded (Questions) Excluded (Expired) Exc…" at bounding box center [384, 128] width 75 height 14
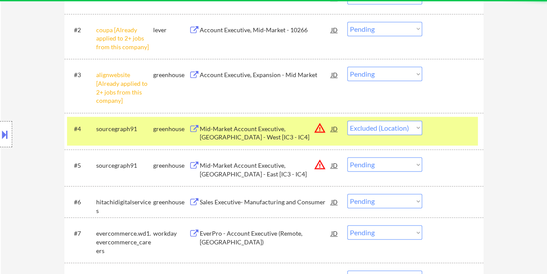
select select ""pending""
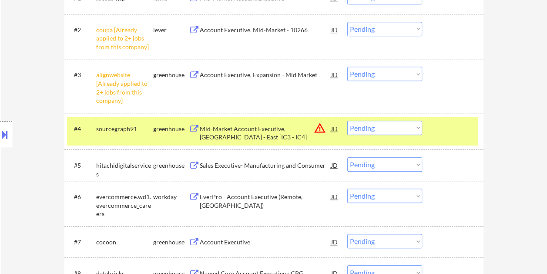
click at [432, 124] on div "#4 sourcegraph91 greenhouse Mid-Market Account Executive, US - East [IC3 - IC4]…" at bounding box center [272, 131] width 411 height 29
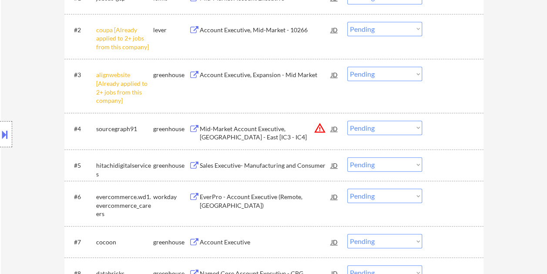
scroll to position [348, 0]
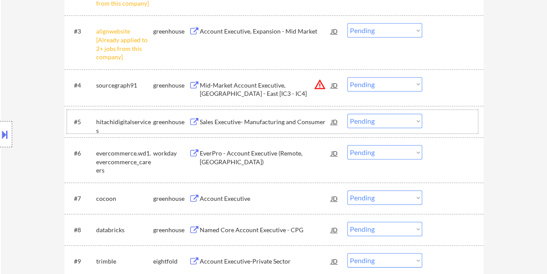
click at [450, 126] on div at bounding box center [454, 122] width 38 height 16
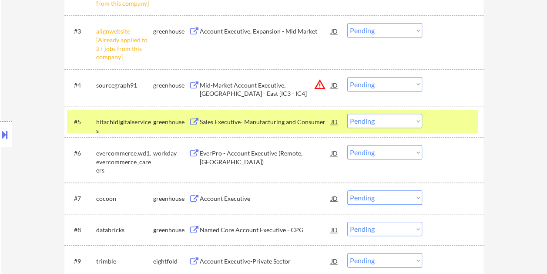
click at [296, 124] on div "Sales Executive- Manufacturing and Consumer" at bounding box center [265, 122] width 131 height 9
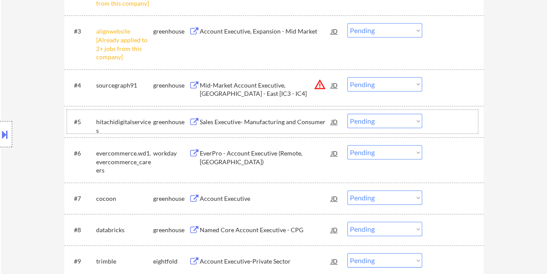
click at [435, 115] on div at bounding box center [454, 122] width 38 height 16
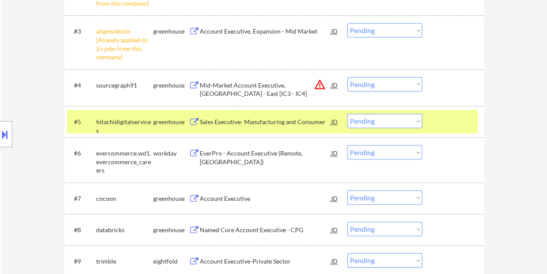
click at [418, 120] on select "Choose an option... Pending Applied Excluded (Questions) Excluded (Expired) Exc…" at bounding box center [384, 121] width 75 height 14
click at [347, 114] on select "Choose an option... Pending Applied Excluded (Questions) Excluded (Expired) Exc…" at bounding box center [384, 121] width 75 height 14
select select ""pending""
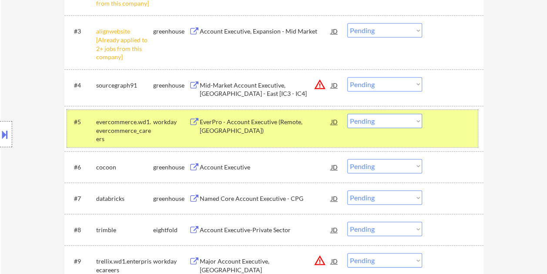
click at [457, 124] on div at bounding box center [454, 122] width 38 height 16
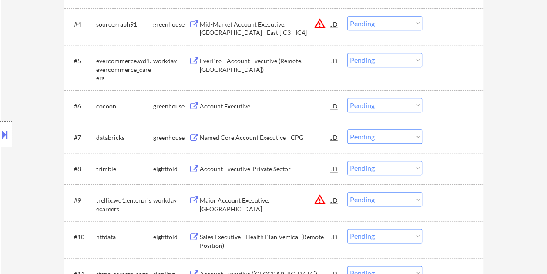
scroll to position [435, 0]
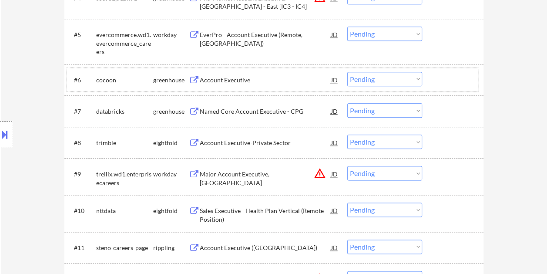
click at [433, 74] on div "#6 cocoon greenhouse Account Executive JD warning_amber Choose an option... Pen…" at bounding box center [272, 80] width 411 height 24
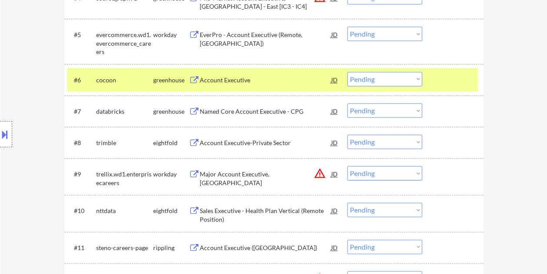
click at [259, 83] on div "Account Executive" at bounding box center [265, 80] width 131 height 9
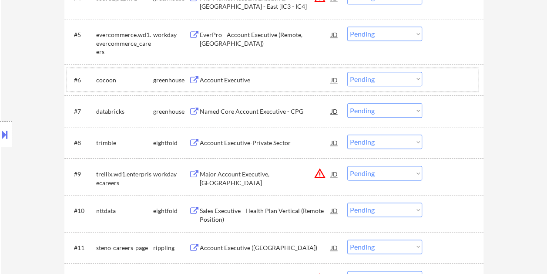
drag, startPoint x: 437, startPoint y: 74, endPoint x: 422, endPoint y: 78, distance: 15.3
click at [437, 74] on div at bounding box center [454, 80] width 38 height 16
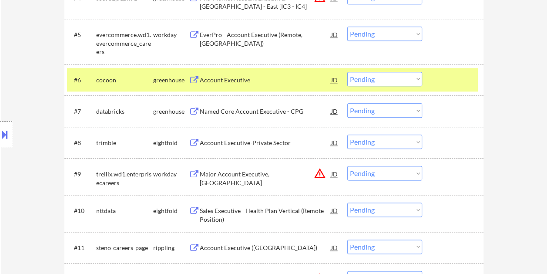
click at [417, 79] on select "Choose an option... Pending Applied Excluded (Questions) Excluded (Expired) Exc…" at bounding box center [384, 79] width 75 height 14
click at [347, 72] on select "Choose an option... Pending Applied Excluded (Questions) Excluded (Expired) Exc…" at bounding box center [384, 79] width 75 height 14
select select ""pending""
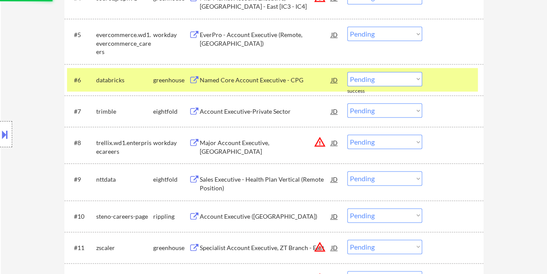
click at [435, 78] on div at bounding box center [454, 80] width 38 height 16
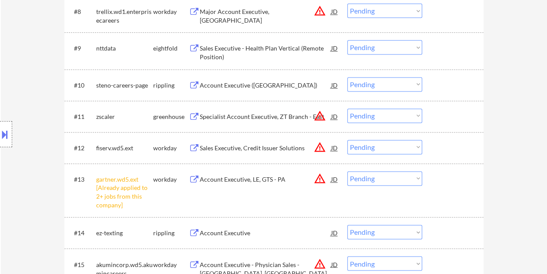
scroll to position [566, 0]
drag, startPoint x: 458, startPoint y: 114, endPoint x: 400, endPoint y: 115, distance: 58.3
click at [452, 115] on div at bounding box center [454, 117] width 38 height 16
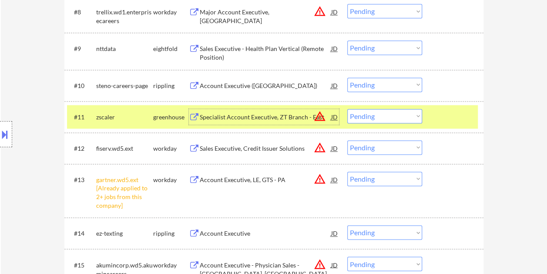
click at [276, 118] on div "Specialist Account Executive, ZT Branch - East" at bounding box center [265, 117] width 131 height 9
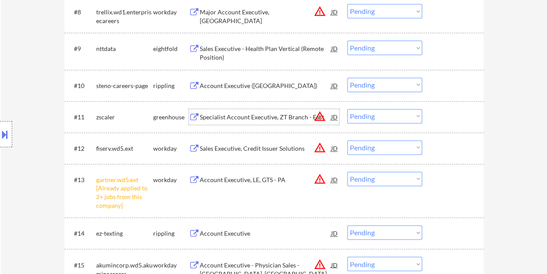
drag, startPoint x: 433, startPoint y: 117, endPoint x: 426, endPoint y: 116, distance: 7.4
click at [433, 117] on div "#11 zscaler greenhouse Specialist Account Executive, ZT Branch - East JD warnin…" at bounding box center [272, 117] width 411 height 24
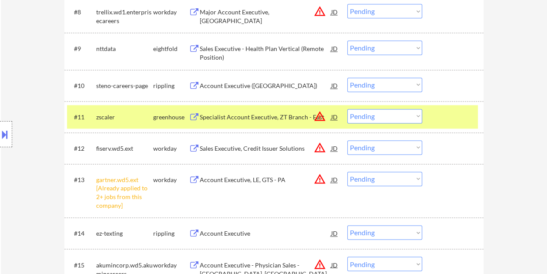
click at [420, 115] on select "Choose an option... Pending Applied Excluded (Questions) Excluded (Expired) Exc…" at bounding box center [384, 116] width 75 height 14
click at [347, 109] on select "Choose an option... Pending Applied Excluded (Questions) Excluded (Expired) Exc…" at bounding box center [384, 116] width 75 height 14
select select ""pending""
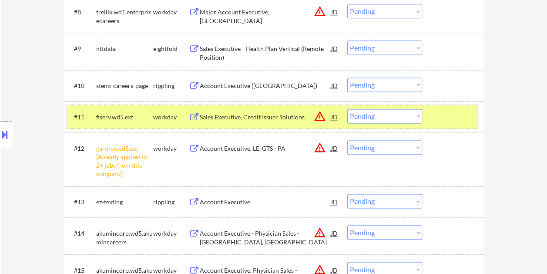
click at [426, 121] on div "#11 fiserv.wd5.ext workday Sales Executive, Credit Issuer Solutions JD warning_…" at bounding box center [272, 117] width 411 height 24
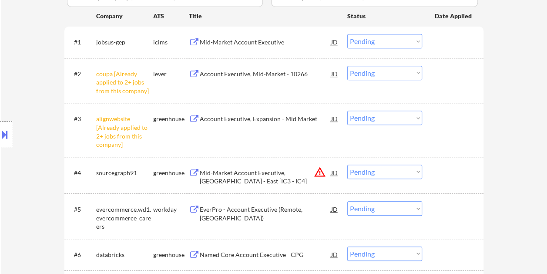
scroll to position [261, 0]
click at [437, 165] on div at bounding box center [454, 172] width 38 height 16
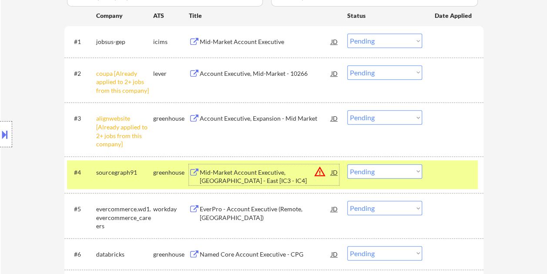
click at [251, 178] on div "Mid-Market Account Executive, US - East [IC3 - IC4]" at bounding box center [265, 176] width 131 height 17
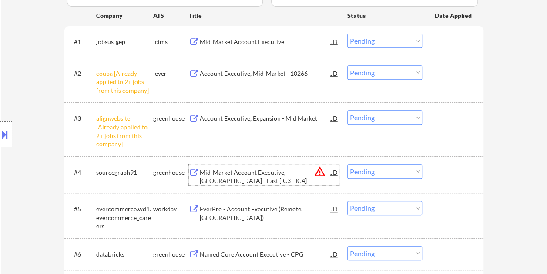
click at [433, 172] on div "#4 sourcegraph91 greenhouse Mid-Market Account Executive, US - East [IC3 - IC4]…" at bounding box center [272, 174] width 411 height 29
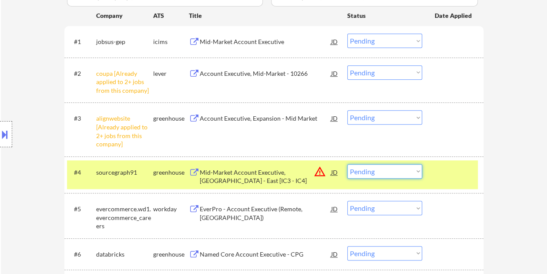
click at [418, 170] on select "Choose an option... Pending Applied Excluded (Questions) Excluded (Expired) Exc…" at bounding box center [384, 171] width 75 height 14
click at [347, 164] on select "Choose an option... Pending Applied Excluded (Questions) Excluded (Expired) Exc…" at bounding box center [384, 171] width 75 height 14
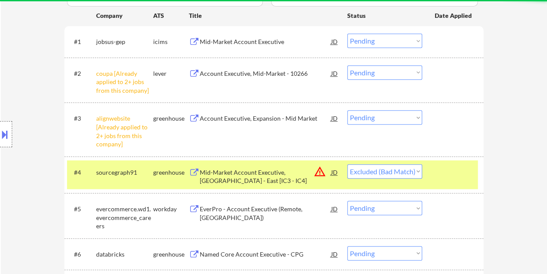
select select ""pending""
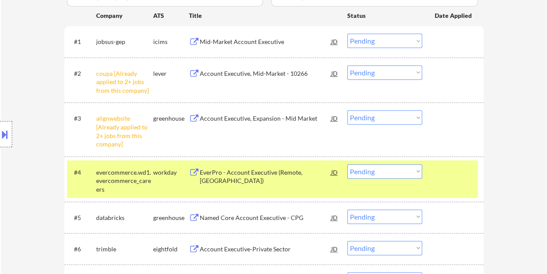
click at [454, 170] on div at bounding box center [454, 172] width 38 height 16
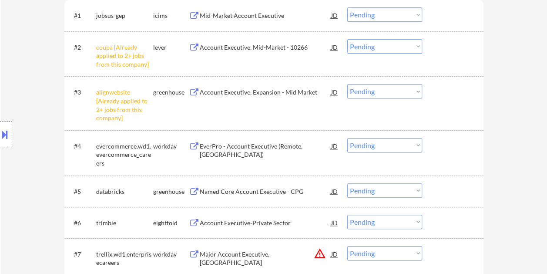
scroll to position [305, 0]
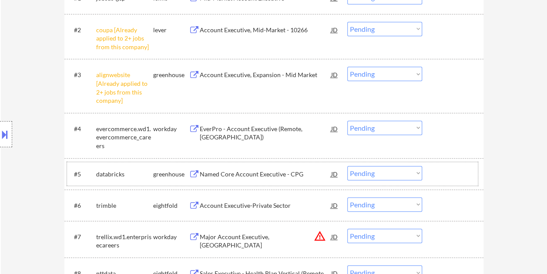
click at [441, 169] on div at bounding box center [454, 174] width 38 height 16
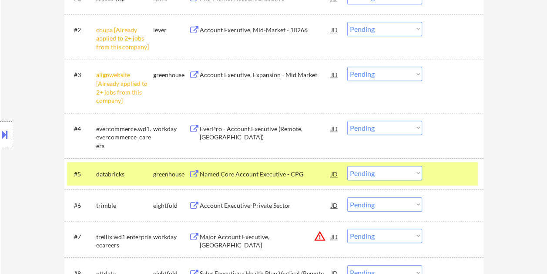
click at [299, 174] on div "Named Core Account Executive - CPG" at bounding box center [265, 174] width 131 height 9
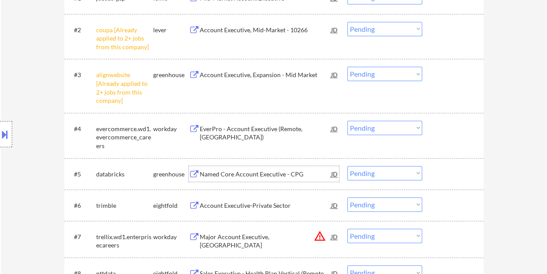
click at [447, 174] on div at bounding box center [454, 174] width 38 height 16
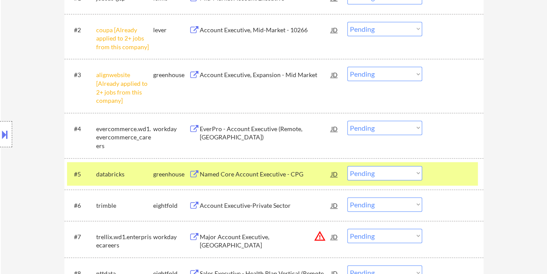
click at [419, 170] on select "Choose an option... Pending Applied Excluded (Questions) Excluded (Expired) Exc…" at bounding box center [384, 173] width 75 height 14
click at [347, 166] on select "Choose an option... Pending Applied Excluded (Questions) Excluded (Expired) Exc…" at bounding box center [384, 173] width 75 height 14
select select ""pending""
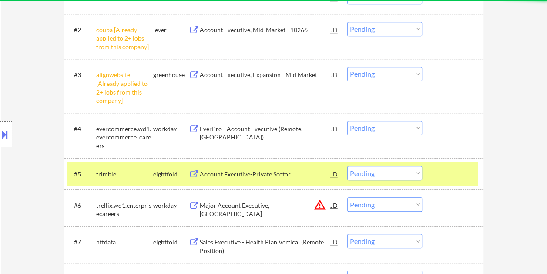
click at [456, 166] on div at bounding box center [454, 174] width 38 height 16
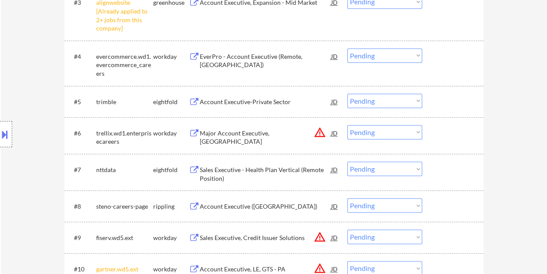
scroll to position [348, 0]
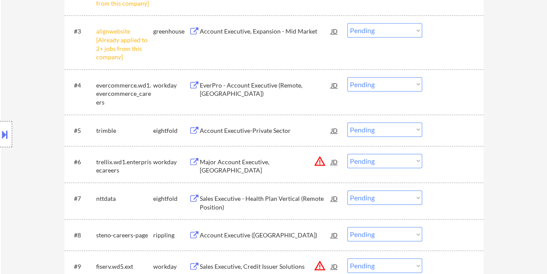
click at [445, 162] on div at bounding box center [454, 162] width 38 height 16
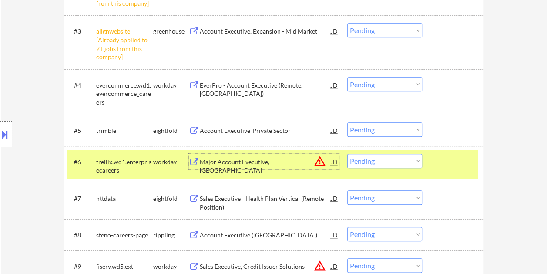
click at [282, 154] on div "Major Account Executive, Central US" at bounding box center [265, 162] width 131 height 16
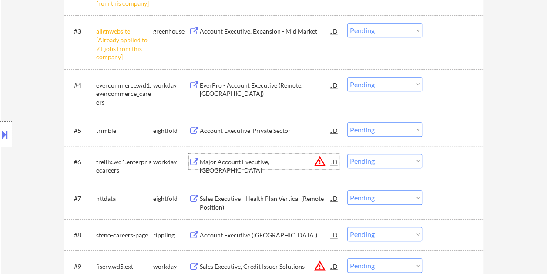
click at [453, 164] on div at bounding box center [454, 162] width 38 height 16
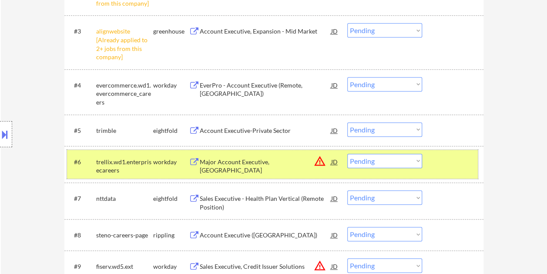
click at [419, 160] on select "Choose an option... Pending Applied Excluded (Questions) Excluded (Expired) Exc…" at bounding box center [384, 161] width 75 height 14
click at [347, 154] on select "Choose an option... Pending Applied Excluded (Questions) Excluded (Expired) Exc…" at bounding box center [384, 161] width 75 height 14
select select ""pending""
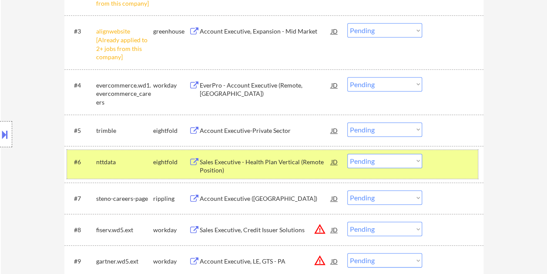
click at [440, 157] on div at bounding box center [454, 162] width 38 height 16
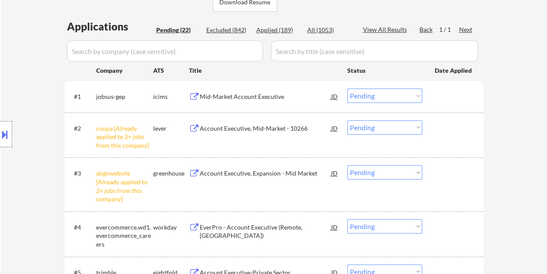
scroll to position [218, 0]
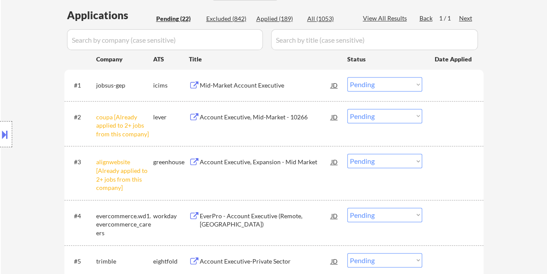
click at [415, 116] on select "Choose an option... Pending Applied Excluded (Questions) Excluded (Expired) Exc…" at bounding box center [384, 116] width 75 height 14
click at [347, 109] on select "Choose an option... Pending Applied Excluded (Questions) Excluded (Expired) Exc…" at bounding box center [384, 116] width 75 height 14
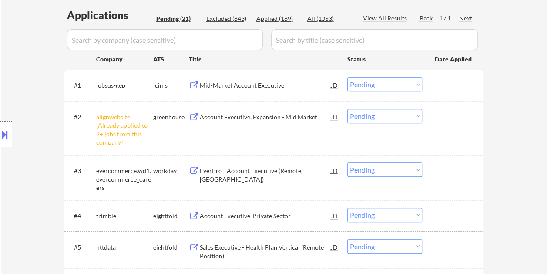
click at [408, 113] on select "Choose an option... Pending Applied Excluded (Questions) Excluded (Expired) Exc…" at bounding box center [384, 116] width 75 height 14
click at [347, 109] on select "Choose an option... Pending Applied Excluded (Questions) Excluded (Expired) Exc…" at bounding box center [384, 116] width 75 height 14
select select ""pending""
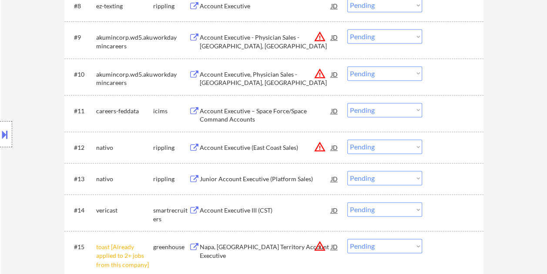
scroll to position [566, 0]
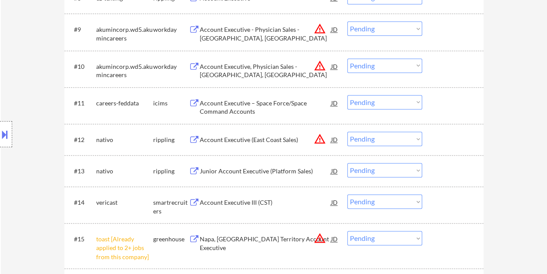
click at [460, 202] on div at bounding box center [454, 202] width 38 height 16
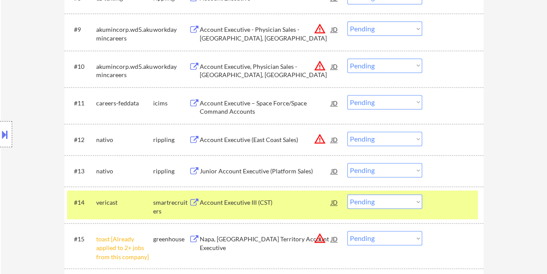
click at [269, 202] on div "Account Executive III (CST)" at bounding box center [265, 202] width 131 height 9
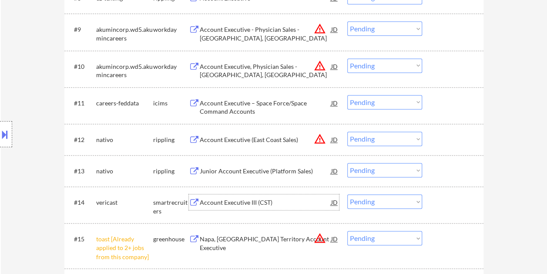
click at [431, 198] on div "#14 vericast smartrecruiters Account Executive III (CST) JD warning_amber Choos…" at bounding box center [272, 204] width 411 height 29
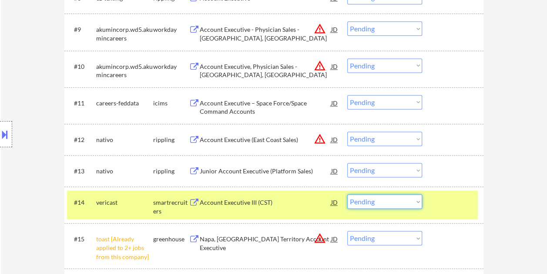
click at [409, 200] on select "Choose an option... Pending Applied Excluded (Questions) Excluded (Expired) Exc…" at bounding box center [384, 201] width 75 height 14
click at [347, 194] on select "Choose an option... Pending Applied Excluded (Questions) Excluded (Expired) Exc…" at bounding box center [384, 201] width 75 height 14
select select ""pending""
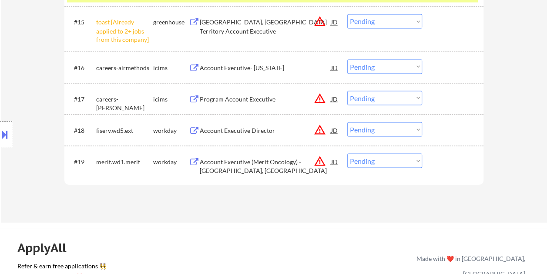
scroll to position [783, 0]
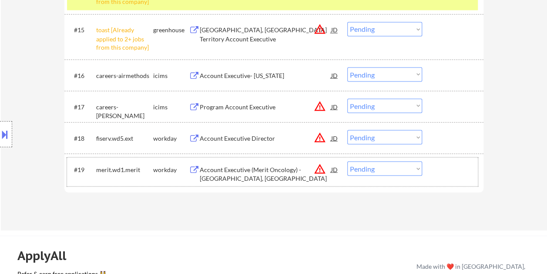
drag, startPoint x: 440, startPoint y: 166, endPoint x: 336, endPoint y: 167, distance: 104.5
click at [440, 166] on div at bounding box center [454, 169] width 38 height 16
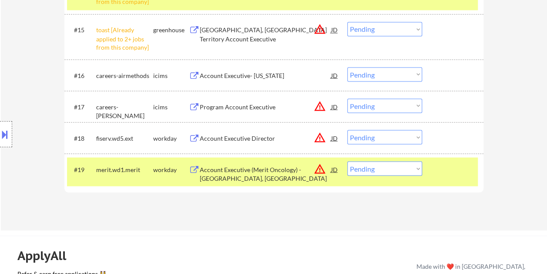
click at [281, 165] on div "Account Executive (Merit Oncology) - Minneapolis, MN" at bounding box center [265, 173] width 131 height 17
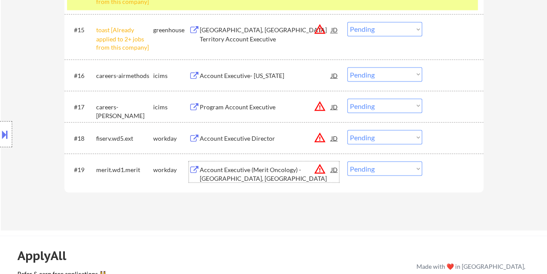
drag, startPoint x: 447, startPoint y: 166, endPoint x: 440, endPoint y: 170, distance: 7.8
click at [441, 169] on div at bounding box center [454, 169] width 38 height 16
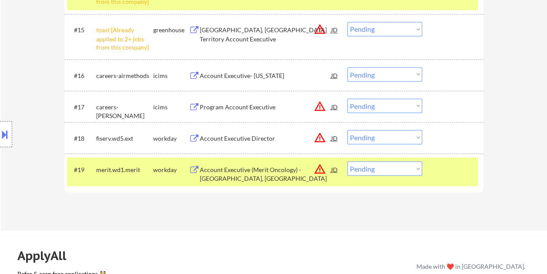
click at [420, 170] on select "Choose an option... Pending Applied Excluded (Questions) Excluded (Expired) Exc…" at bounding box center [384, 168] width 75 height 14
select select ""excluded__bad_match_""
click at [347, 161] on select "Choose an option... Pending Applied Excluded (Questions) Excluded (Expired) Exc…" at bounding box center [384, 168] width 75 height 14
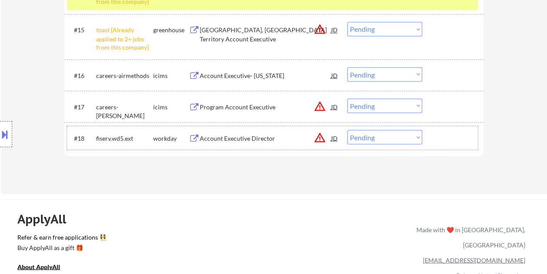
click at [437, 132] on div at bounding box center [454, 138] width 38 height 16
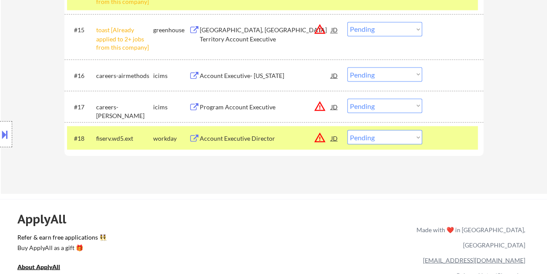
click at [242, 132] on div "Account Executive Director" at bounding box center [265, 138] width 131 height 16
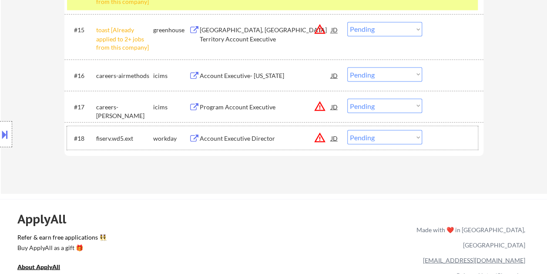
drag, startPoint x: 443, startPoint y: 141, endPoint x: 414, endPoint y: 138, distance: 29.3
click at [442, 141] on div at bounding box center [454, 138] width 38 height 16
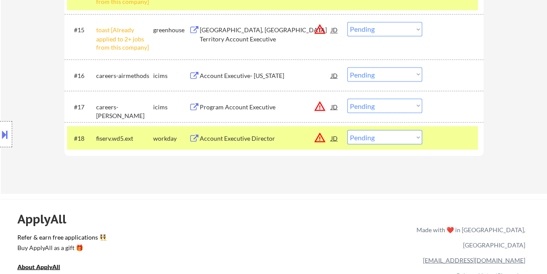
click at [413, 138] on select "Choose an option... Pending Applied Excluded (Questions) Excluded (Expired) Exc…" at bounding box center [384, 137] width 75 height 14
select select ""excluded__bad_match_""
click at [347, 130] on select "Choose an option... Pending Applied Excluded (Questions) Excluded (Expired) Exc…" at bounding box center [384, 137] width 75 height 14
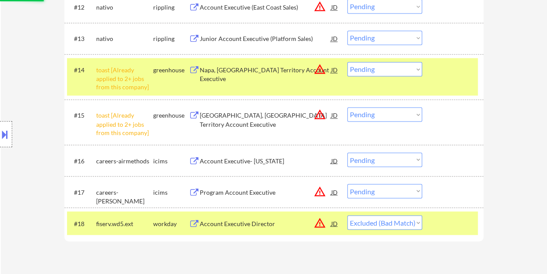
scroll to position [696, 0]
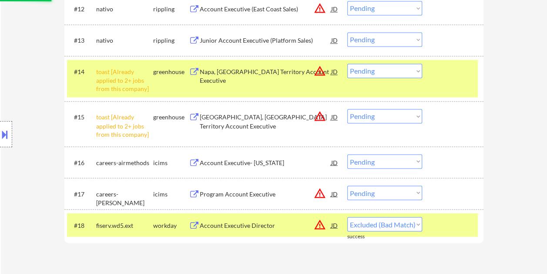
click at [420, 76] on select "Choose an option... Pending Applied Excluded (Questions) Excluded (Expired) Exc…" at bounding box center [384, 71] width 75 height 14
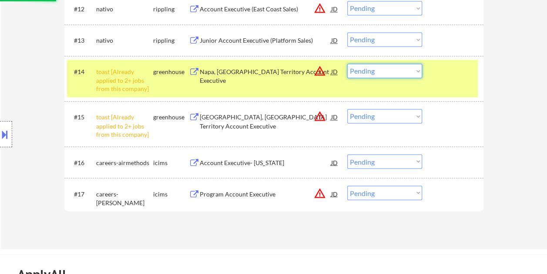
click at [439, 79] on div "#14 toast [Already applied to 2+ jobs from this company] greenhouse Napa, CA Te…" at bounding box center [272, 78] width 411 height 37
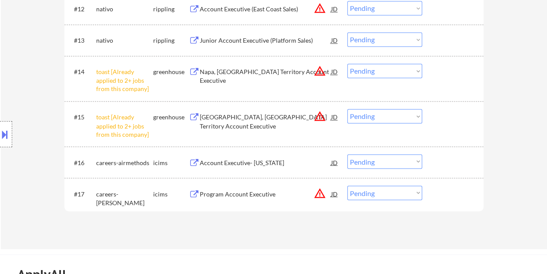
click at [404, 72] on select "Choose an option... Pending Applied Excluded (Questions) Excluded (Expired) Exc…" at bounding box center [384, 71] width 75 height 14
click at [347, 64] on select "Choose an option... Pending Applied Excluded (Questions) Excluded (Expired) Exc…" at bounding box center [384, 71] width 75 height 14
click at [409, 117] on select "Choose an option... Pending Applied Excluded (Questions) Excluded (Expired) Exc…" at bounding box center [384, 116] width 75 height 14
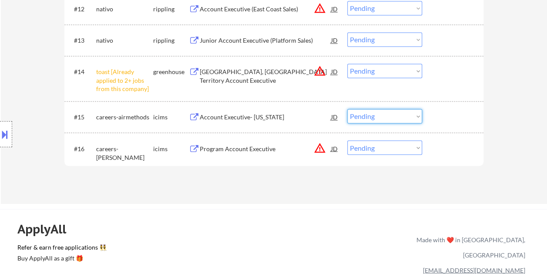
click at [391, 69] on select "Choose an option... Pending Applied Excluded (Questions) Excluded (Expired) Exc…" at bounding box center [384, 71] width 75 height 14
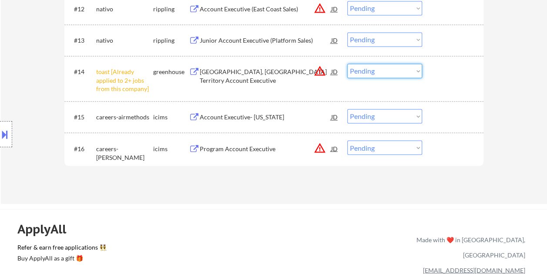
click at [391, 69] on select "Choose an option... Pending Applied Excluded (Questions) Excluded (Expired) Exc…" at bounding box center [384, 71] width 75 height 14
click at [347, 64] on select "Choose an option... Pending Applied Excluded (Questions) Excluded (Expired) Exc…" at bounding box center [384, 71] width 75 height 14
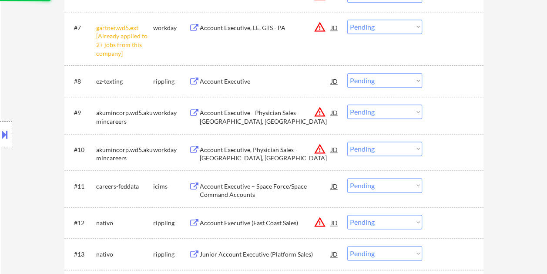
scroll to position [479, 0]
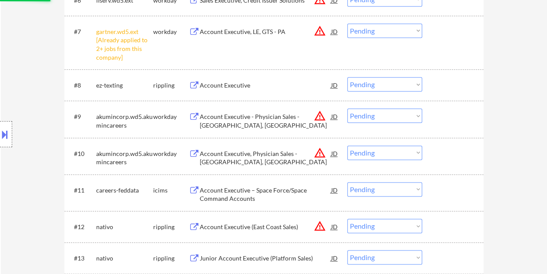
select select ""pending""
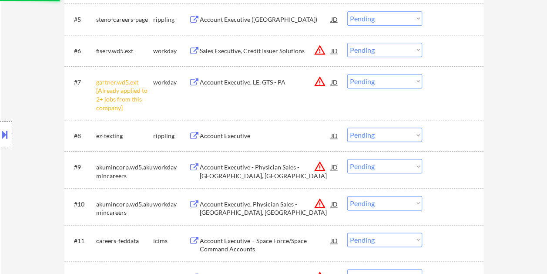
scroll to position [348, 0]
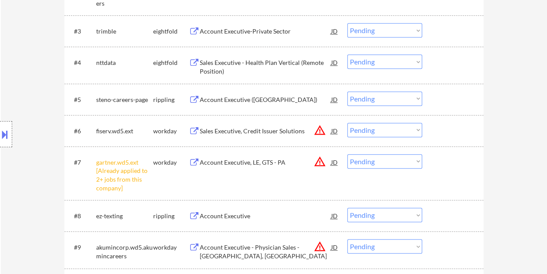
click at [402, 158] on select "Choose an option... Pending Applied Excluded (Questions) Excluded (Expired) Exc…" at bounding box center [384, 161] width 75 height 14
click at [347, 154] on select "Choose an option... Pending Applied Excluded (Questions) Excluded (Expired) Exc…" at bounding box center [384, 161] width 75 height 14
select select ""pending""
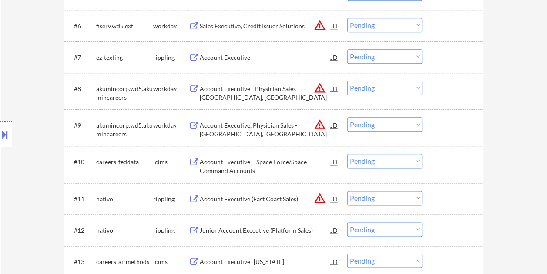
scroll to position [435, 0]
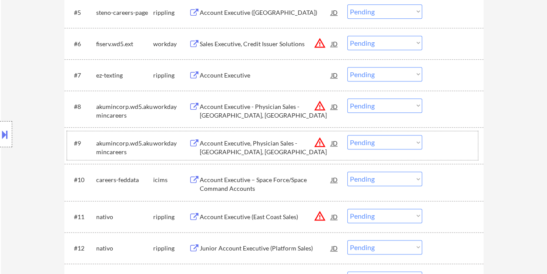
drag, startPoint x: 453, startPoint y: 147, endPoint x: 353, endPoint y: 144, distance: 100.6
click at [453, 148] on div at bounding box center [454, 143] width 38 height 16
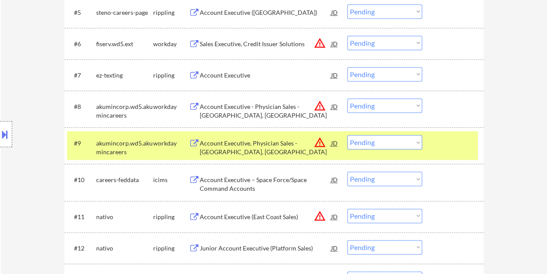
click at [277, 143] on div "Account Executive, Physician Sales - El Paso, TX" at bounding box center [265, 147] width 131 height 17
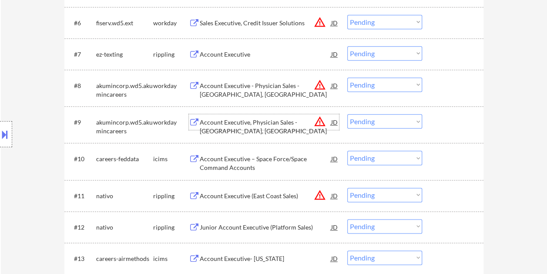
scroll to position [448, 0]
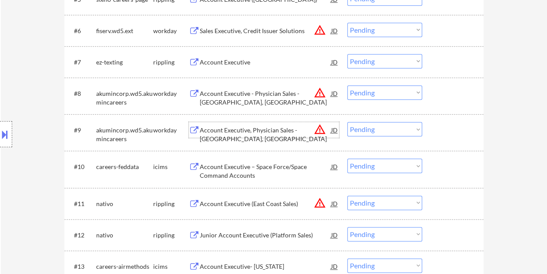
drag, startPoint x: 451, startPoint y: 133, endPoint x: 445, endPoint y: 134, distance: 5.7
click at [448, 133] on div at bounding box center [454, 130] width 38 height 16
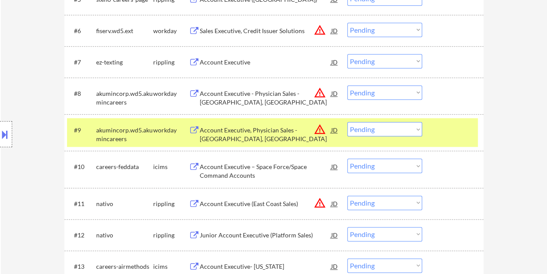
click at [414, 130] on select "Choose an option... Pending Applied Excluded (Questions) Excluded (Expired) Exc…" at bounding box center [384, 129] width 75 height 14
click at [347, 122] on select "Choose an option... Pending Applied Excluded (Questions) Excluded (Expired) Exc…" at bounding box center [384, 129] width 75 height 14
select select ""pending""
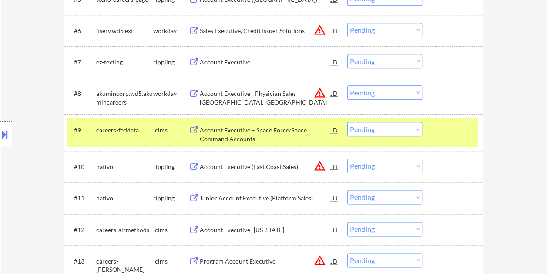
click at [440, 131] on div at bounding box center [454, 130] width 38 height 16
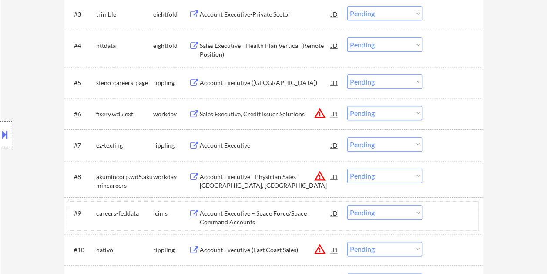
scroll to position [361, 0]
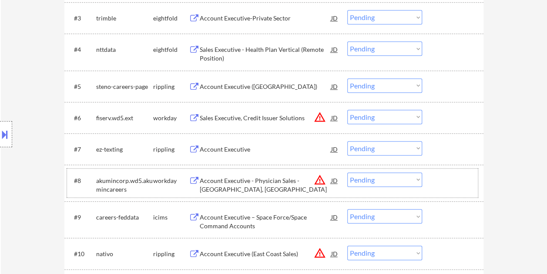
click at [453, 185] on div at bounding box center [454, 180] width 38 height 16
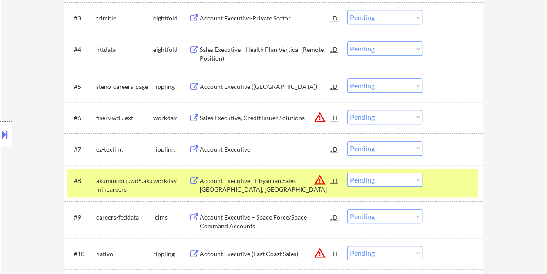
click at [279, 172] on div "Account Executive - Physician Sales - Orlando, East" at bounding box center [265, 182] width 131 height 21
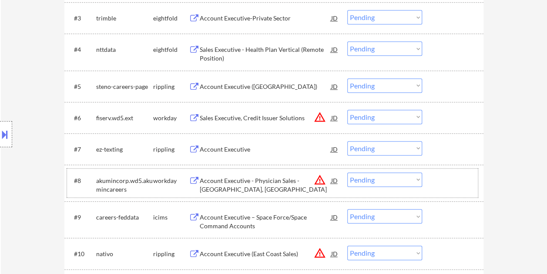
drag, startPoint x: 451, startPoint y: 176, endPoint x: 418, endPoint y: 181, distance: 33.4
click at [451, 176] on div at bounding box center [454, 180] width 38 height 16
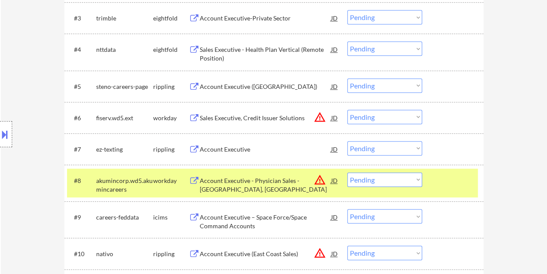
click at [414, 180] on select "Choose an option... Pending Applied Excluded (Questions) Excluded (Expired) Exc…" at bounding box center [384, 179] width 75 height 14
click at [347, 172] on select "Choose an option... Pending Applied Excluded (Questions) Excluded (Expired) Exc…" at bounding box center [384, 179] width 75 height 14
select select ""pending""
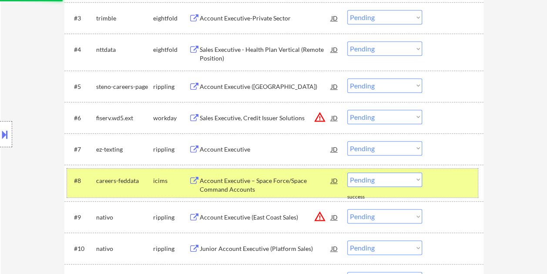
click at [455, 180] on div at bounding box center [454, 180] width 38 height 16
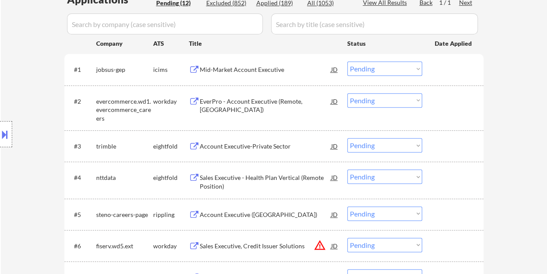
scroll to position [318, 0]
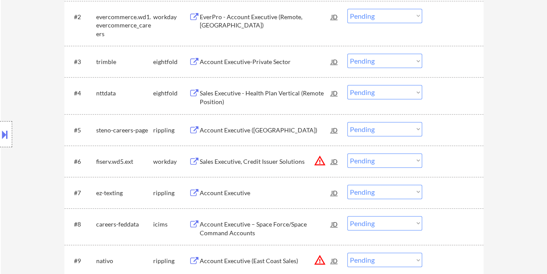
click at [440, 157] on div at bounding box center [454, 161] width 38 height 16
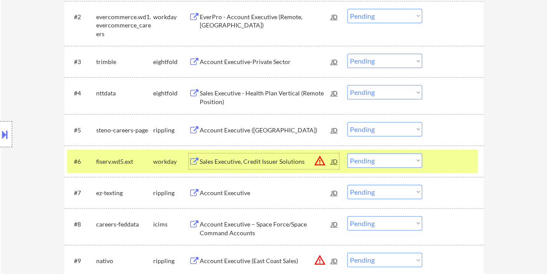
click at [265, 158] on div "Sales Executive, Credit Issuer Solutions" at bounding box center [265, 161] width 131 height 9
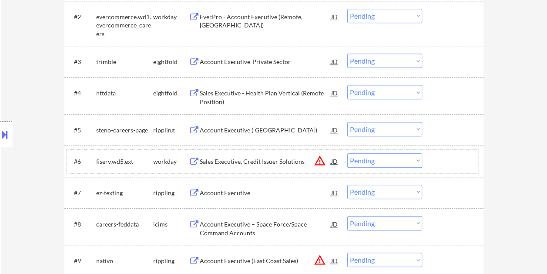
click at [441, 162] on div at bounding box center [454, 161] width 38 height 16
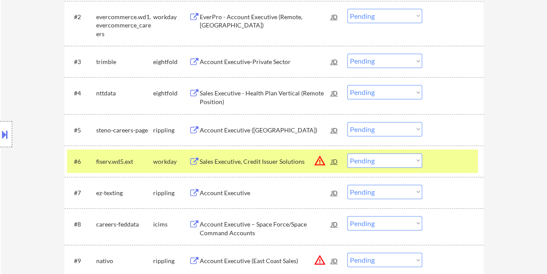
click at [411, 160] on select "Choose an option... Pending Applied Excluded (Questions) Excluded (Expired) Exc…" at bounding box center [384, 160] width 75 height 14
click at [347, 153] on select "Choose an option... Pending Applied Excluded (Questions) Excluded (Expired) Exc…" at bounding box center [384, 160] width 75 height 14
select select ""pending""
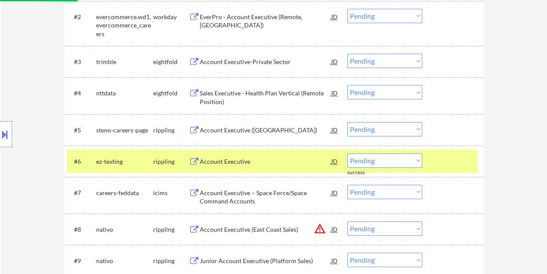
click at [435, 155] on div at bounding box center [454, 161] width 38 height 16
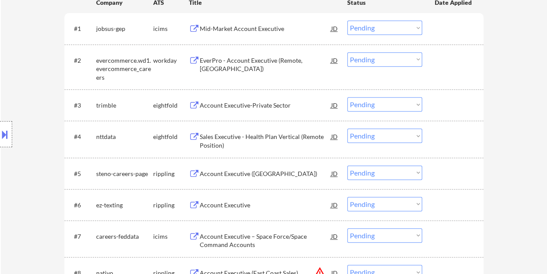
scroll to position [187, 0]
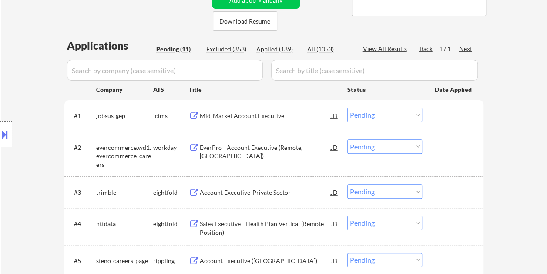
click at [453, 149] on div at bounding box center [454, 147] width 38 height 16
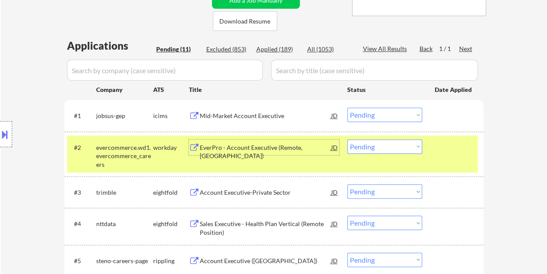
click at [290, 147] on div "EverPro - Account Executive (Remote, US)" at bounding box center [265, 151] width 131 height 17
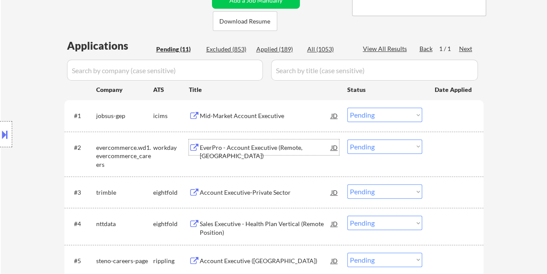
click at [236, 142] on div "EverPro - Account Executive (Remote, US)" at bounding box center [265, 147] width 131 height 16
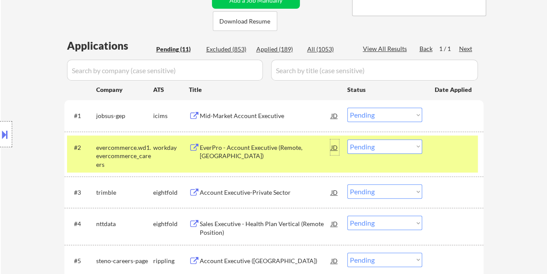
click at [335, 146] on div "JD" at bounding box center [334, 147] width 9 height 16
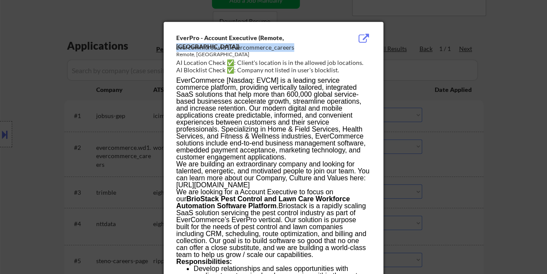
drag, startPoint x: 176, startPoint y: 48, endPoint x: 294, endPoint y: 47, distance: 117.9
click at [294, 47] on div "evercommerce.wd1.evercommerce_careers" at bounding box center [251, 47] width 151 height 9
copy div "evercommerce.wd1.evercommerce_careers"
click at [506, 101] on div at bounding box center [273, 137] width 547 height 274
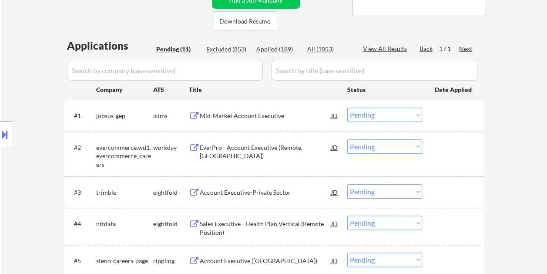
scroll to position [231, 0]
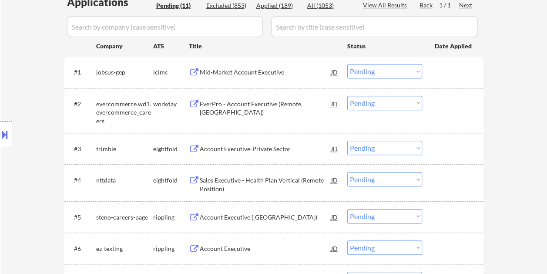
drag, startPoint x: 442, startPoint y: 102, endPoint x: 422, endPoint y: 106, distance: 20.8
click at [442, 103] on div at bounding box center [454, 104] width 38 height 16
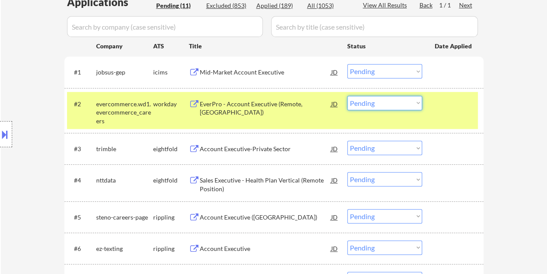
click at [413, 103] on select "Choose an option... Pending Applied Excluded (Questions) Excluded (Expired) Exc…" at bounding box center [384, 103] width 75 height 14
click at [347, 96] on select "Choose an option... Pending Applied Excluded (Questions) Excluded (Expired) Exc…" at bounding box center [384, 103] width 75 height 14
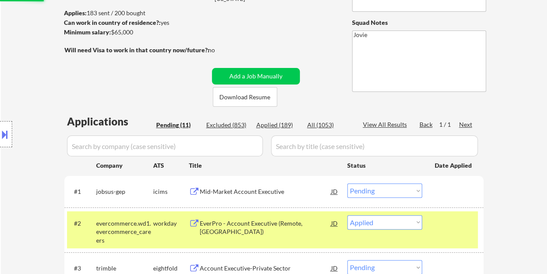
scroll to position [100, 0]
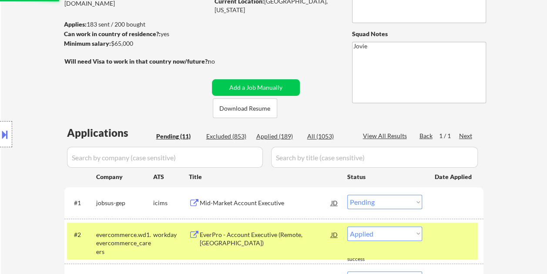
select select ""pending""
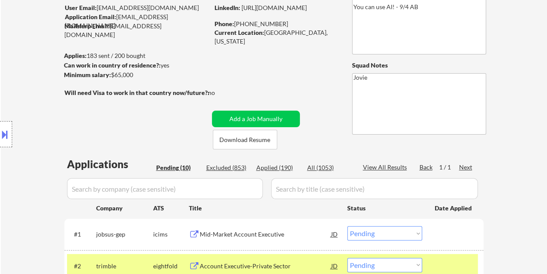
scroll to position [87, 0]
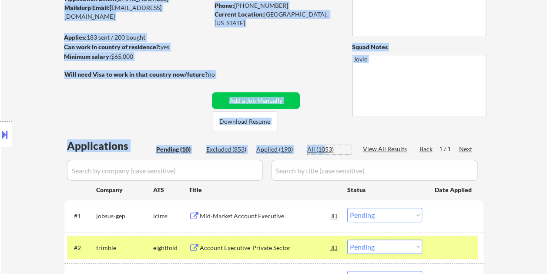
drag, startPoint x: 326, startPoint y: 148, endPoint x: 324, endPoint y: 115, distance: 33.1
click at [324, 116] on div "← Return to /applysquad Mailslurp Inbox Job Search Builder Fahim Alam User Emai…" at bounding box center [274, 252] width 434 height 609
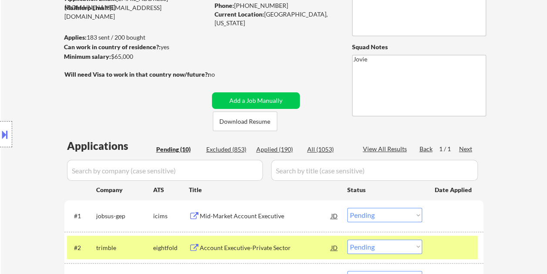
click at [508, 120] on div "← Return to /applysquad Mailslurp Inbox Job Search Builder Fahim Alam User Emai…" at bounding box center [274, 256] width 546 height 616
click at [278, 146] on div "Applied (190)" at bounding box center [278, 149] width 44 height 9
select select ""applied""
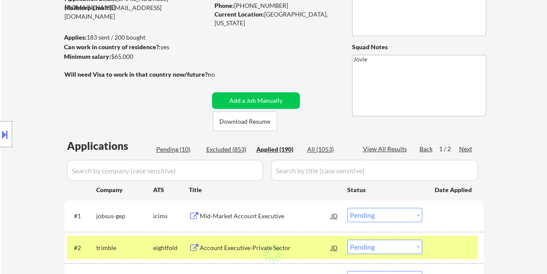
select select ""applied""
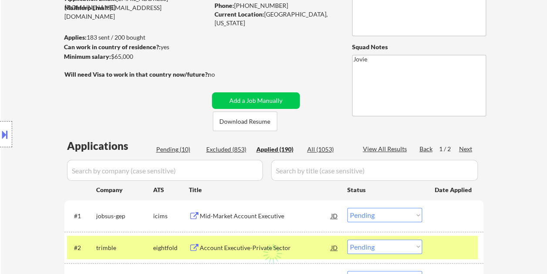
select select ""applied""
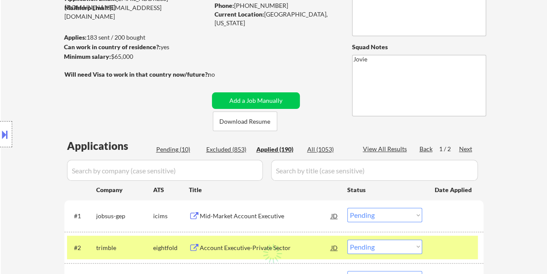
select select ""applied""
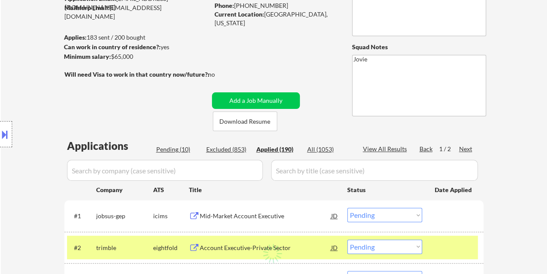
select select ""applied""
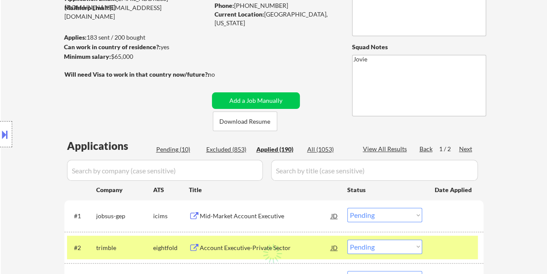
select select ""applied""
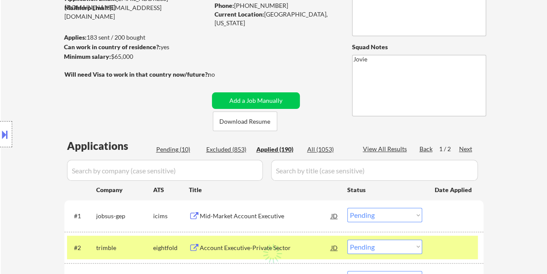
select select ""applied""
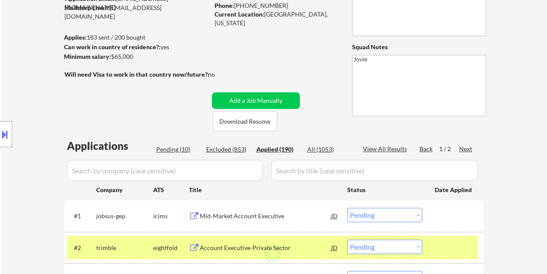
select select ""applied""
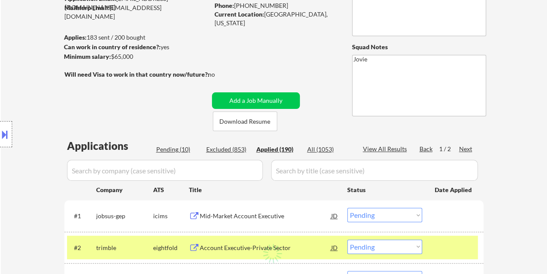
select select ""applied""
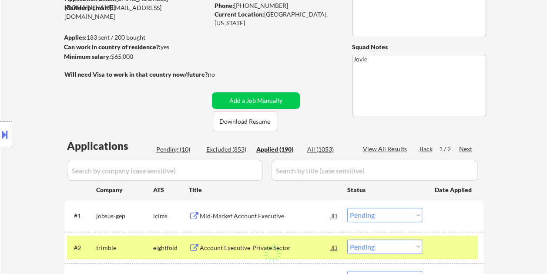
select select ""applied""
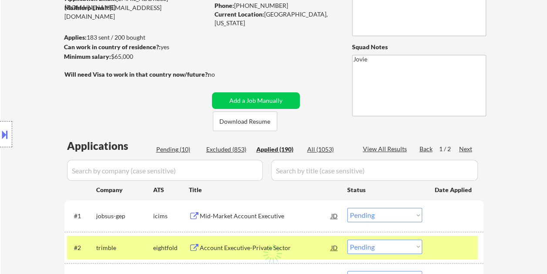
select select ""applied""
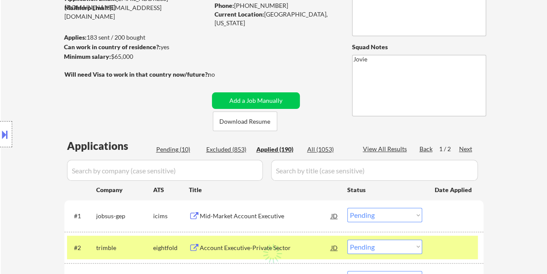
select select ""applied""
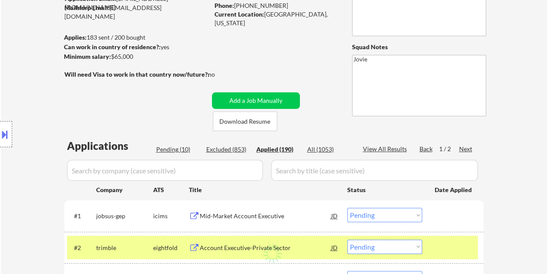
select select ""applied""
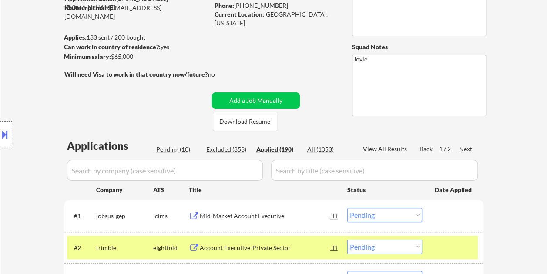
select select ""applied""
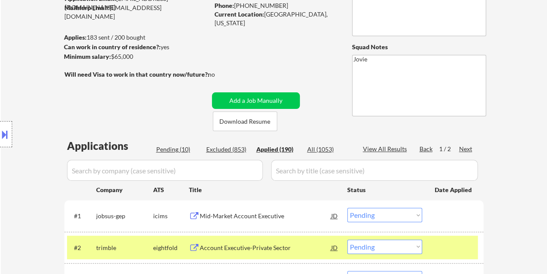
select select ""applied""
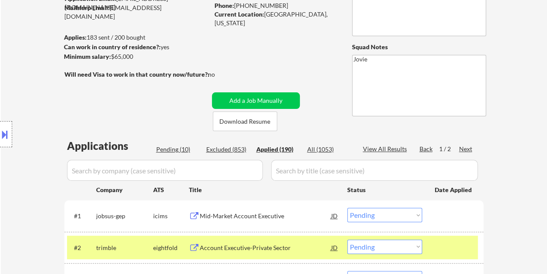
select select ""applied""
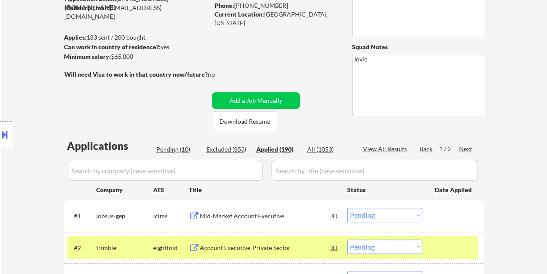
select select ""applied""
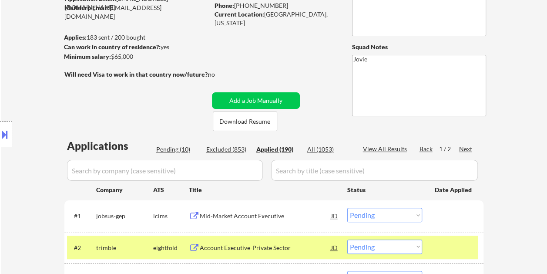
select select ""applied""
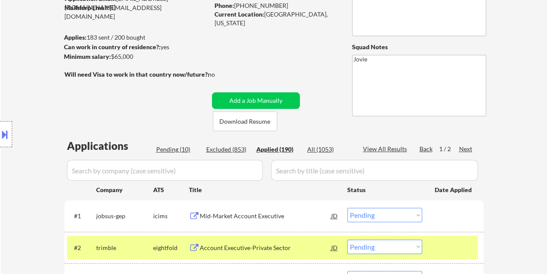
select select ""applied""
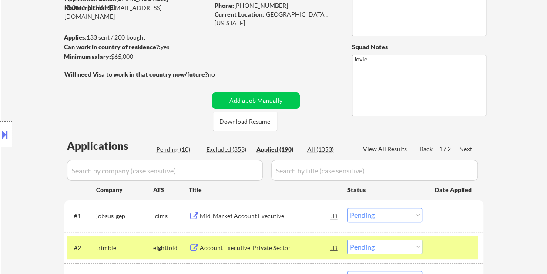
select select ""applied""
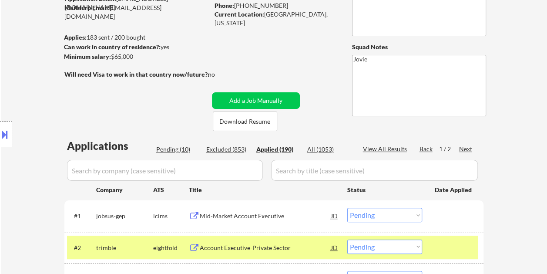
select select ""applied""
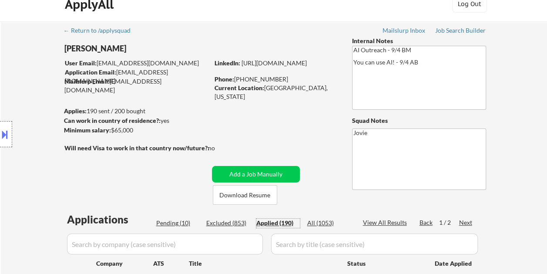
scroll to position [0, 0]
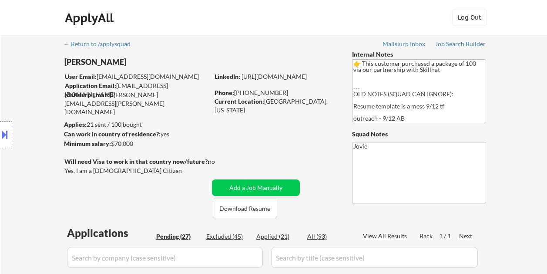
select select ""pending""
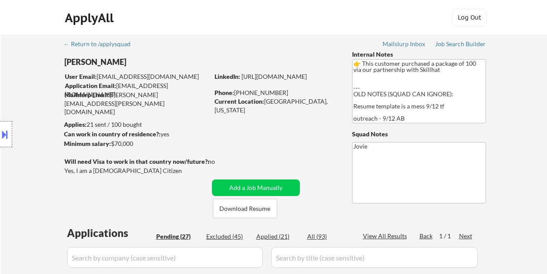
select select ""pending""
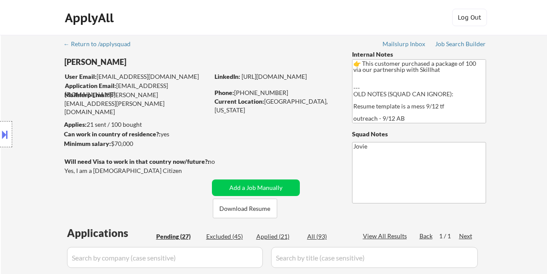
select select ""pending""
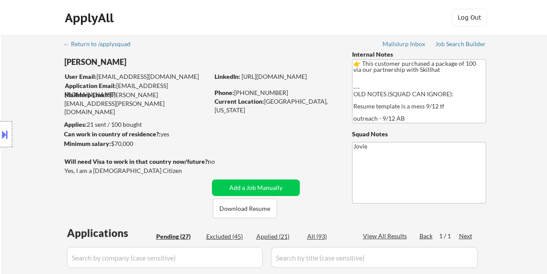
select select ""pending""
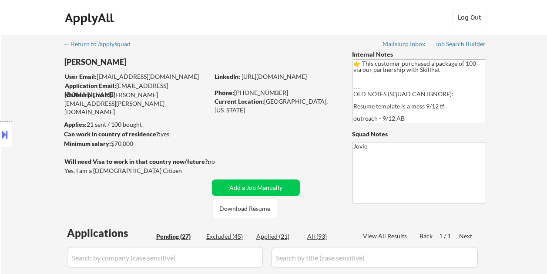
select select ""pending""
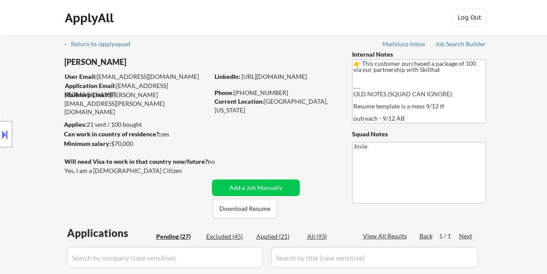
select select ""pending""
click at [243, 202] on button "Download Resume" at bounding box center [245, 208] width 64 height 20
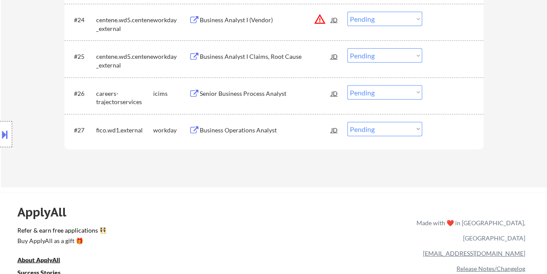
scroll to position [1044, 0]
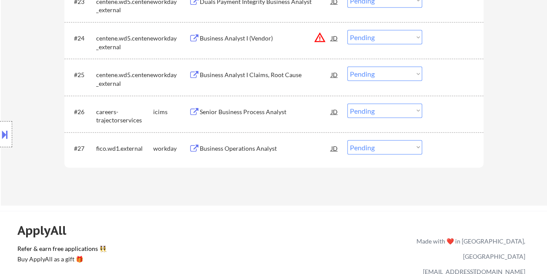
click at [450, 151] on div at bounding box center [454, 148] width 38 height 16
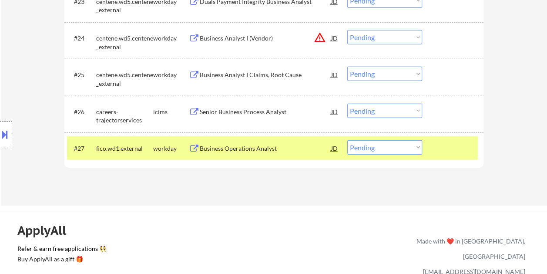
click at [304, 139] on div "#27 fico.wd1.external workday Business Operations Analyst JD Choose an option..…" at bounding box center [272, 148] width 411 height 24
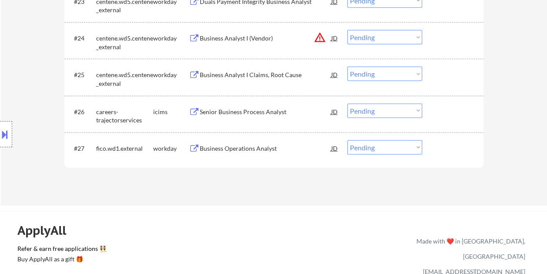
click at [463, 152] on div at bounding box center [454, 148] width 38 height 16
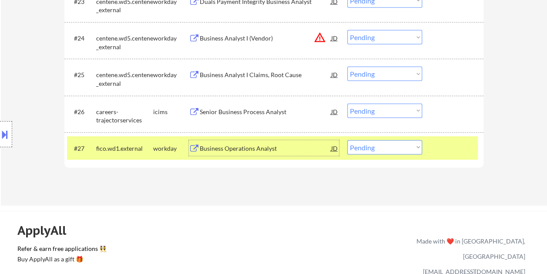
click at [304, 150] on div "Business Operations Analyst" at bounding box center [265, 148] width 131 height 9
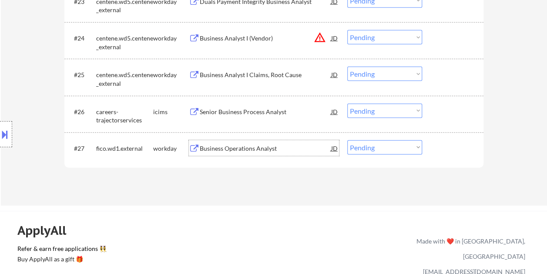
click at [447, 139] on div "#27 fico.wd1.external workday Business Operations Analyst JD Choose an option..…" at bounding box center [272, 148] width 411 height 24
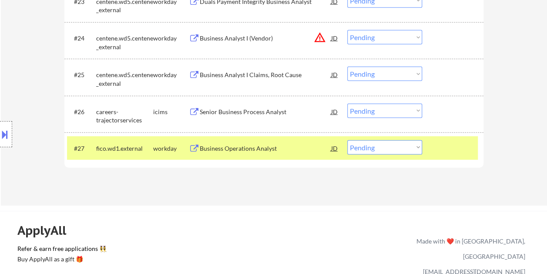
click at [411, 146] on select "Choose an option... Pending Applied Excluded (Questions) Excluded (Expired) Exc…" at bounding box center [384, 147] width 75 height 14
select select ""applied""
click at [347, 140] on select "Choose an option... Pending Applied Excluded (Questions) Excluded (Expired) Exc…" at bounding box center [384, 147] width 75 height 14
